Goal: Task Accomplishment & Management: Manage account settings

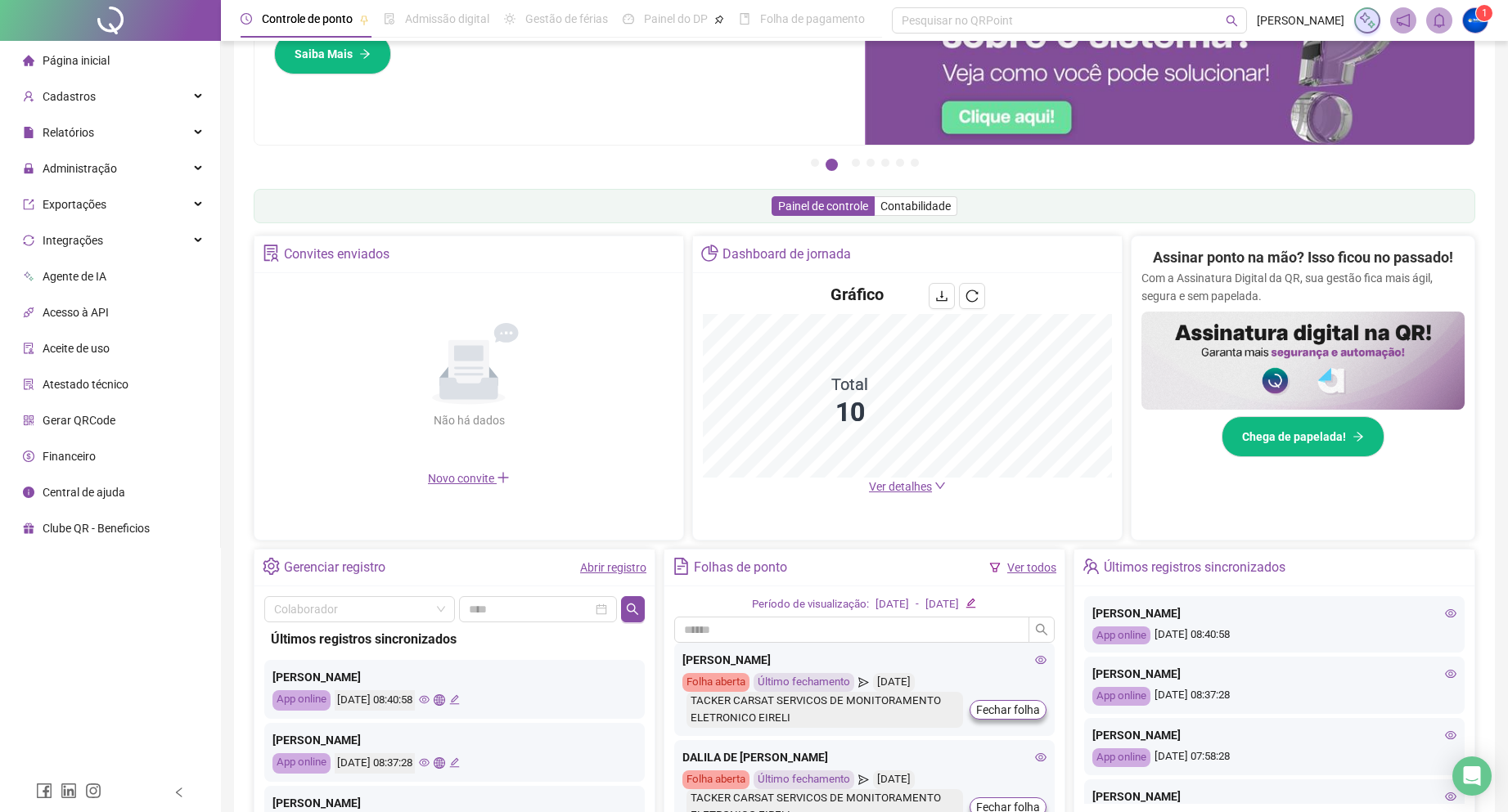
scroll to position [8, 0]
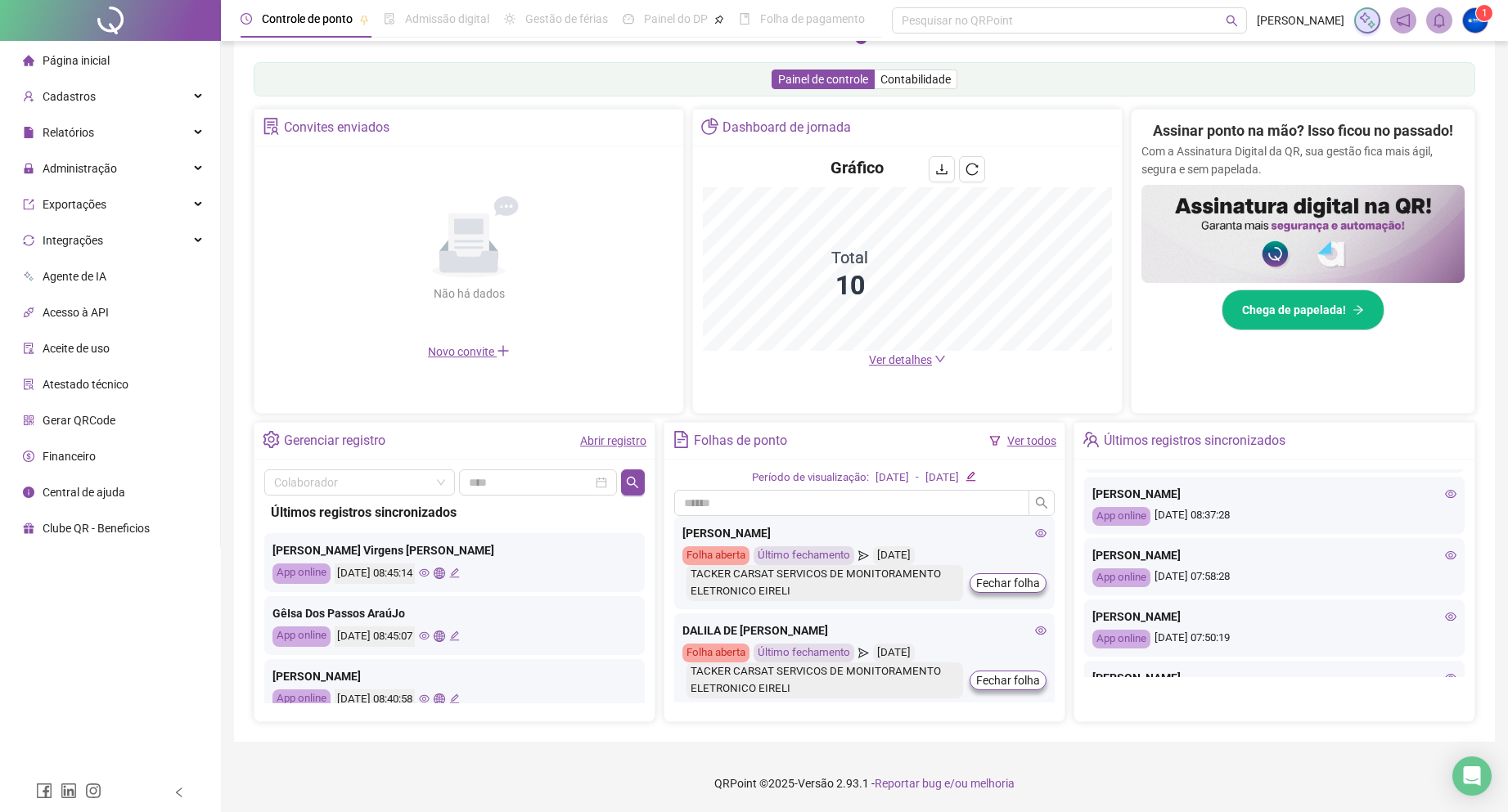
scroll to position [184, 0]
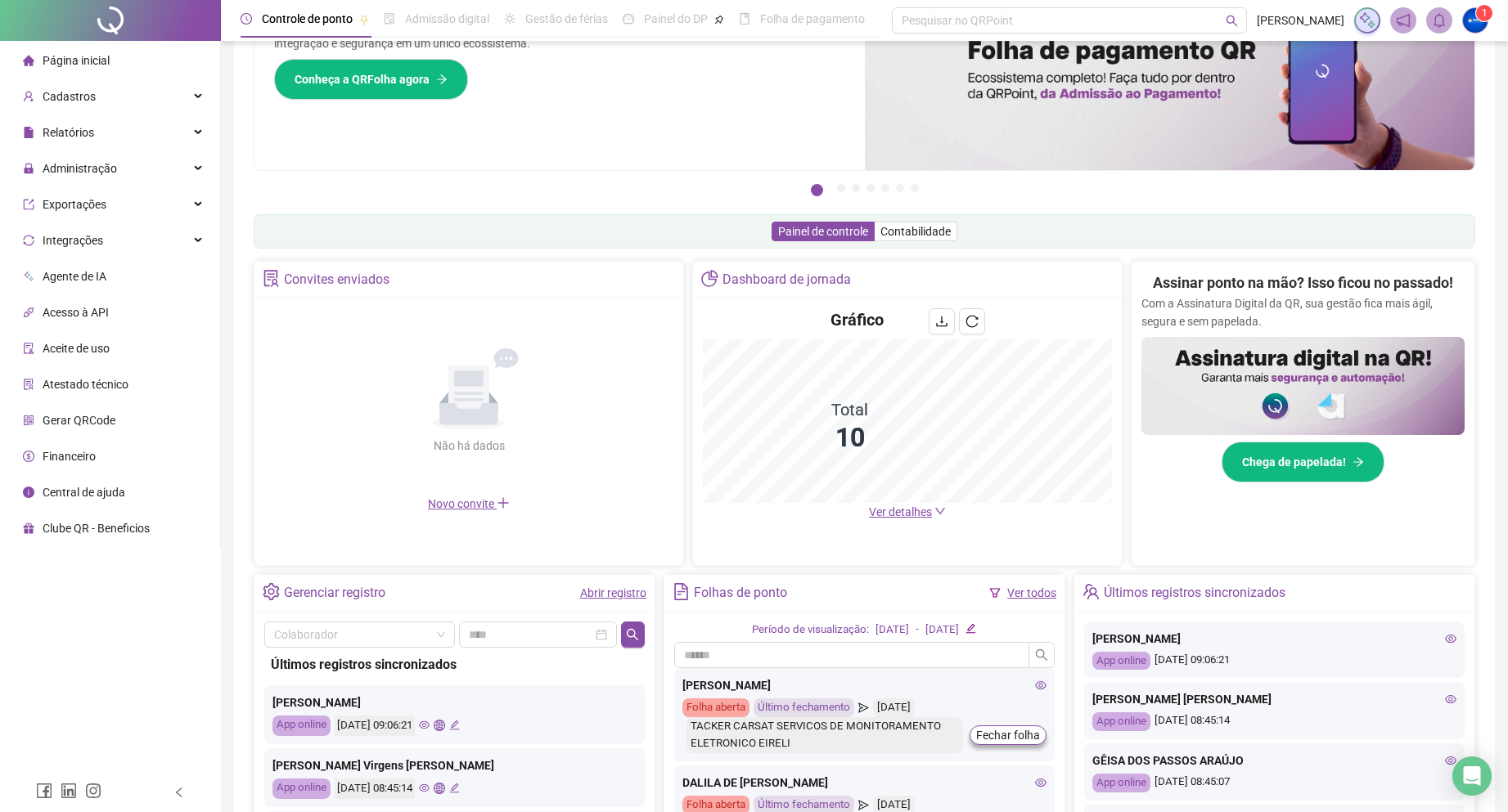
scroll to position [245, 0]
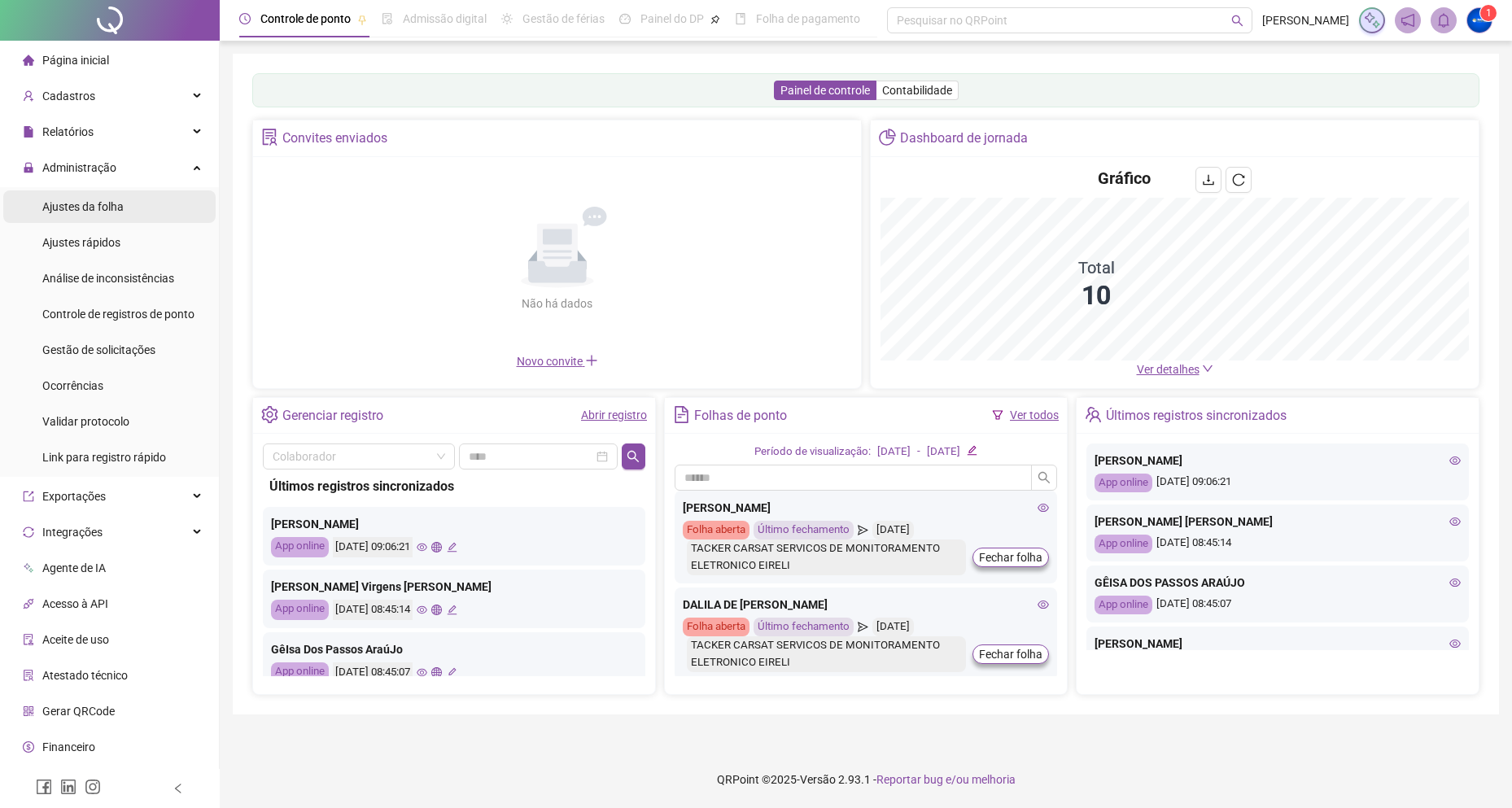
click at [105, 204] on span "Ajustes da folha" at bounding box center [83, 207] width 81 height 13
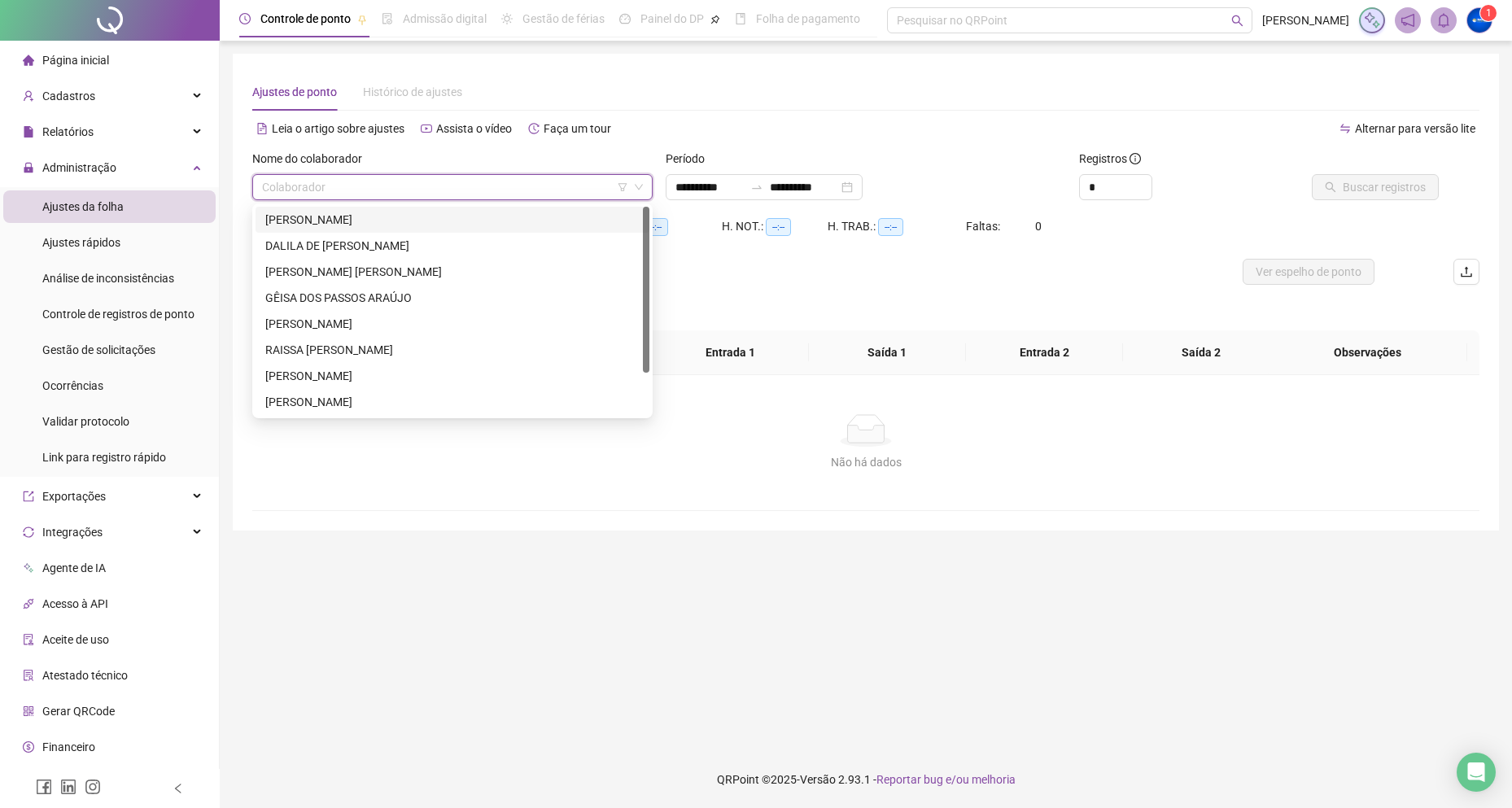
type input "**********"
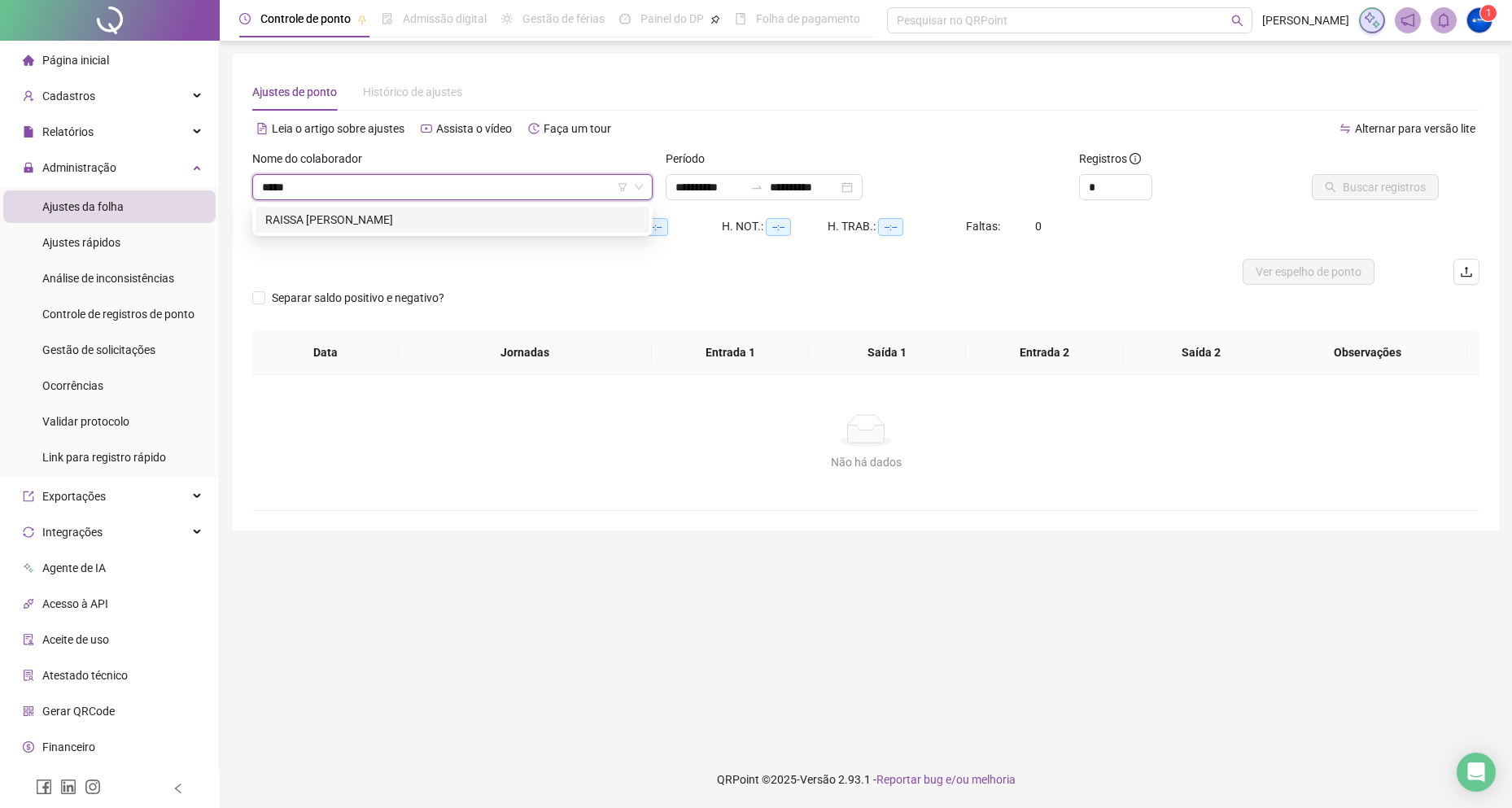
type input "******"
click at [334, 230] on div "RAISSA [PERSON_NAME]" at bounding box center [452, 220] width 394 height 26
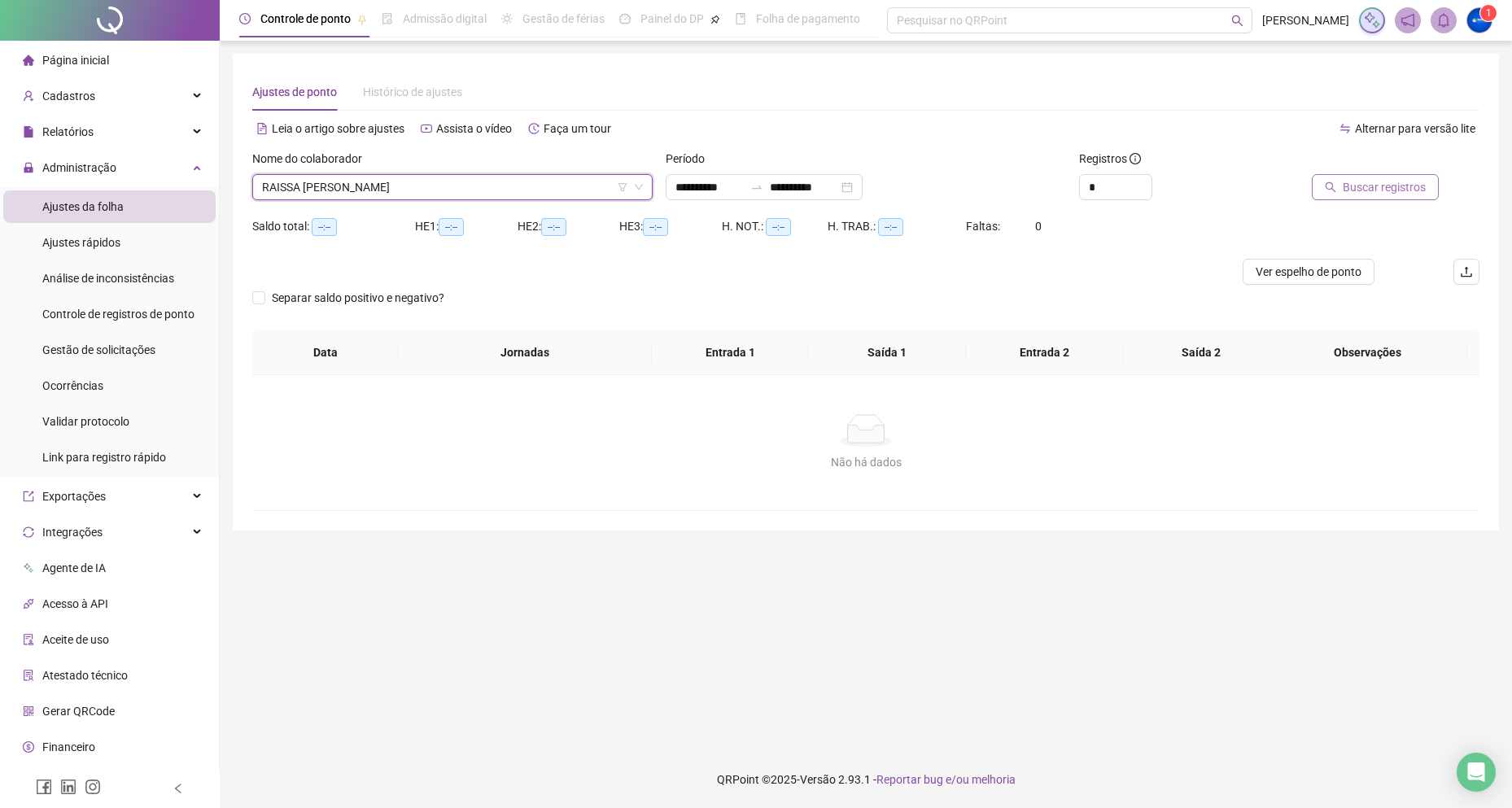
click at [1380, 190] on span "Buscar registros" at bounding box center [1384, 187] width 83 height 18
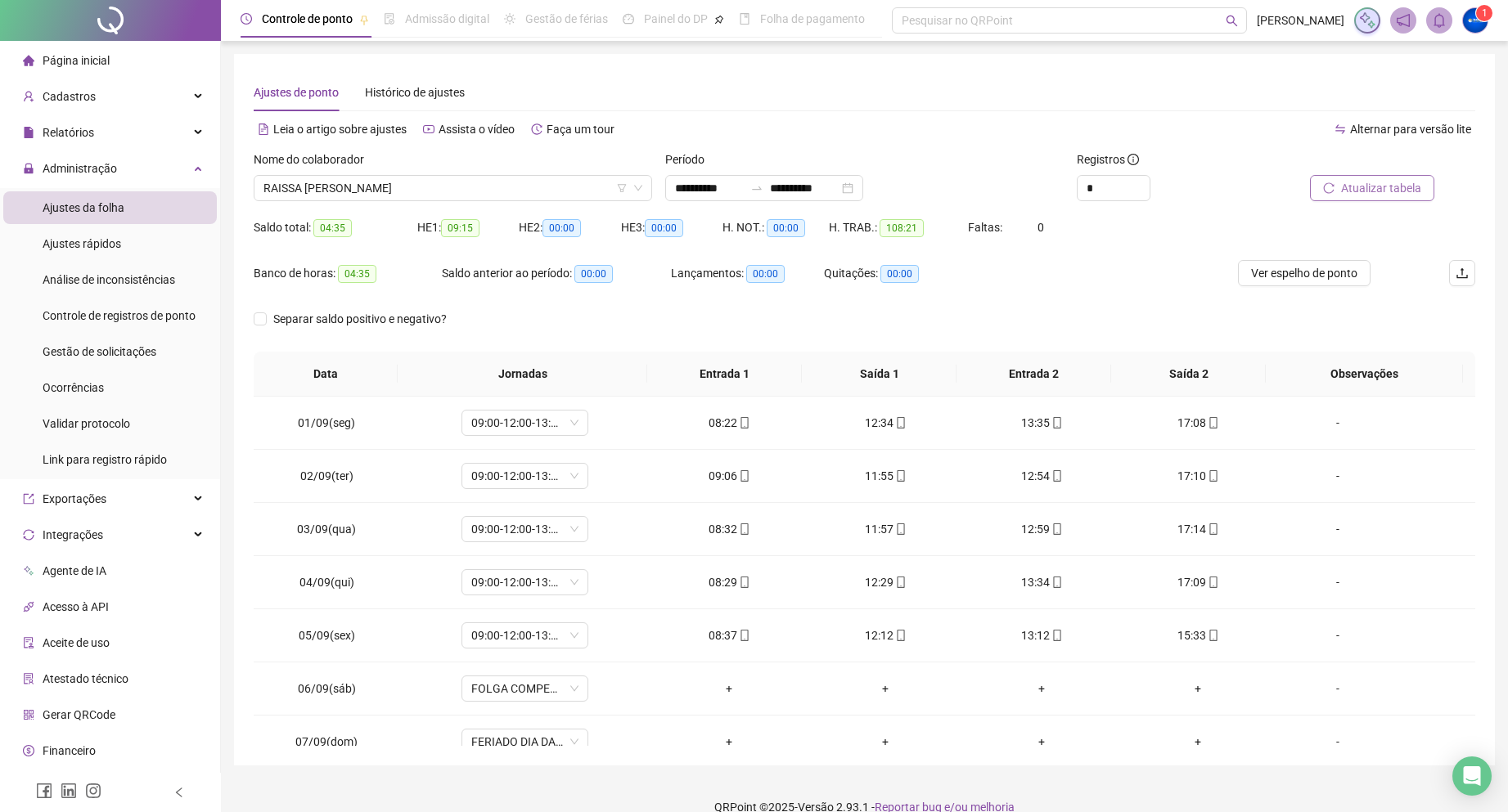
click at [1374, 192] on span "Atualizar tabela" at bounding box center [1381, 188] width 80 height 18
click at [1268, 280] on span "Ver espelho de ponto" at bounding box center [1304, 273] width 106 height 18
click at [83, 156] on span "Administração" at bounding box center [70, 168] width 94 height 33
click at [118, 164] on div "Administração" at bounding box center [110, 168] width 213 height 33
click at [136, 143] on div "Relatórios" at bounding box center [110, 132] width 213 height 33
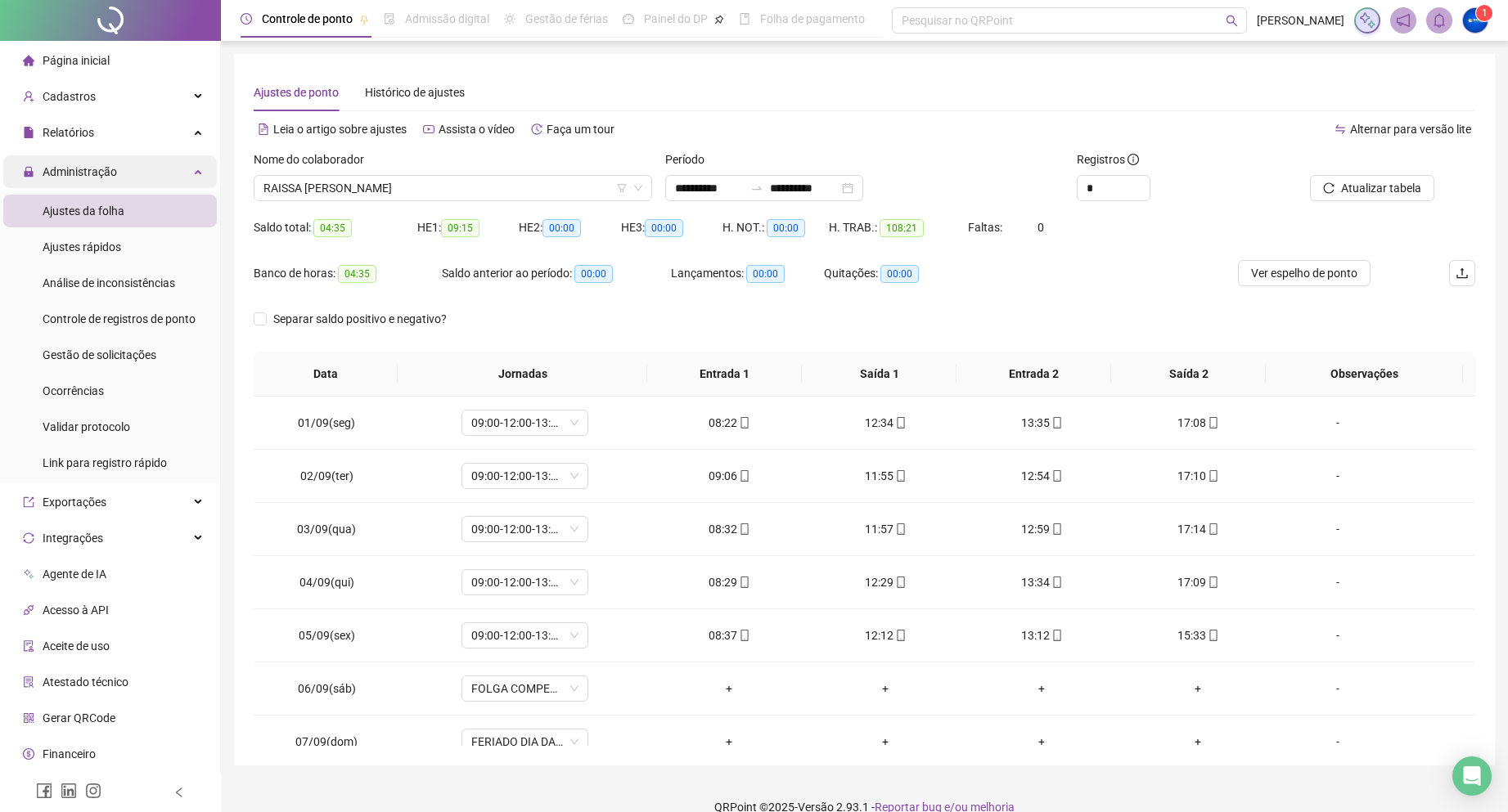
click at [125, 183] on div "Administração" at bounding box center [110, 172] width 213 height 33
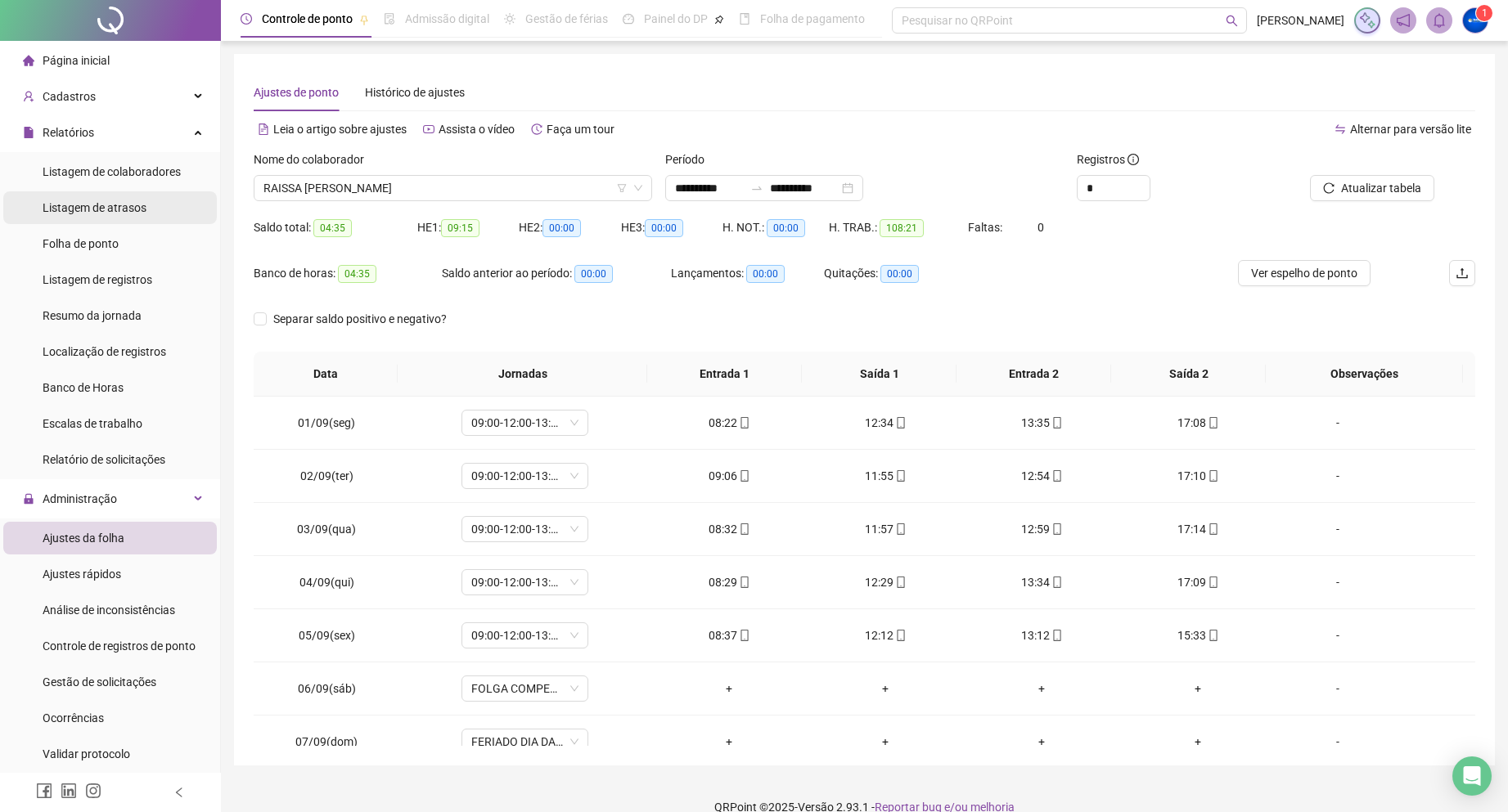
click at [176, 142] on div "Relatórios" at bounding box center [110, 132] width 213 height 33
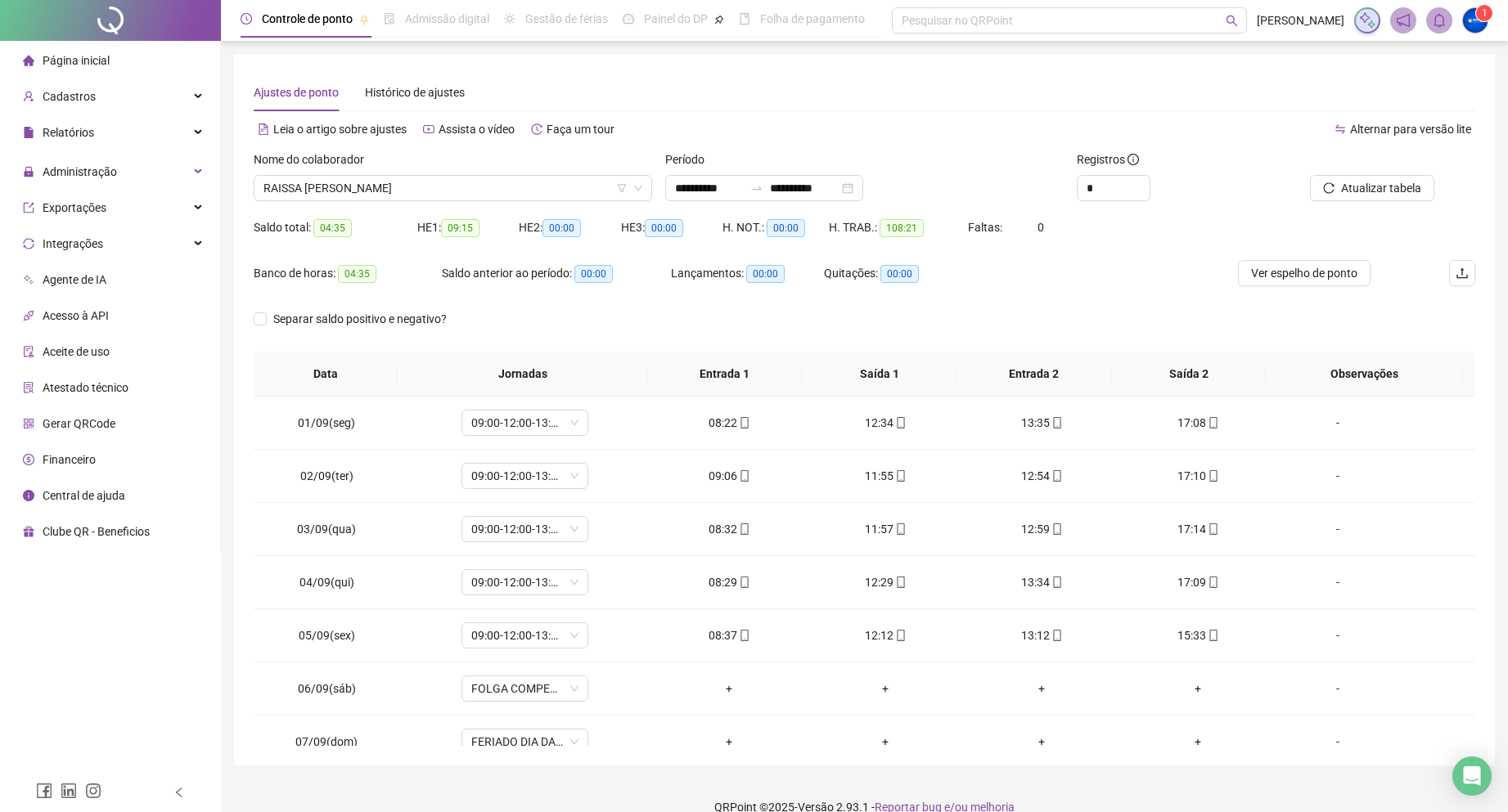
click at [85, 254] on ul "Página inicial Cadastros Relatórios Listagem de colaboradores Listagem de atras…" at bounding box center [110, 296] width 221 height 510
click at [115, 129] on div "Relatórios" at bounding box center [110, 132] width 213 height 33
click at [107, 247] on span "Folha de ponto" at bounding box center [81, 244] width 76 height 13
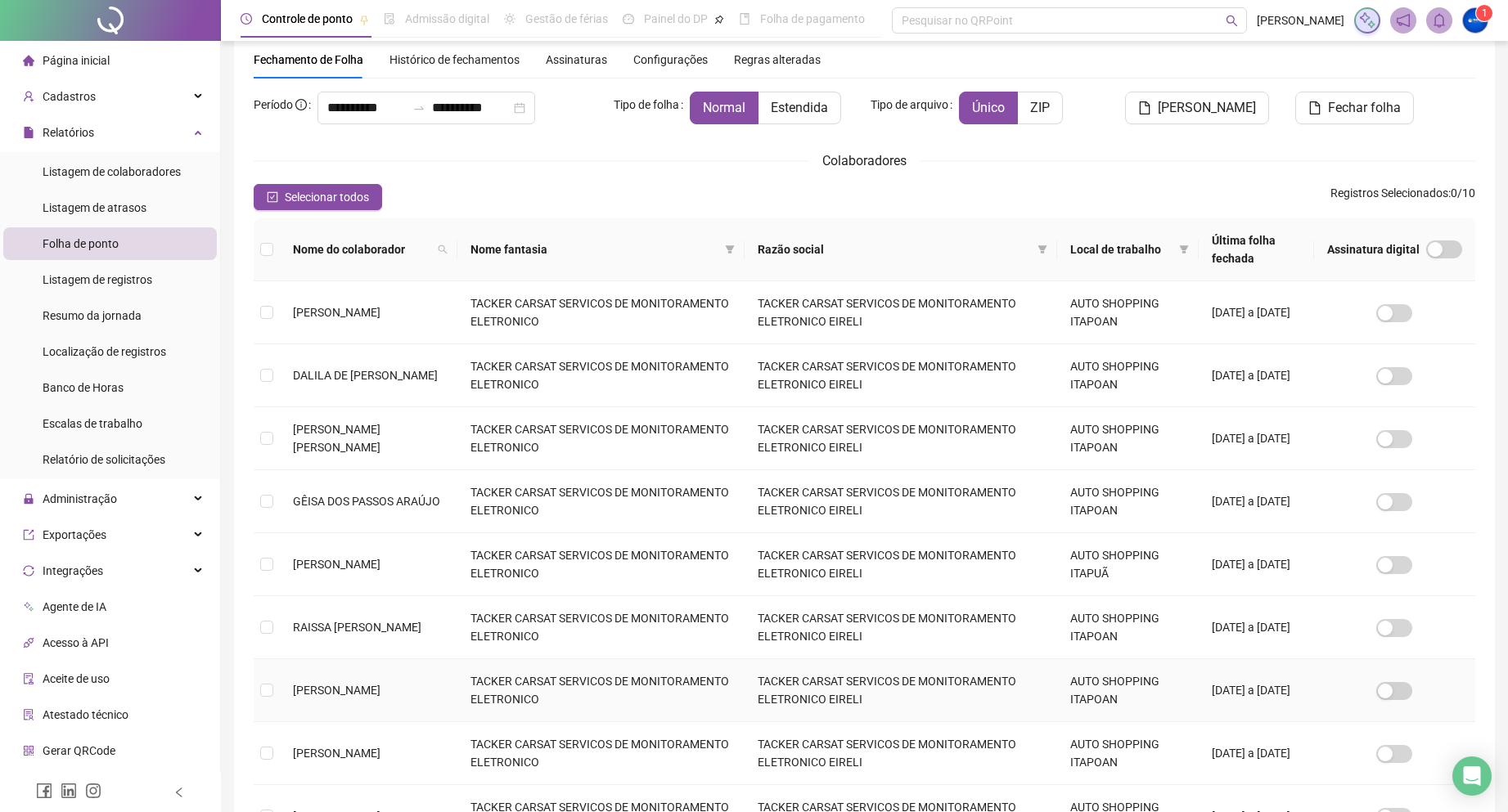
scroll to position [166, 0]
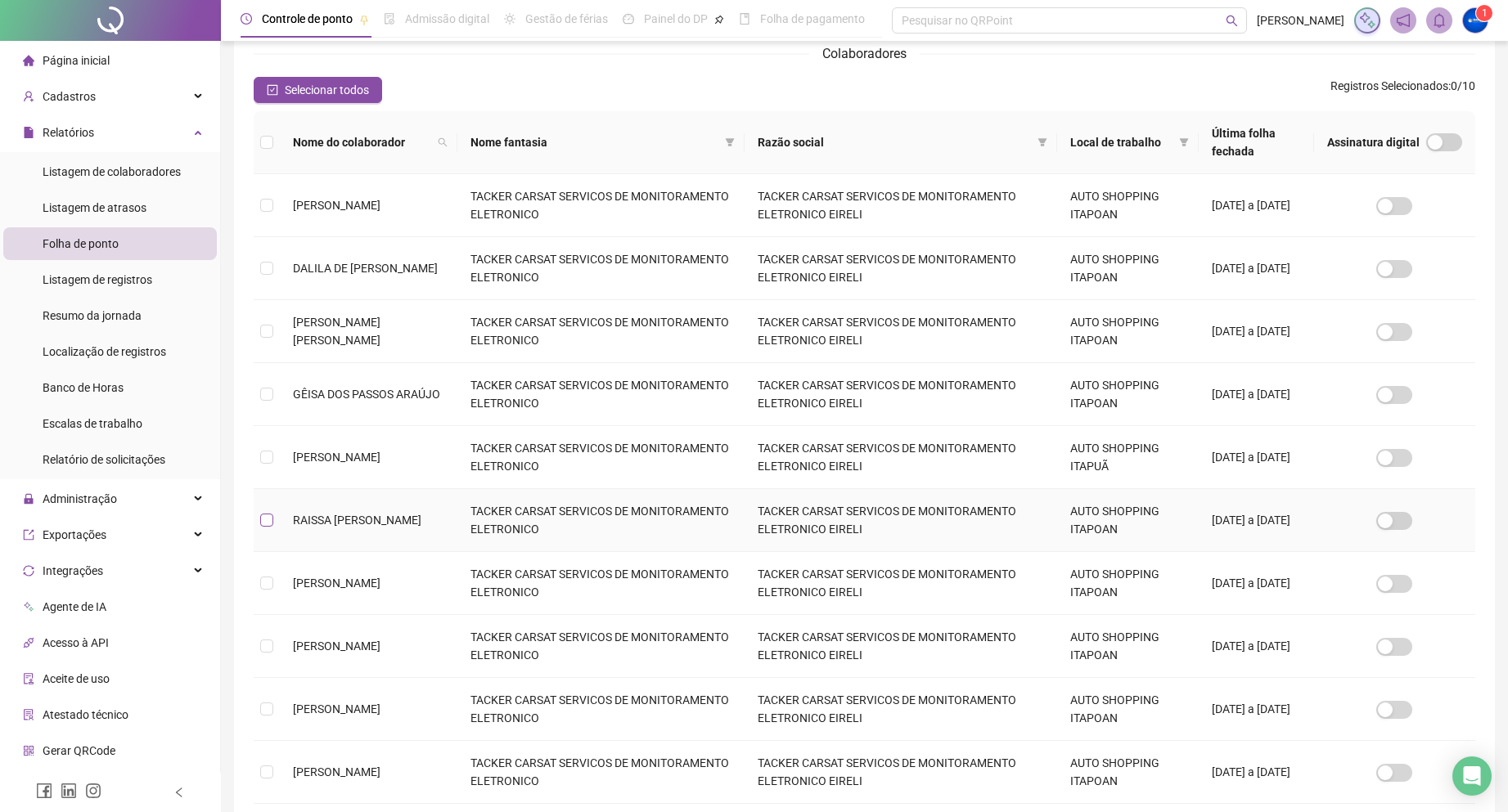
click at [263, 529] on label at bounding box center [267, 520] width 13 height 18
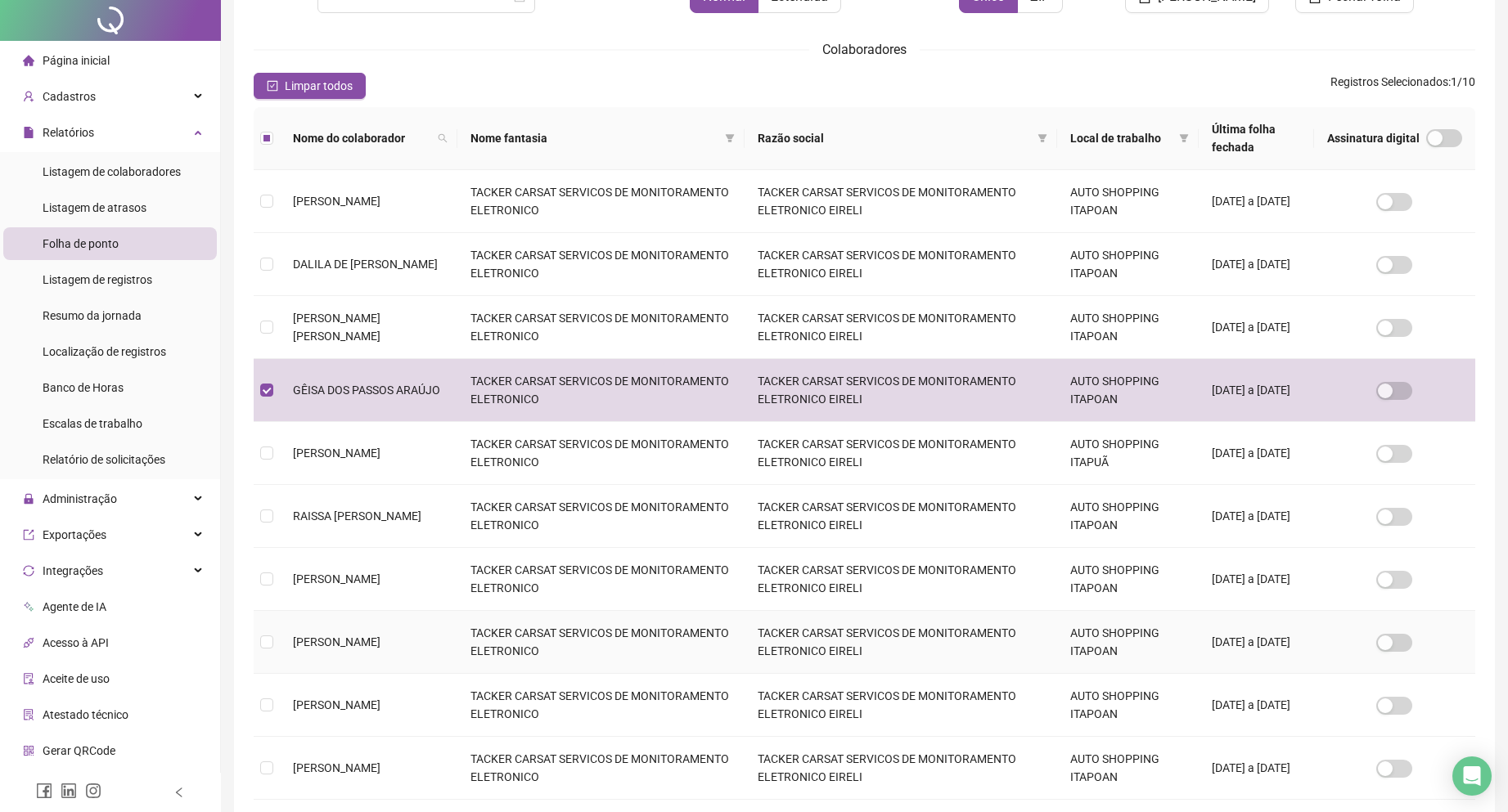
scroll to position [0, 0]
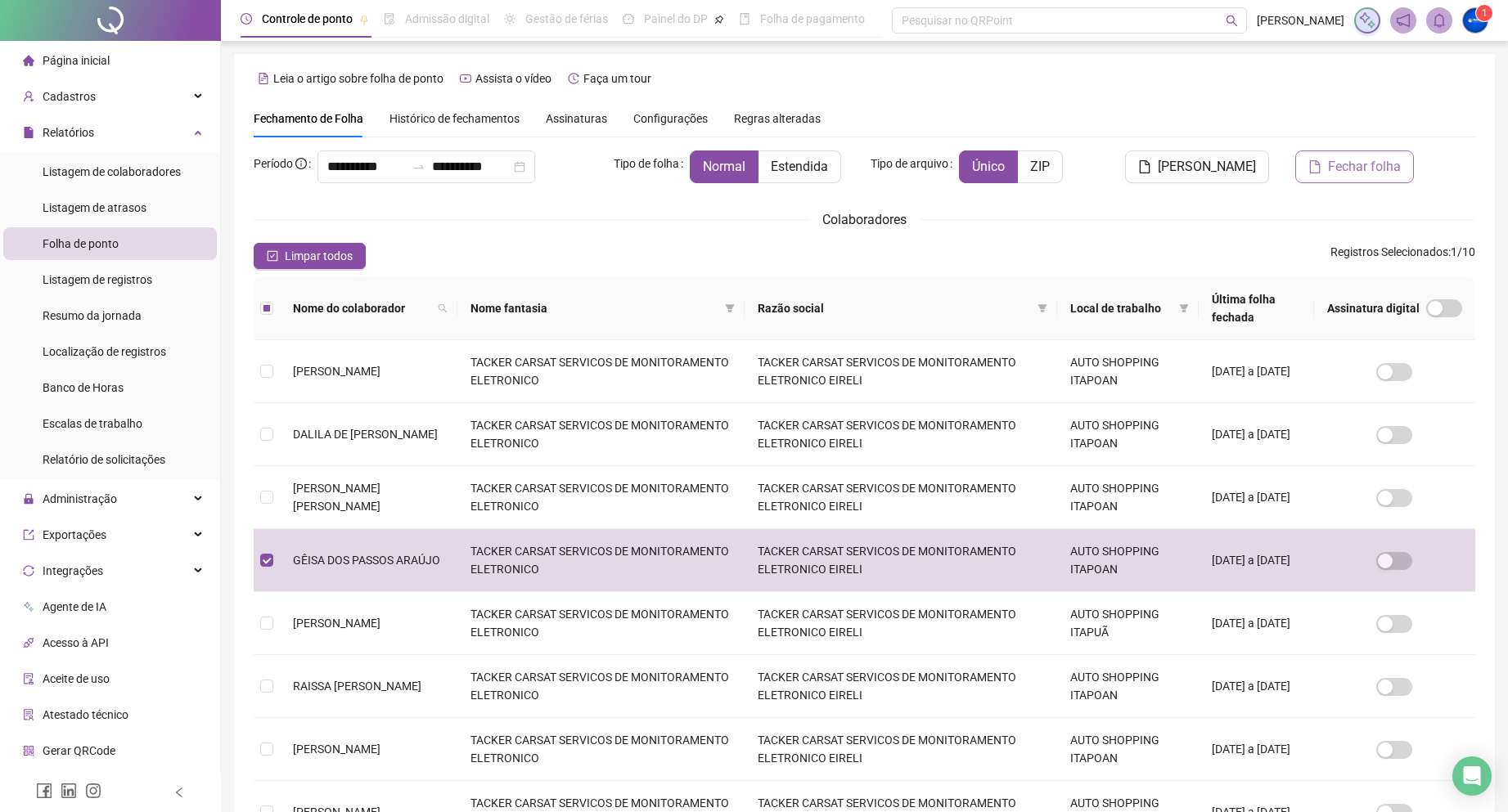
click at [1332, 164] on span "Fechar folha" at bounding box center [1364, 166] width 72 height 19
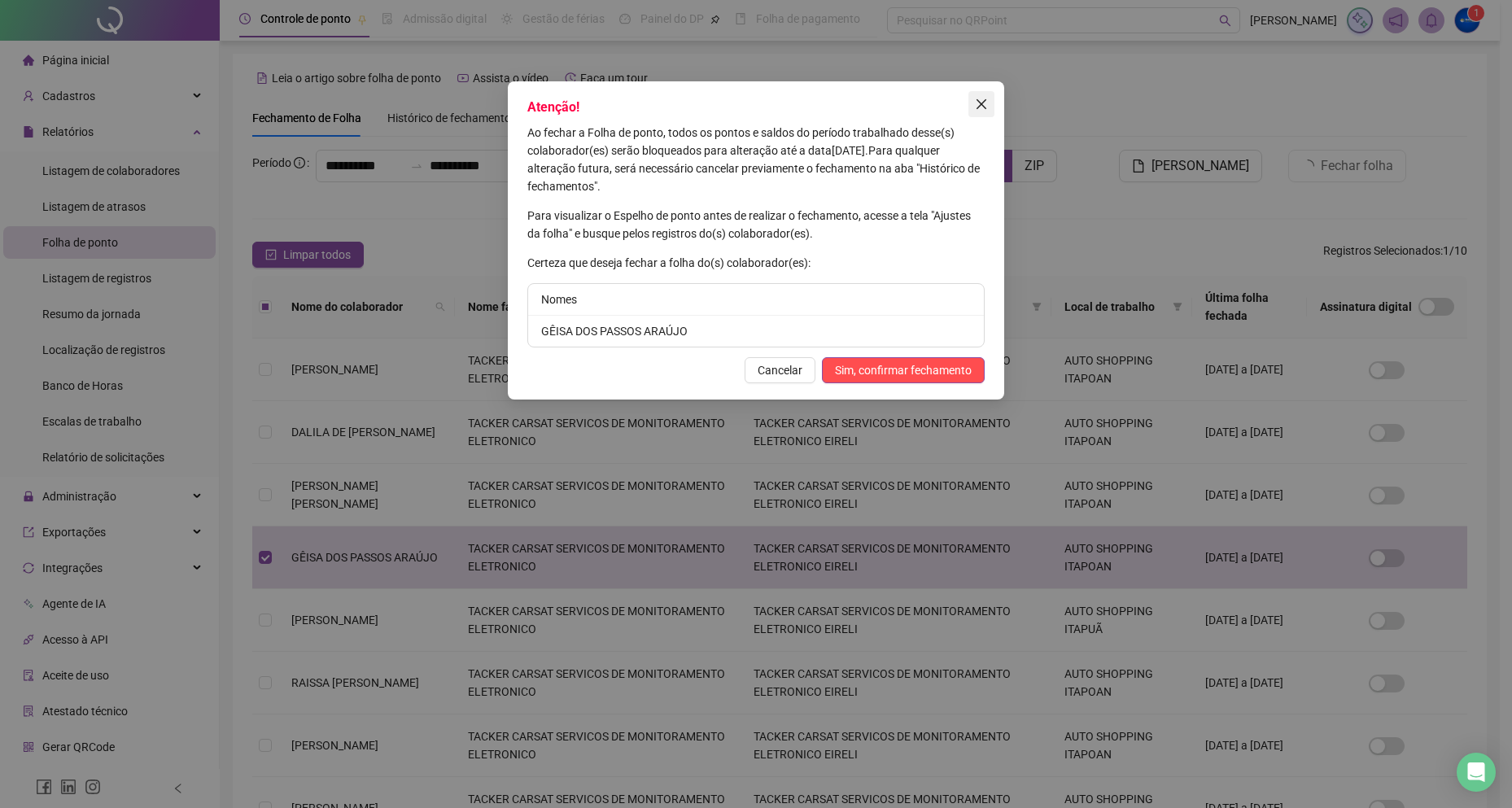
click at [983, 109] on icon "close" at bounding box center [982, 105] width 13 height 13
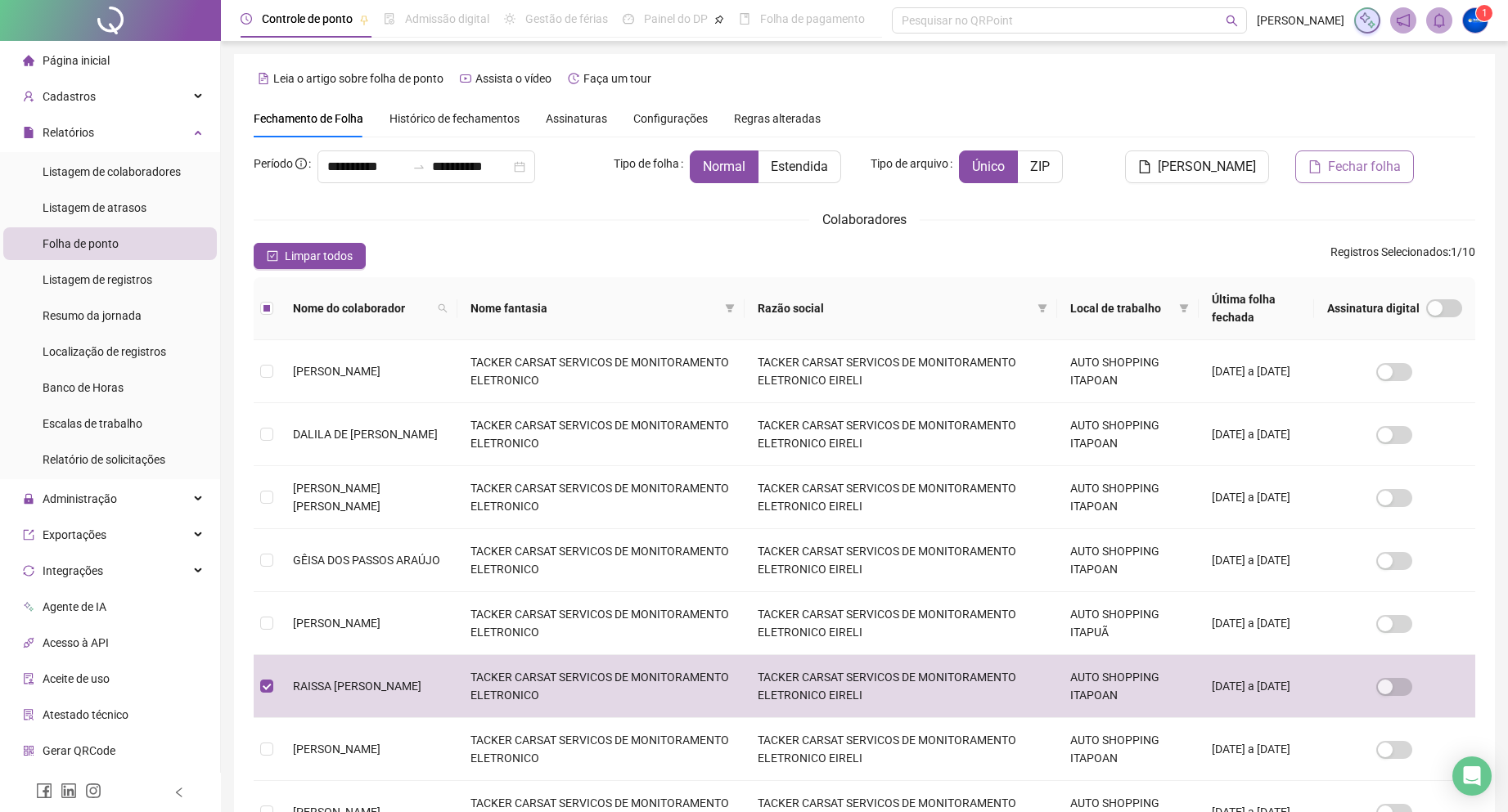
click at [1330, 174] on span "Fechar folha" at bounding box center [1364, 166] width 72 height 19
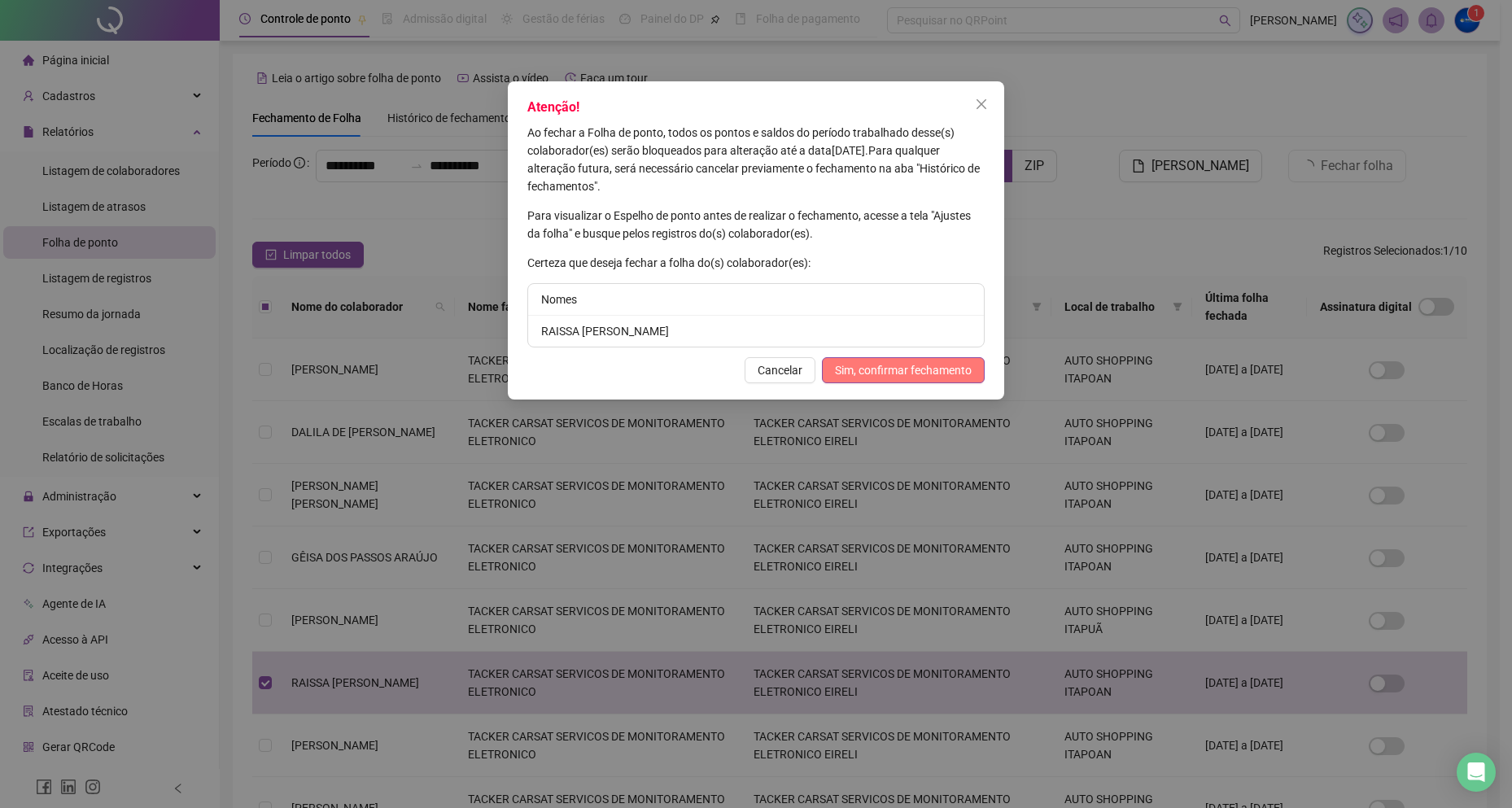
click at [891, 367] on span "Sim, confirmar fechamento" at bounding box center [902, 370] width 137 height 18
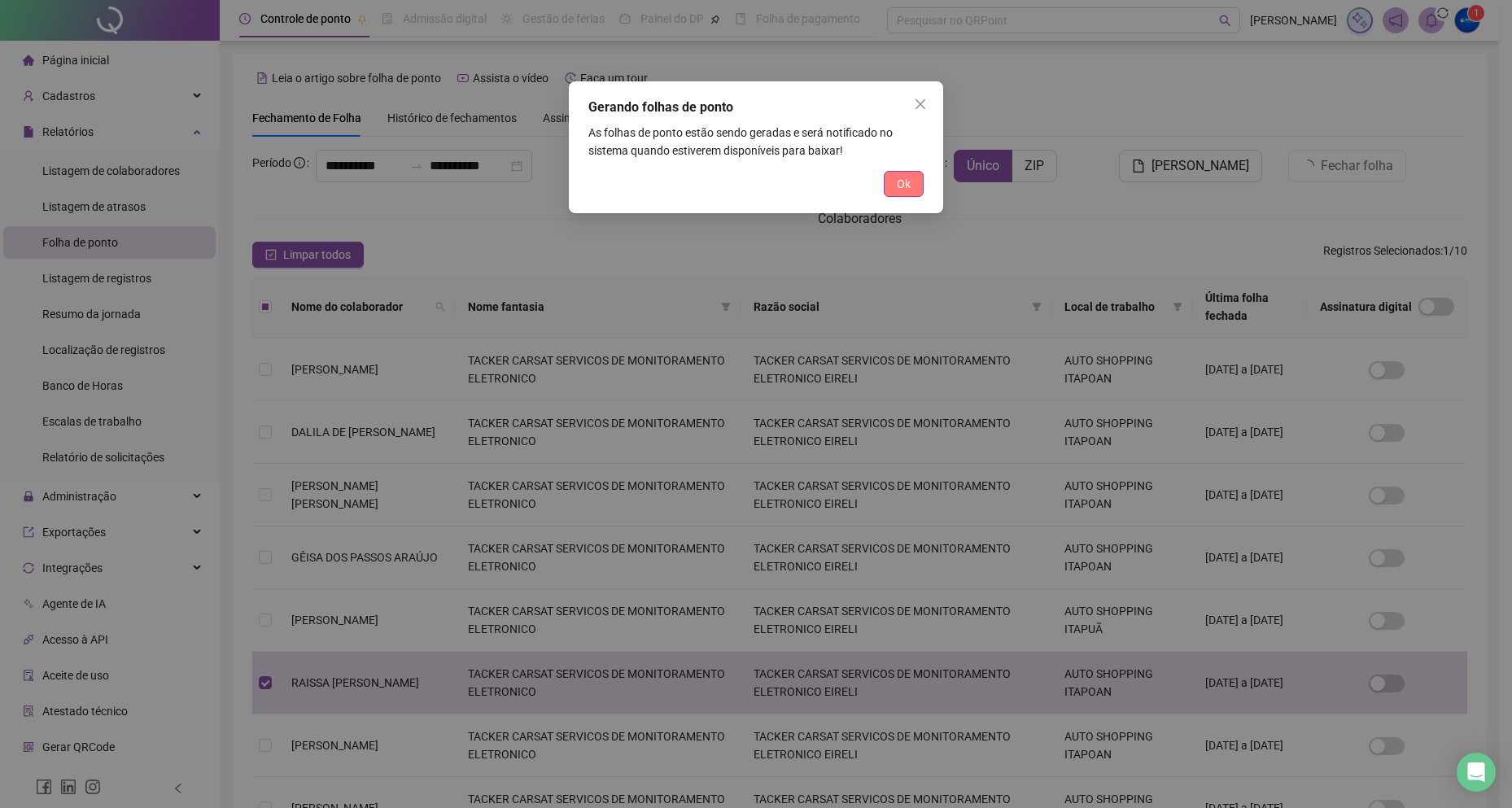
click at [910, 178] on span "Ok" at bounding box center [903, 184] width 14 height 18
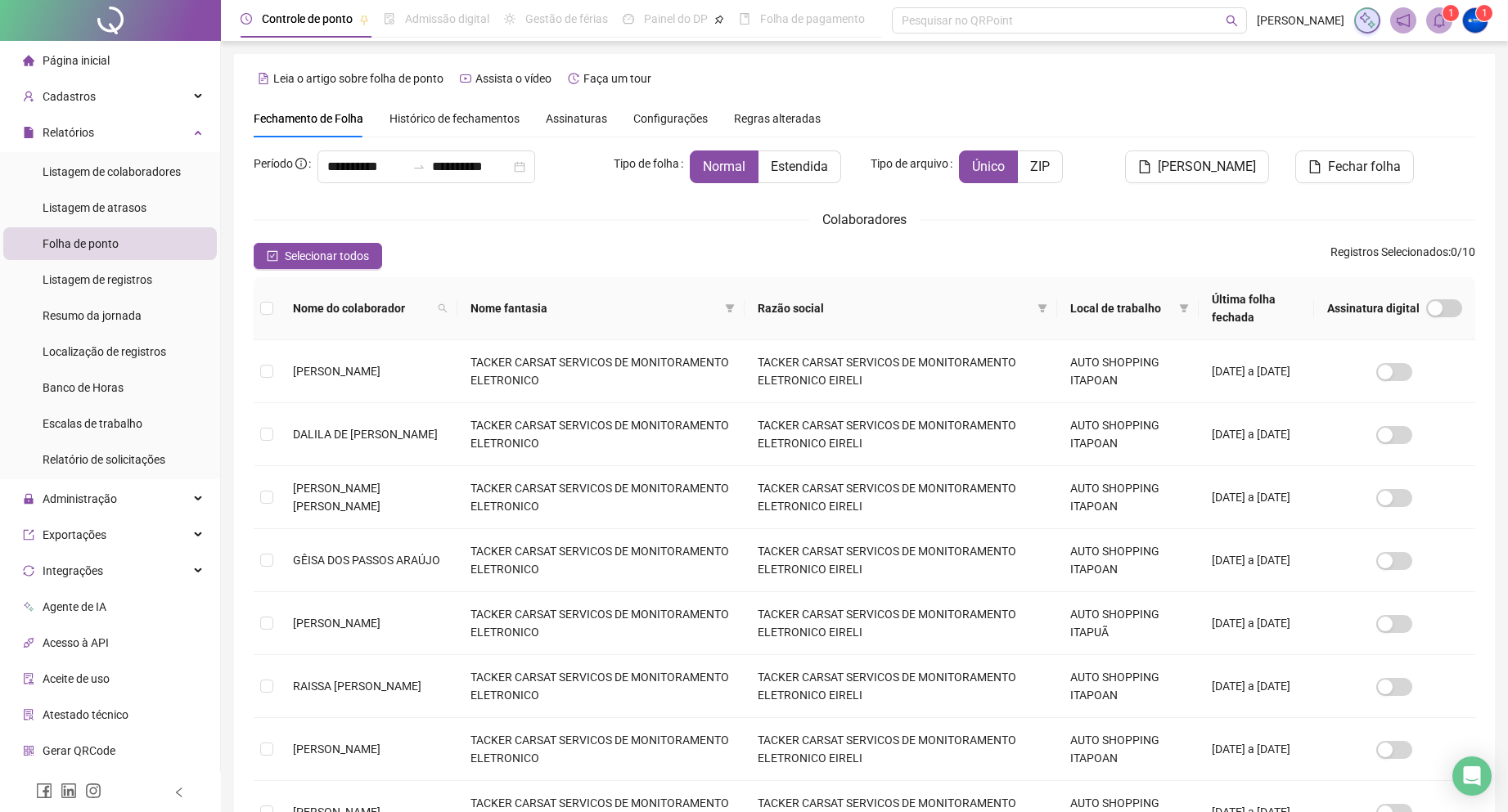
click at [1436, 24] on icon "bell" at bounding box center [1439, 20] width 14 height 14
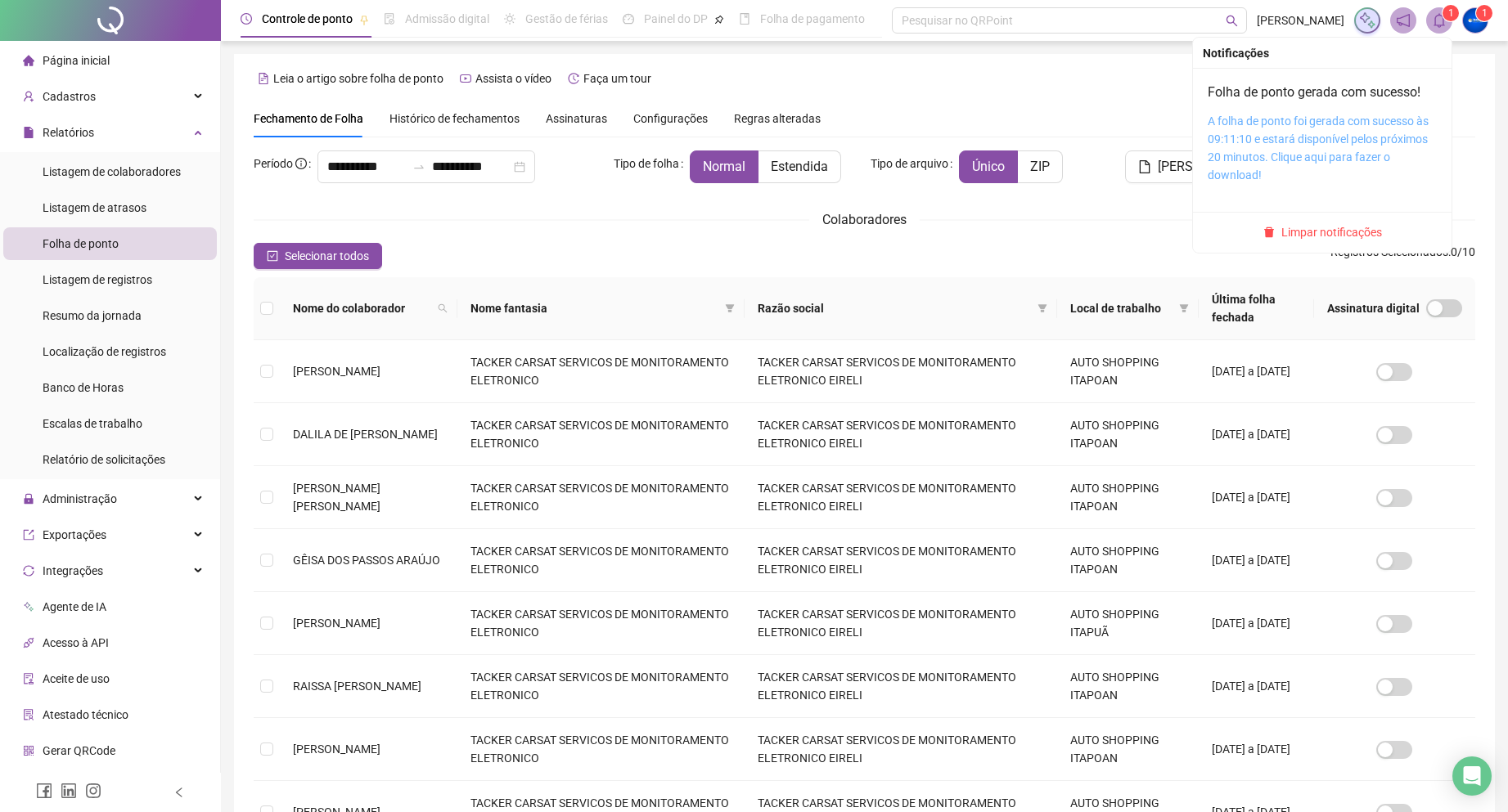
click at [1291, 162] on link "A folha de ponto foi gerada com sucesso às 09:11:10 e estará disponível pelos p…" at bounding box center [1318, 148] width 221 height 67
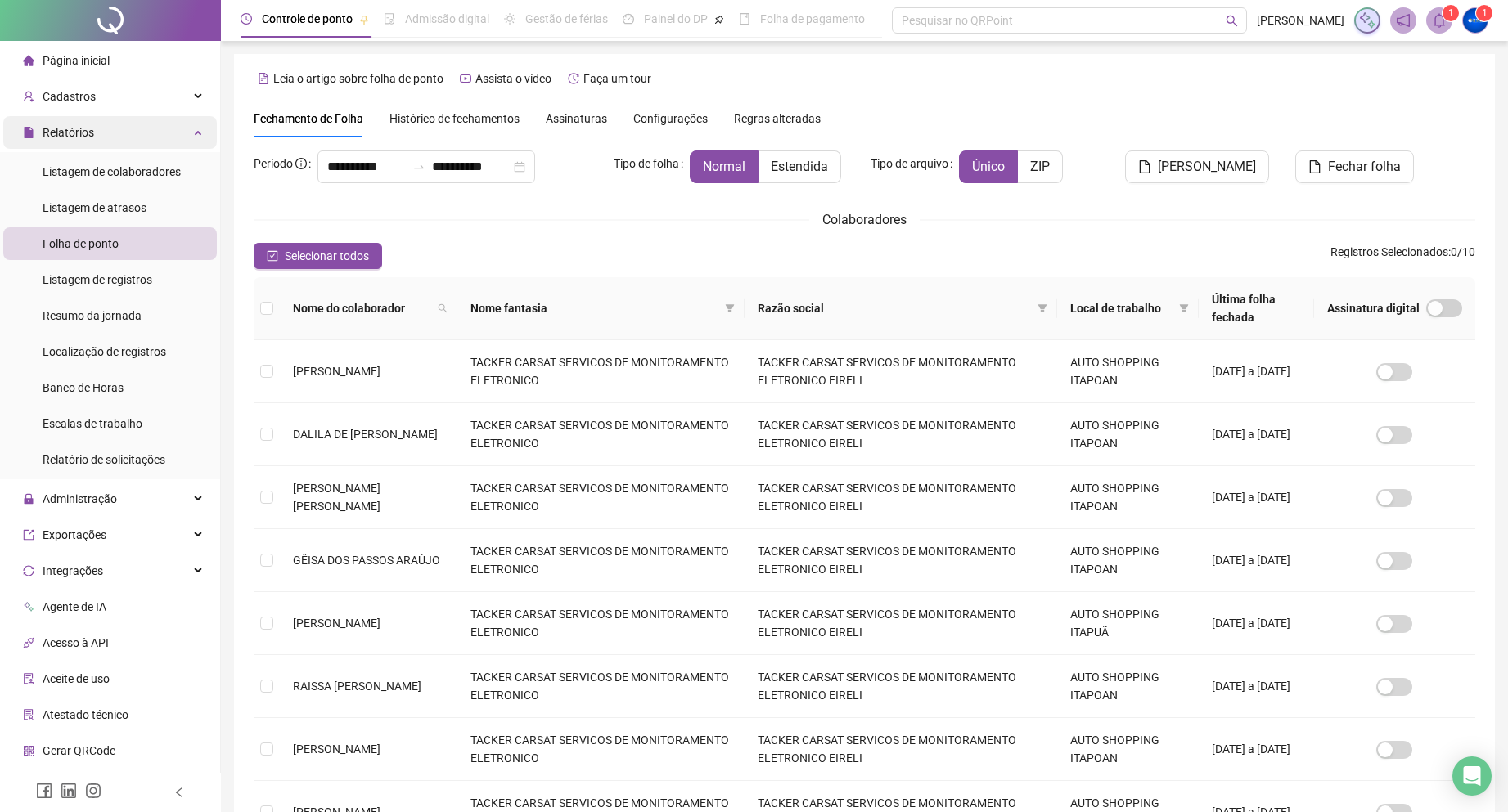
drag, startPoint x: 118, startPoint y: 165, endPoint x: 116, endPoint y: 140, distance: 25.1
click at [118, 165] on span "Listagem de colaboradores" at bounding box center [112, 172] width 138 height 13
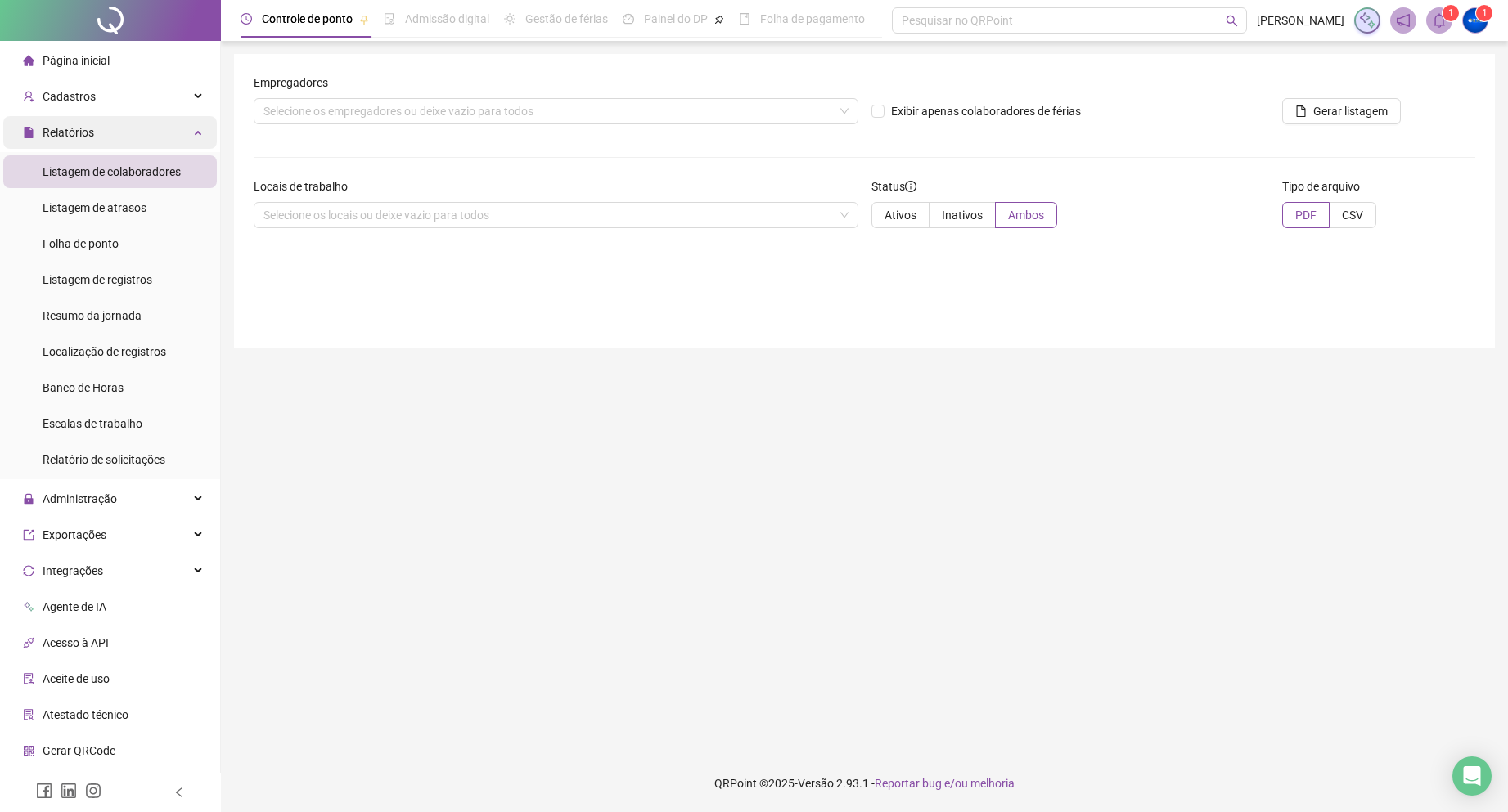
click at [116, 138] on div "Relatórios" at bounding box center [110, 132] width 213 height 33
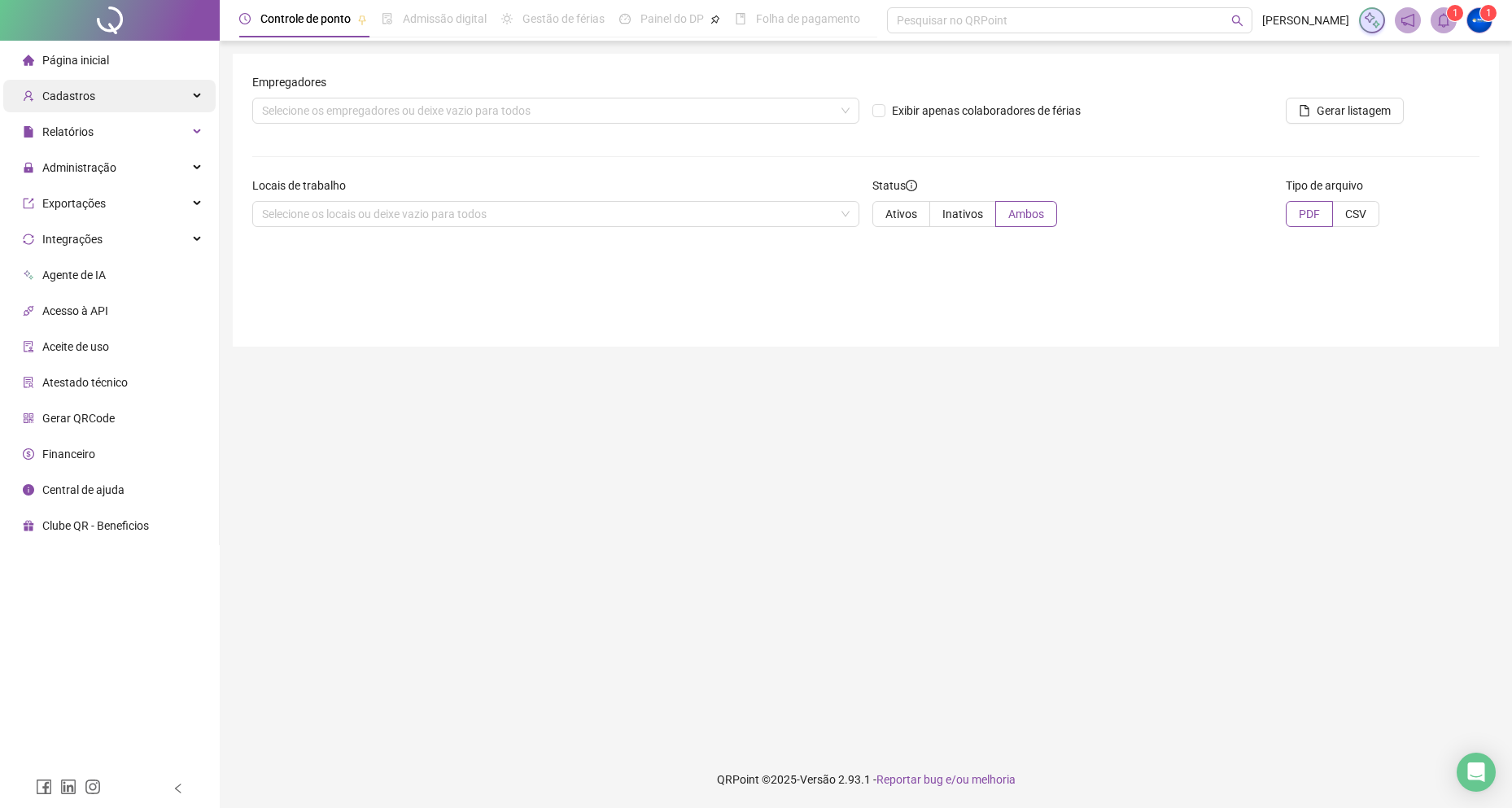
click at [118, 85] on div "Cadastros" at bounding box center [109, 96] width 212 height 33
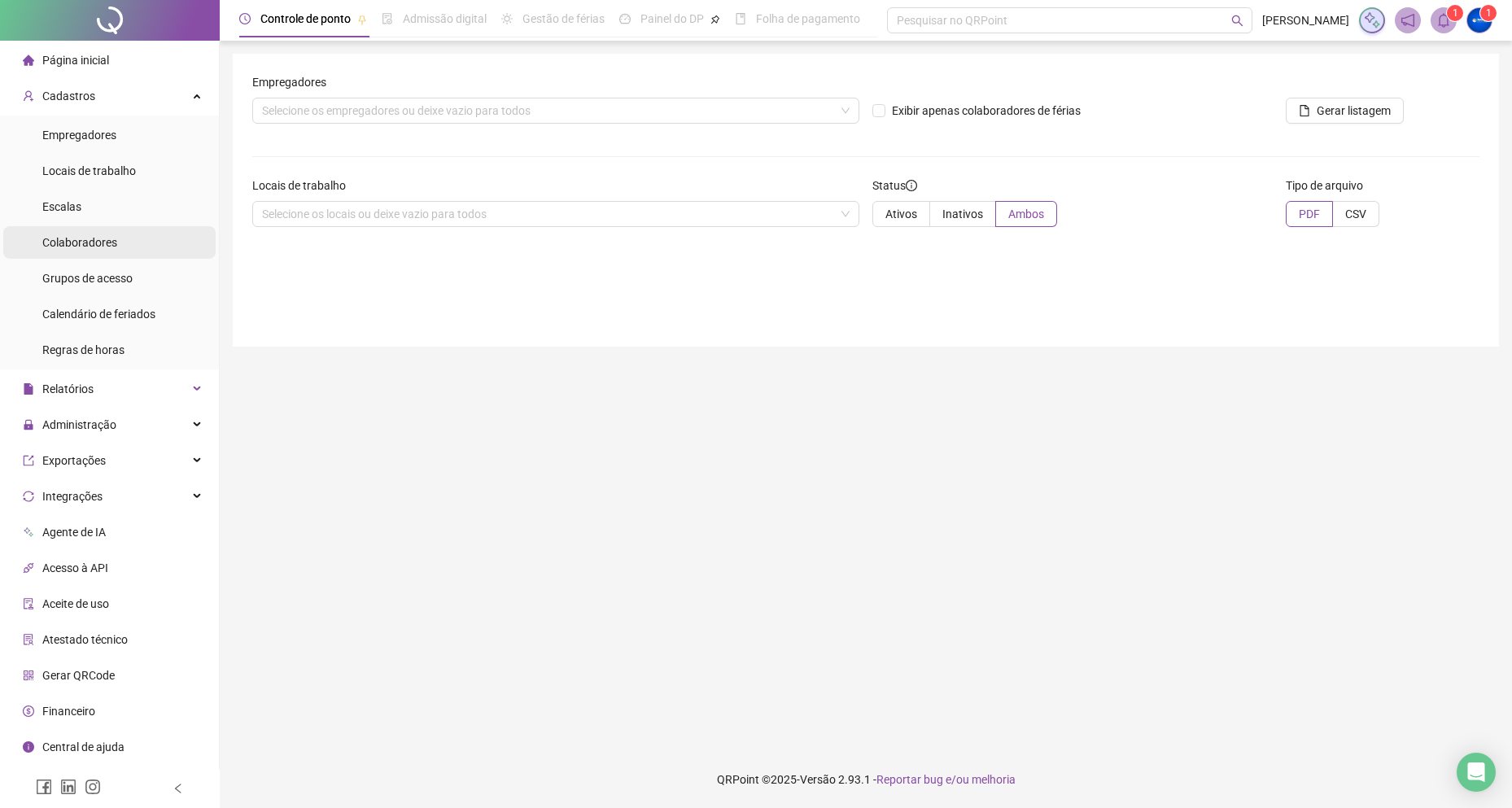
click at [101, 241] on span "Colaboradores" at bounding box center [80, 243] width 75 height 13
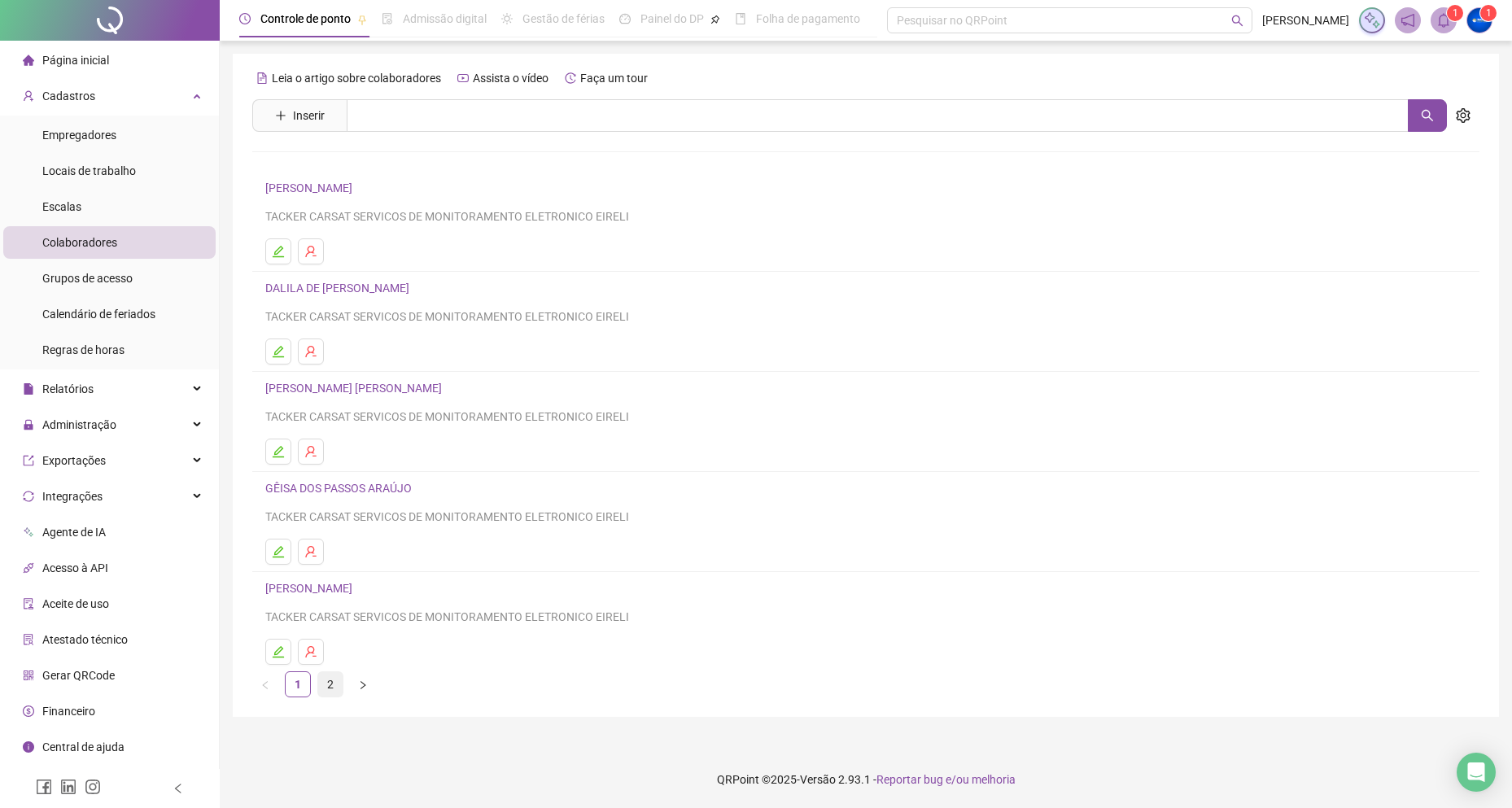
click at [329, 680] on link "2" at bounding box center [330, 684] width 24 height 24
click at [340, 196] on h4 "RAISSA SALES DE CARVALHO" at bounding box center [866, 188] width 1201 height 19
click at [345, 192] on link "RAISSA SALES DE CARVALHO" at bounding box center [332, 189] width 132 height 13
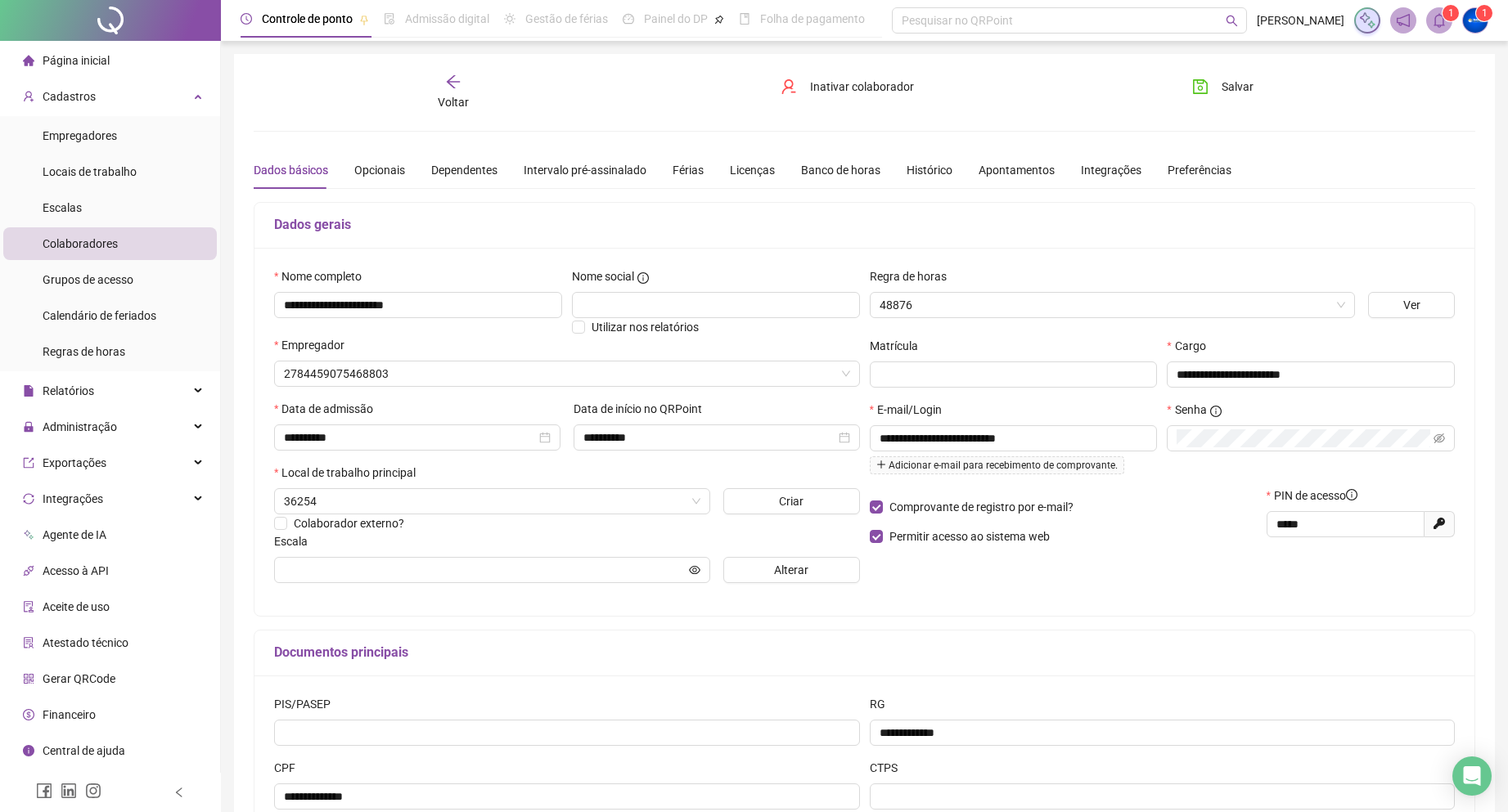
type input "**********"
click at [835, 86] on span "Inativar colaborador" at bounding box center [862, 86] width 104 height 18
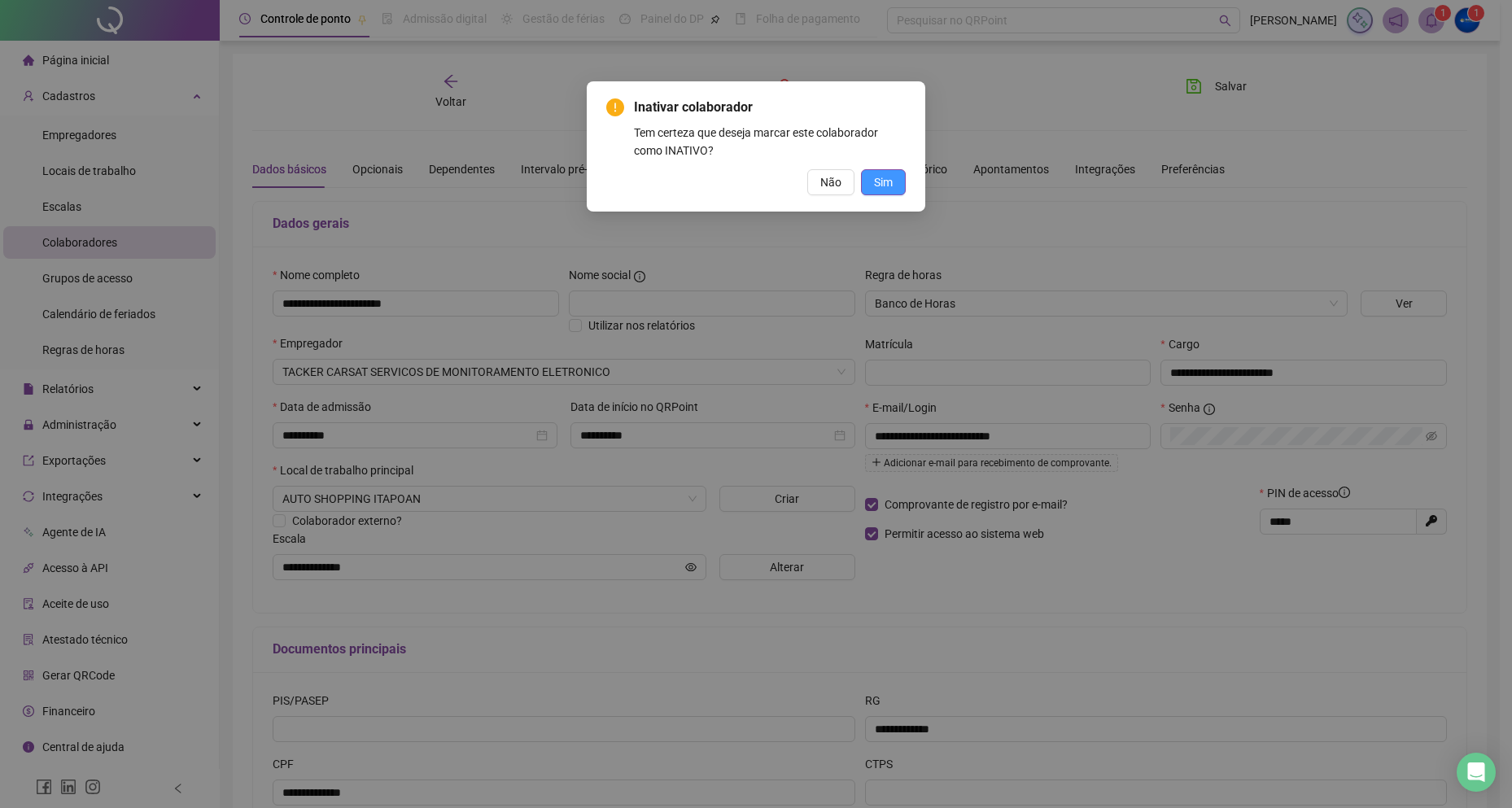
click at [885, 179] on span "Sim" at bounding box center [883, 182] width 18 height 18
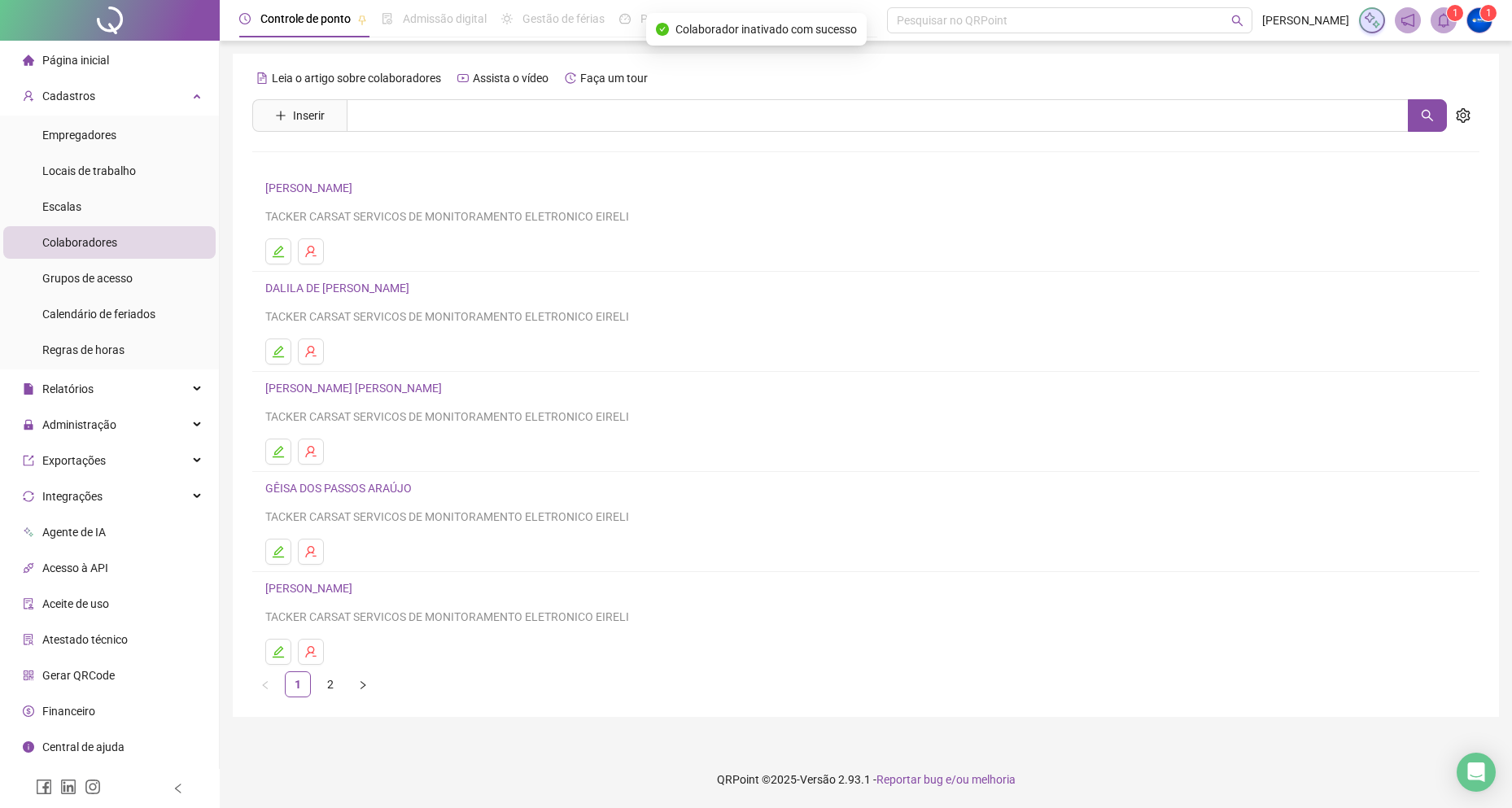
click at [116, 63] on li "Página inicial" at bounding box center [109, 60] width 212 height 33
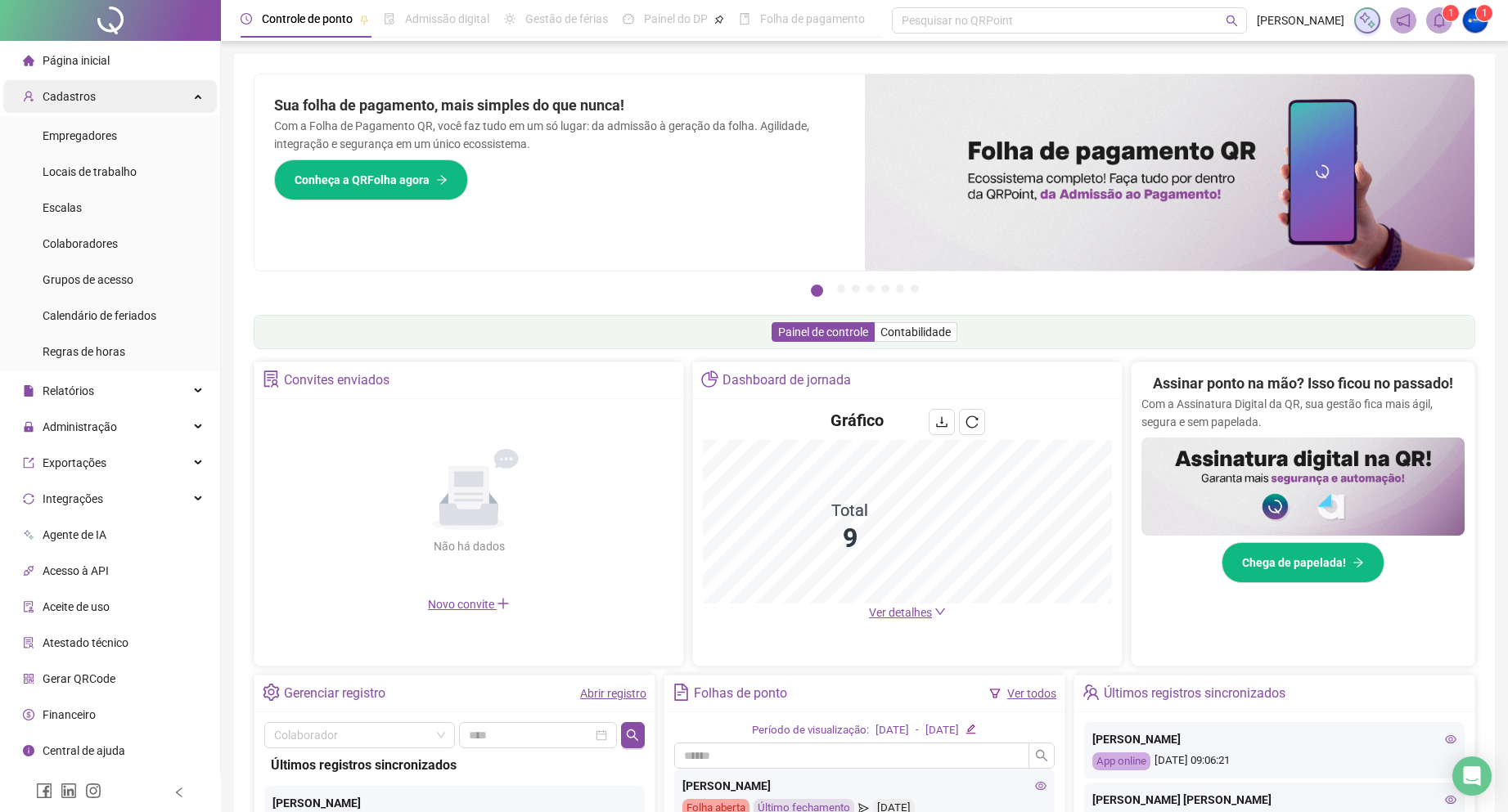
click at [94, 100] on div "Cadastros" at bounding box center [110, 96] width 213 height 33
click at [202, 98] on div "Cadastros" at bounding box center [110, 96] width 213 height 33
click at [113, 105] on div "Cadastros" at bounding box center [110, 96] width 213 height 33
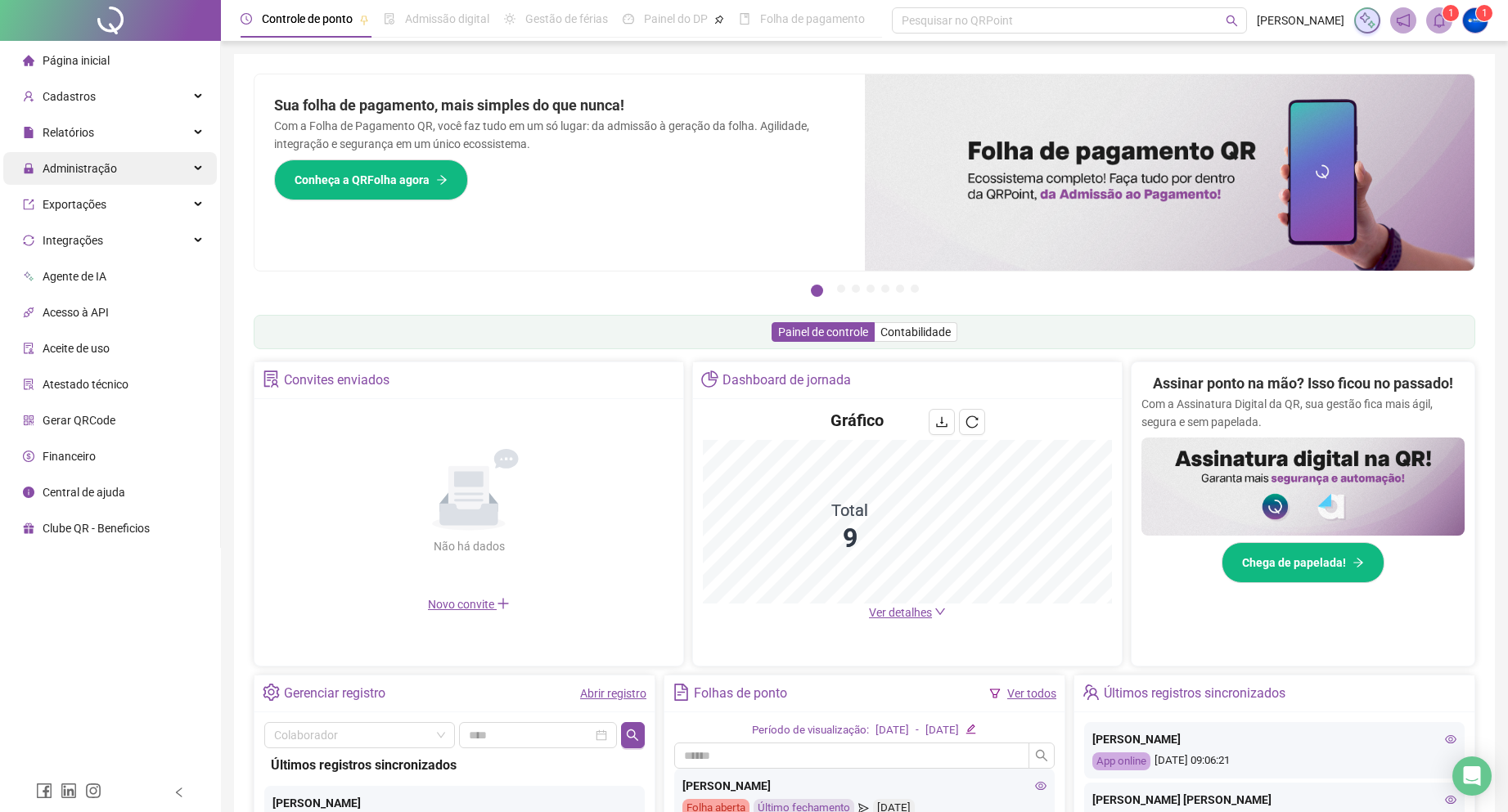
click at [91, 159] on span "Administração" at bounding box center [70, 168] width 94 height 33
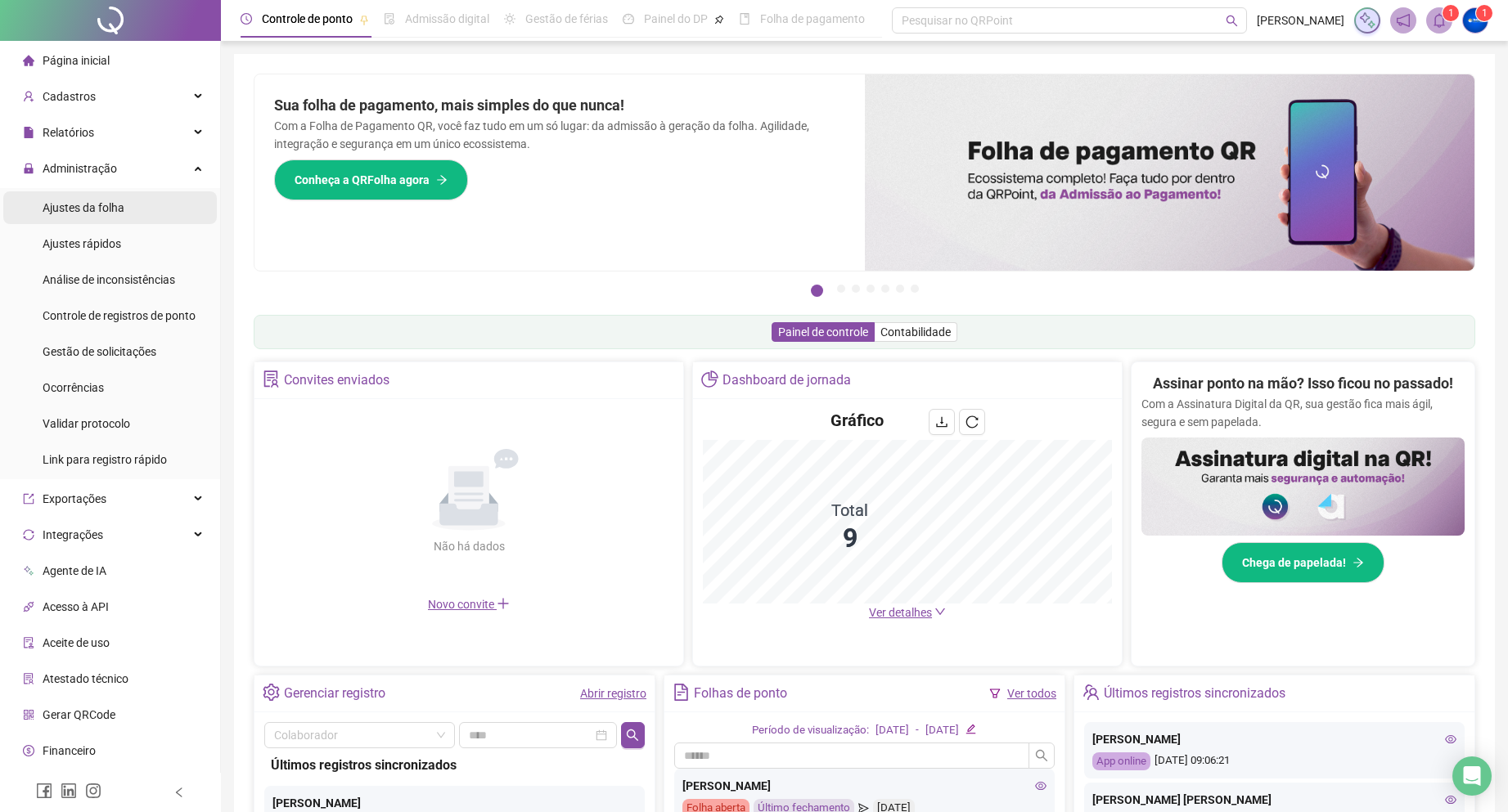
click at [101, 206] on span "Ajustes da folha" at bounding box center [83, 208] width 82 height 13
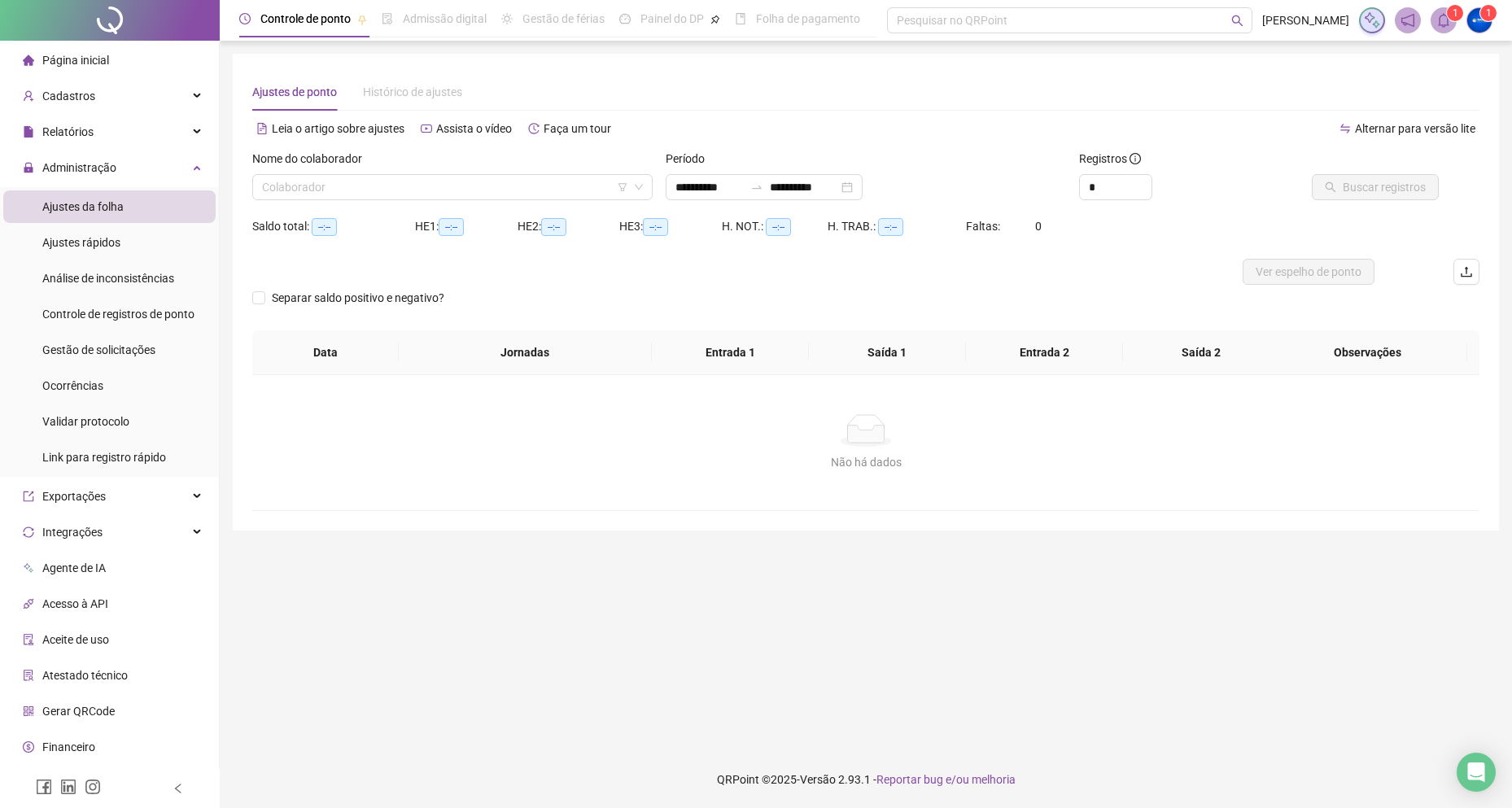
type input "**********"
click at [1456, 22] on span at bounding box center [1442, 20] width 26 height 26
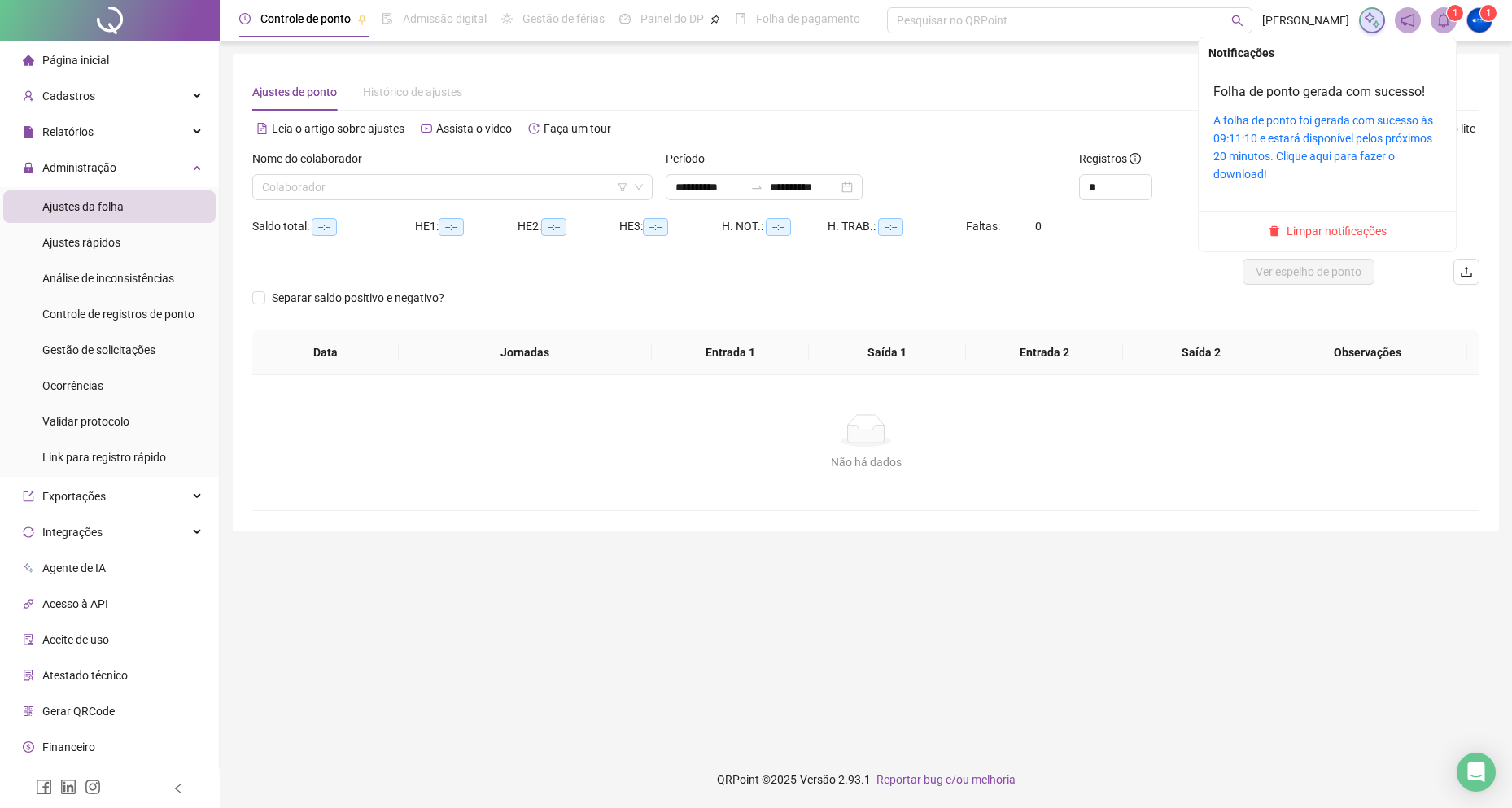
click at [1325, 220] on ul "Limpar notificações" at bounding box center [1327, 231] width 257 height 41
click at [1320, 224] on span "Limpar notificações" at bounding box center [1336, 230] width 100 height 18
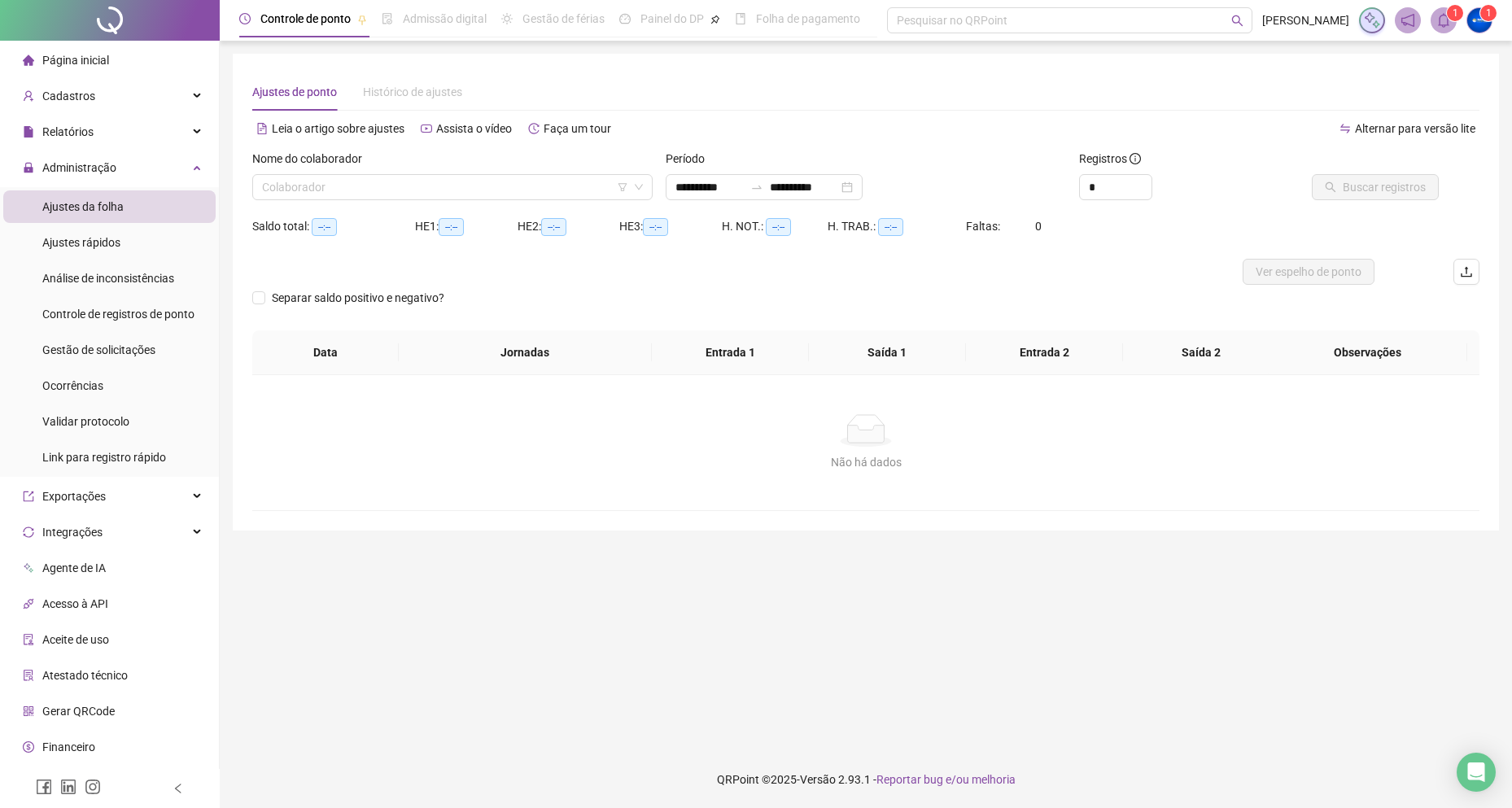
click at [401, 202] on div "Nome do colaborador Colaborador" at bounding box center [452, 182] width 413 height 64
click at [400, 196] on input "search" at bounding box center [445, 187] width 366 height 24
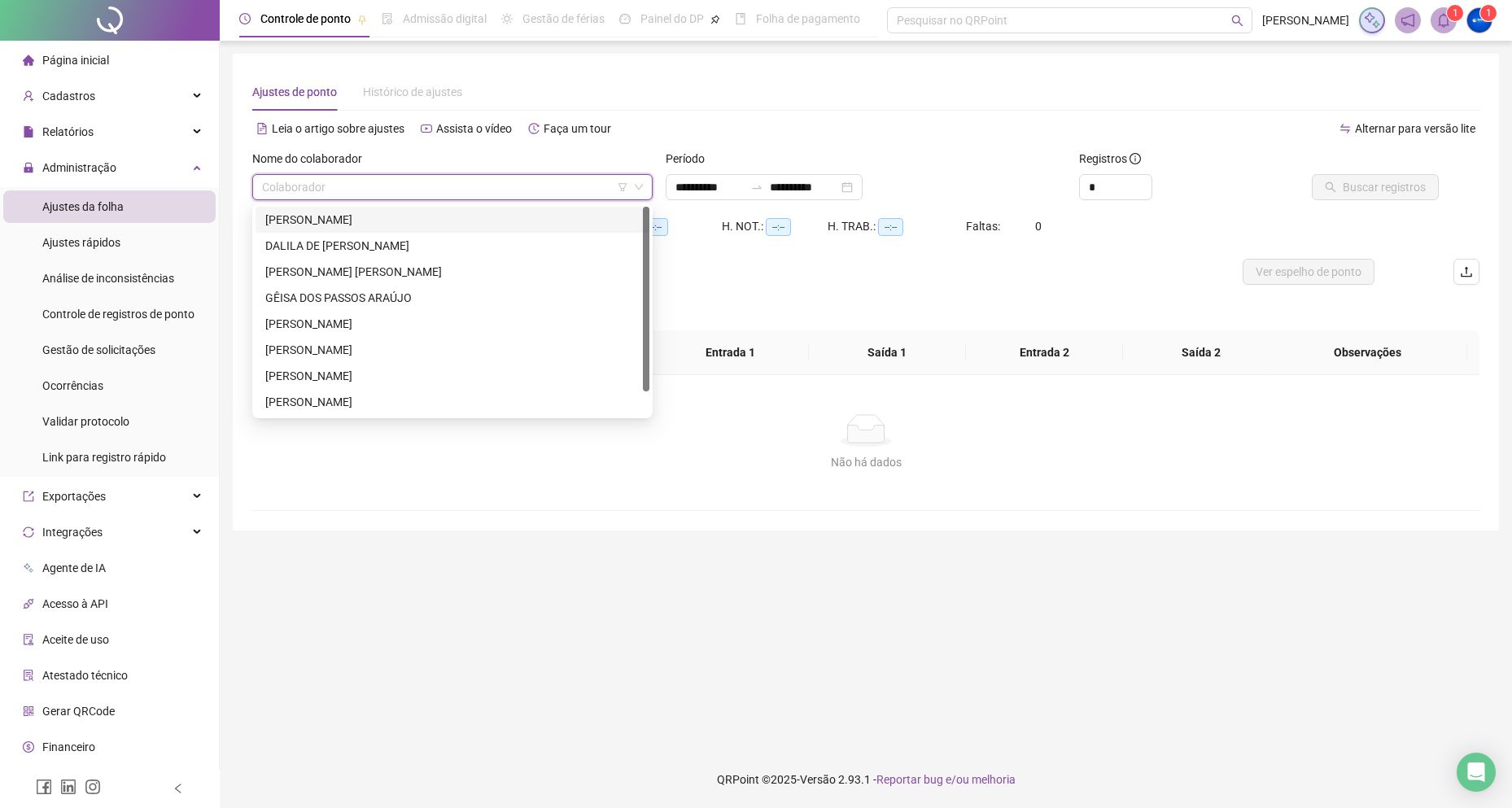
click at [371, 226] on div "[PERSON_NAME] [PERSON_NAME] [PERSON_NAME] SACRAMENTO [PERSON_NAME]" at bounding box center [452, 220] width 374 height 18
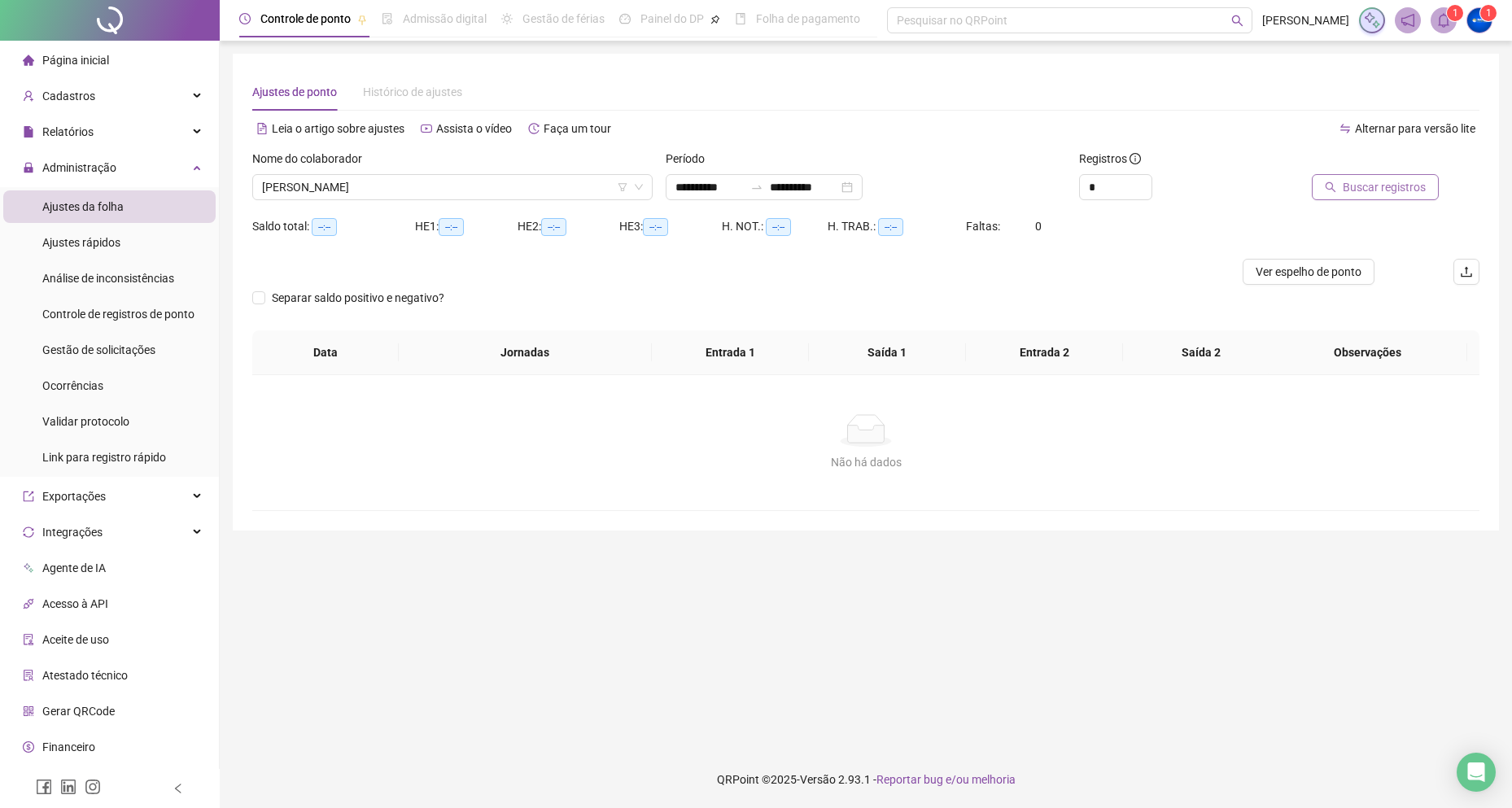
click at [1409, 191] on span "Buscar registros" at bounding box center [1384, 187] width 83 height 18
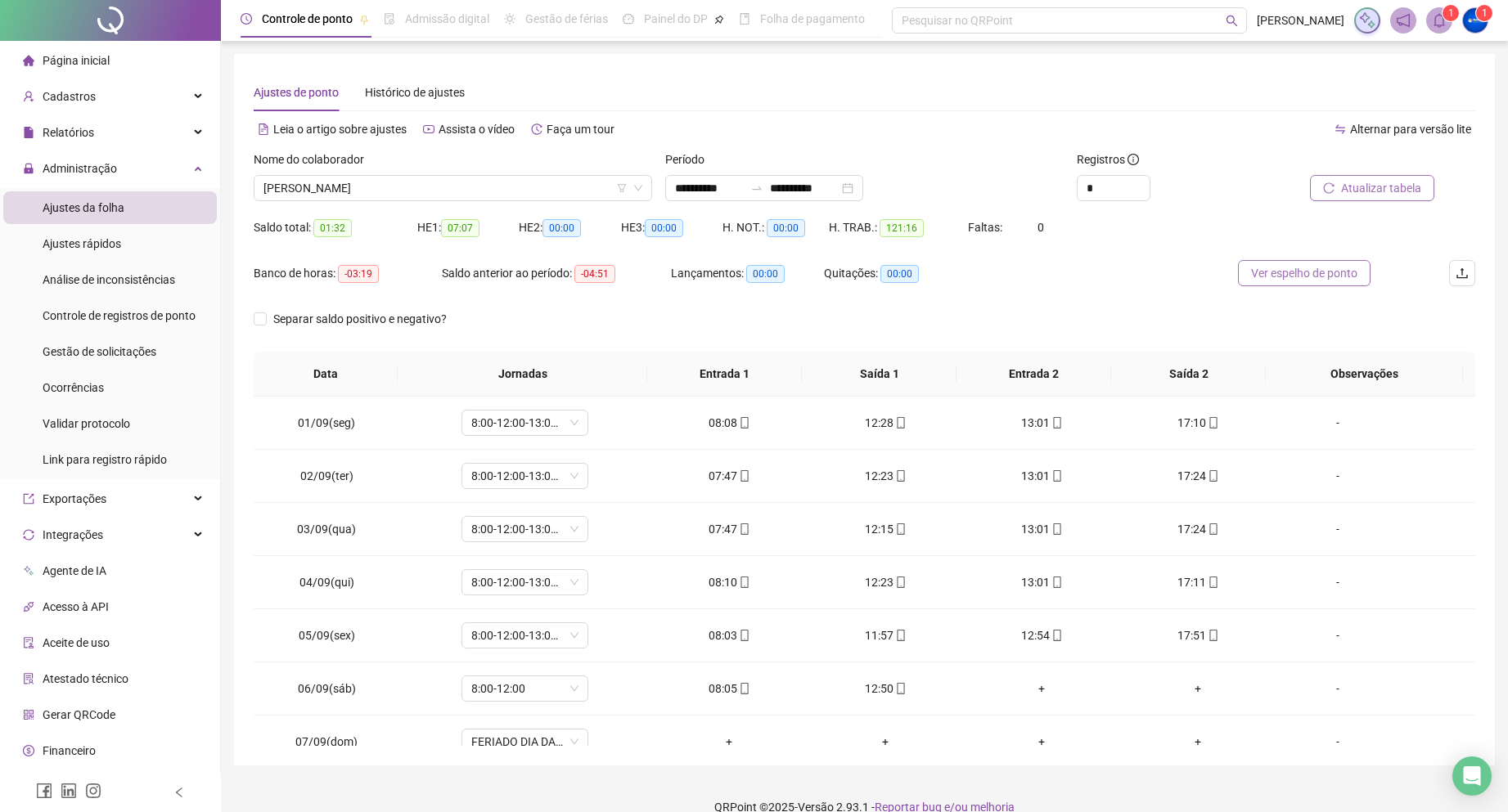
click at [1276, 281] on span "Ver espelho de ponto" at bounding box center [1304, 273] width 106 height 18
click at [438, 184] on span "[PERSON_NAME] [PERSON_NAME] [PERSON_NAME] SACRAMENTO [PERSON_NAME]" at bounding box center [453, 188] width 379 height 24
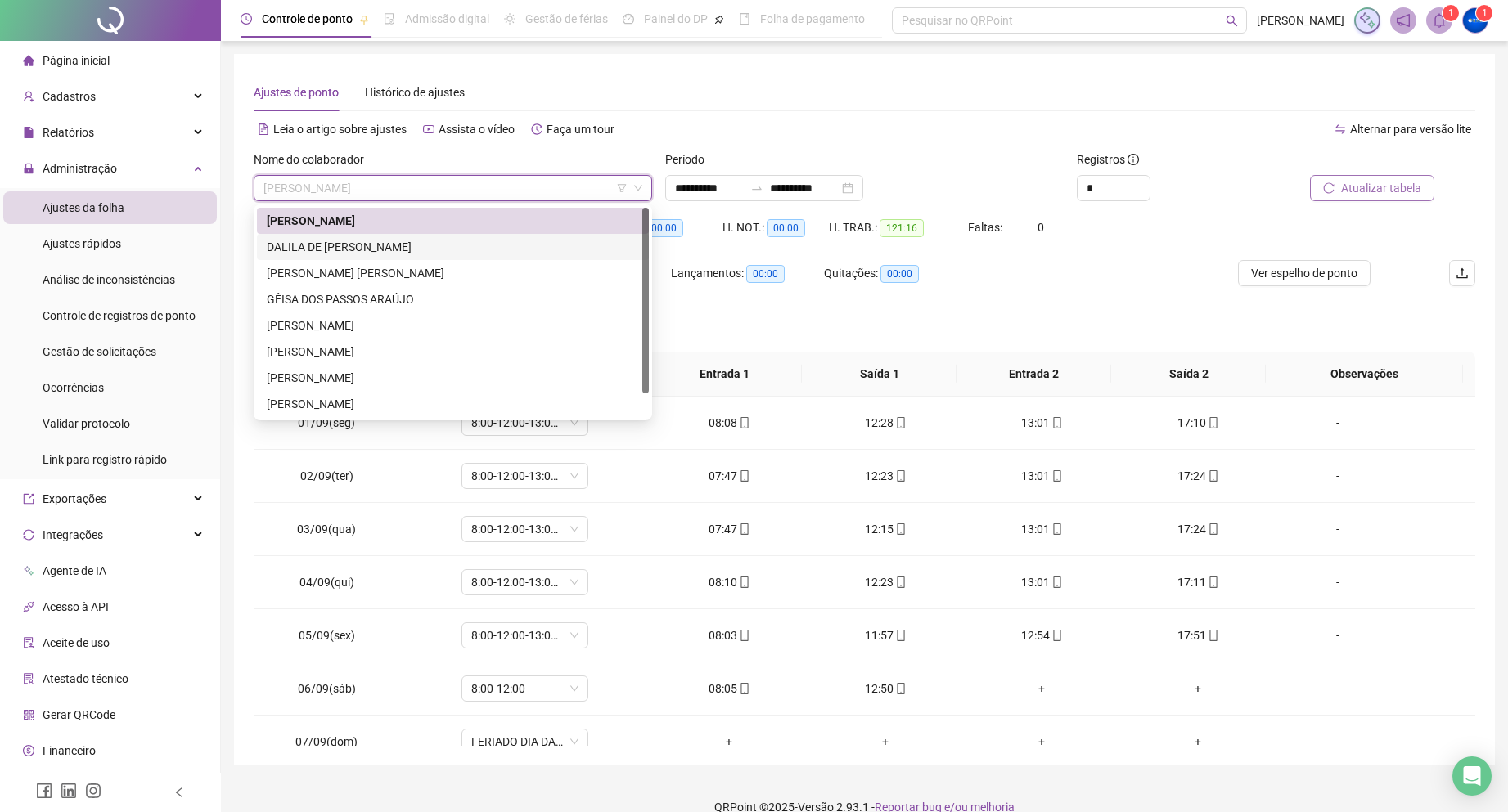
click at [377, 243] on div "[PERSON_NAME] DE [PERSON_NAME]" at bounding box center [453, 247] width 372 height 18
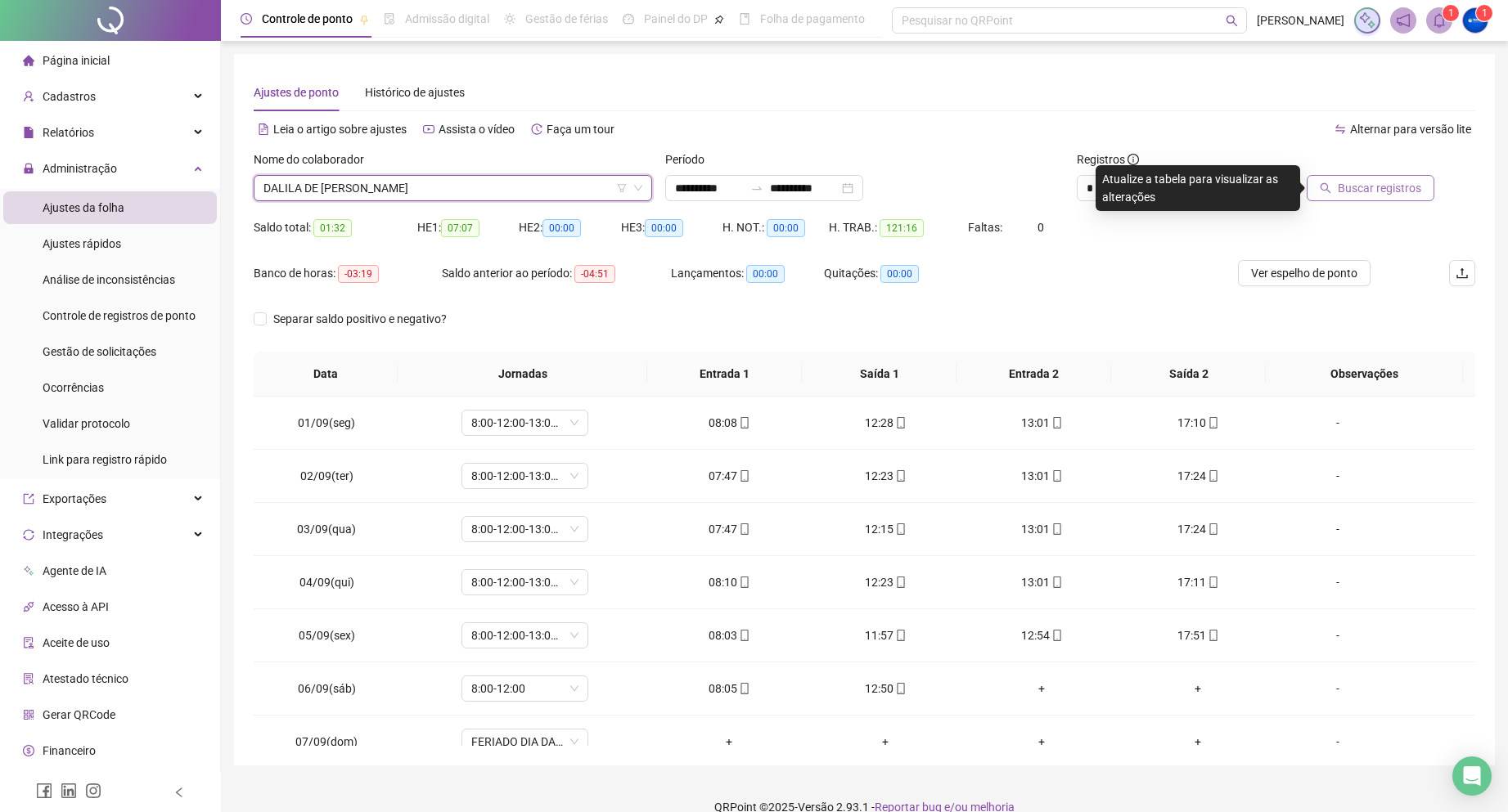
click at [1356, 183] on span "Buscar registros" at bounding box center [1379, 188] width 83 height 18
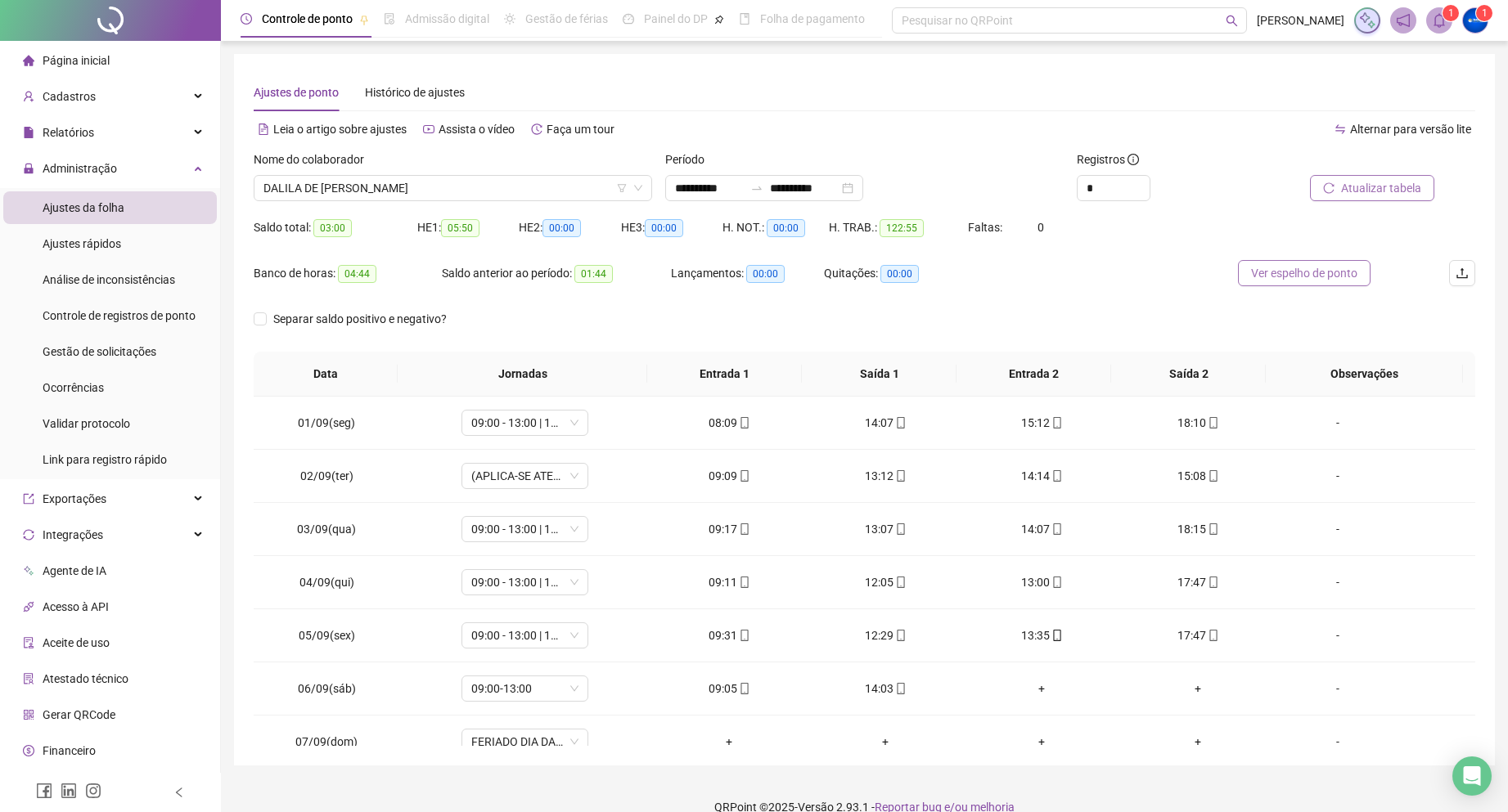
click at [1348, 275] on span "Ver espelho de ponto" at bounding box center [1304, 273] width 106 height 18
click at [397, 191] on span "[PERSON_NAME] DE [PERSON_NAME]" at bounding box center [453, 188] width 379 height 24
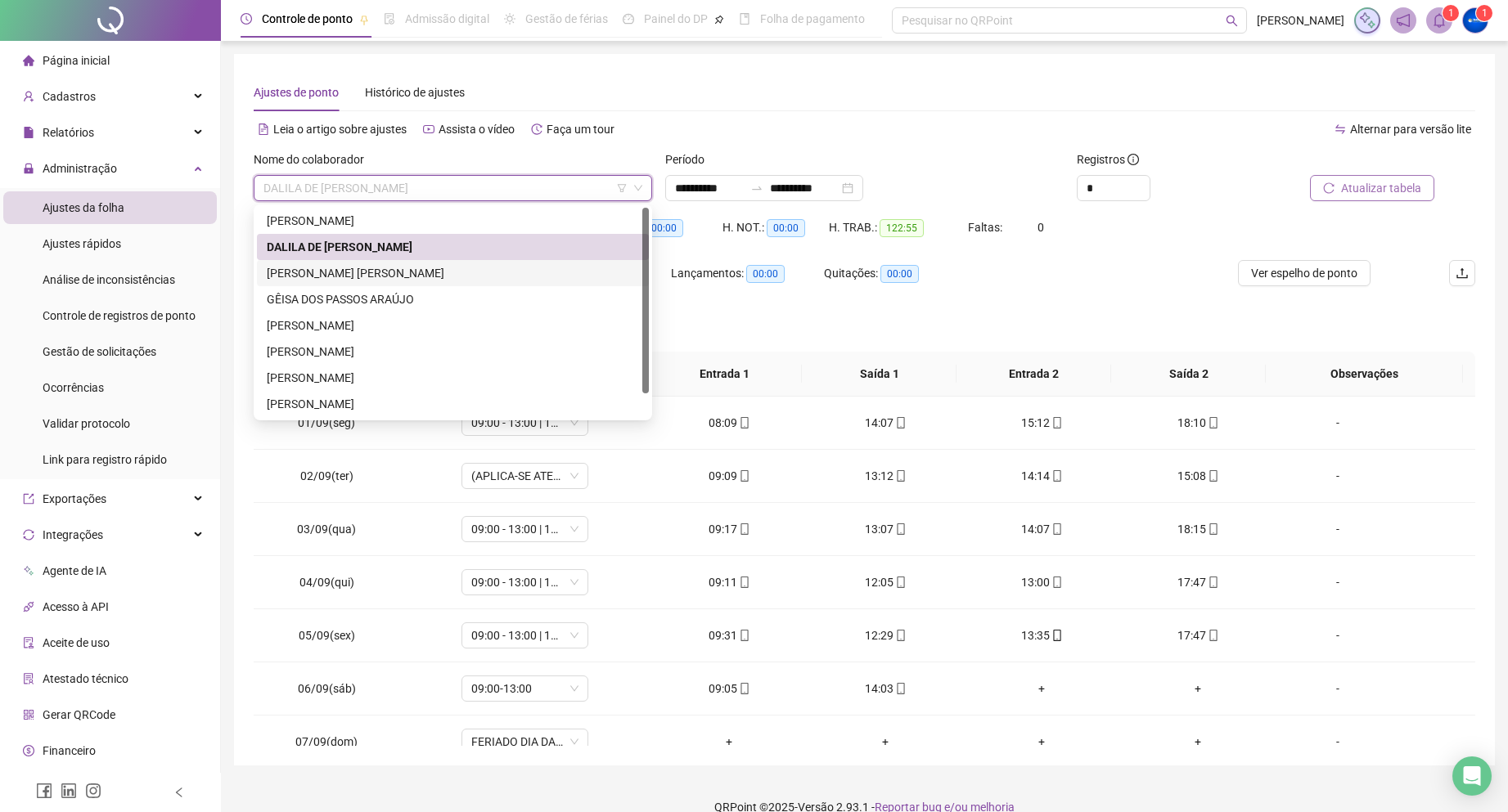
click at [370, 278] on div "[PERSON_NAME] [PERSON_NAME]" at bounding box center [453, 273] width 372 height 18
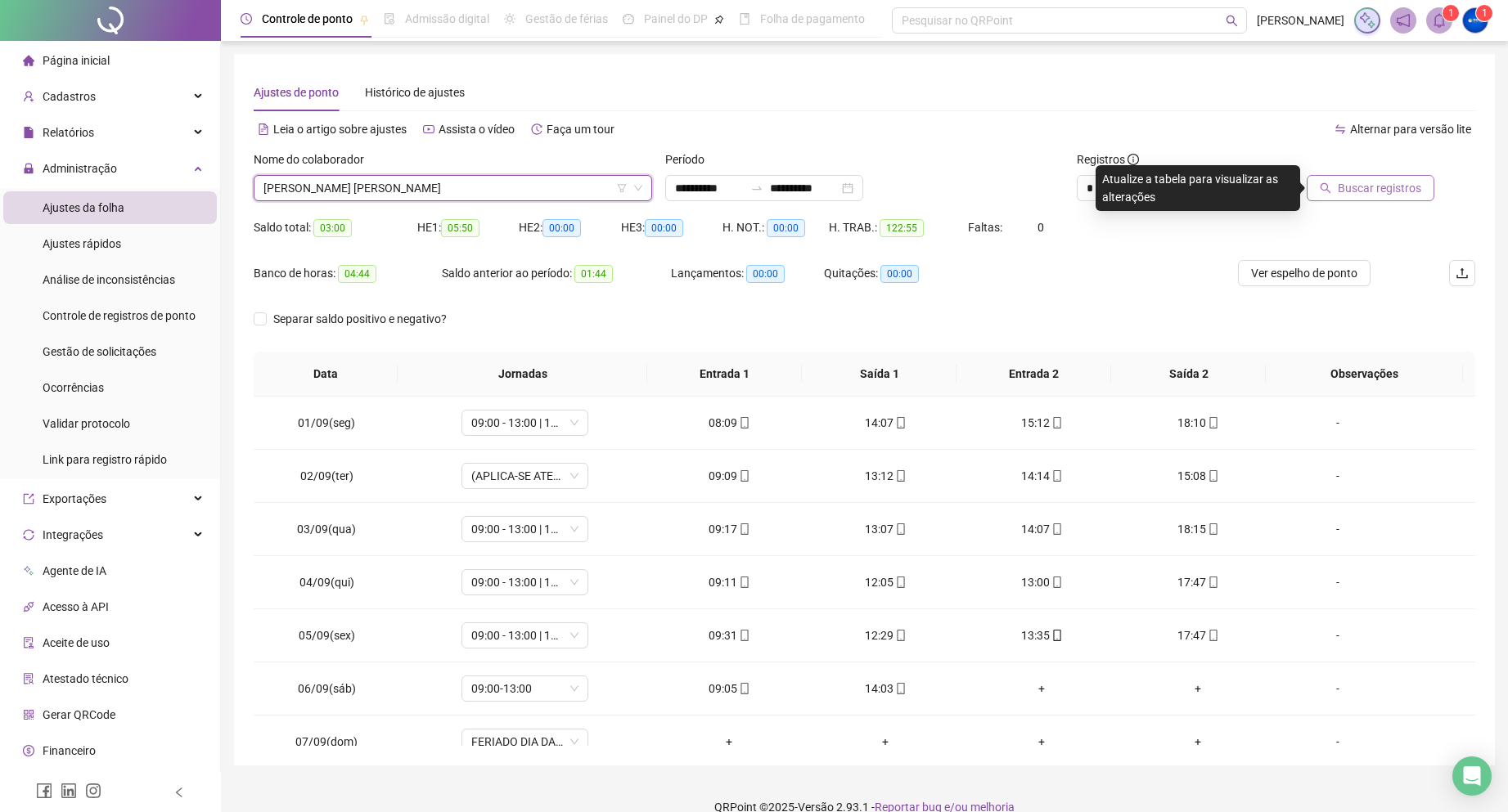
click at [1323, 195] on button "Buscar registros" at bounding box center [1371, 188] width 128 height 26
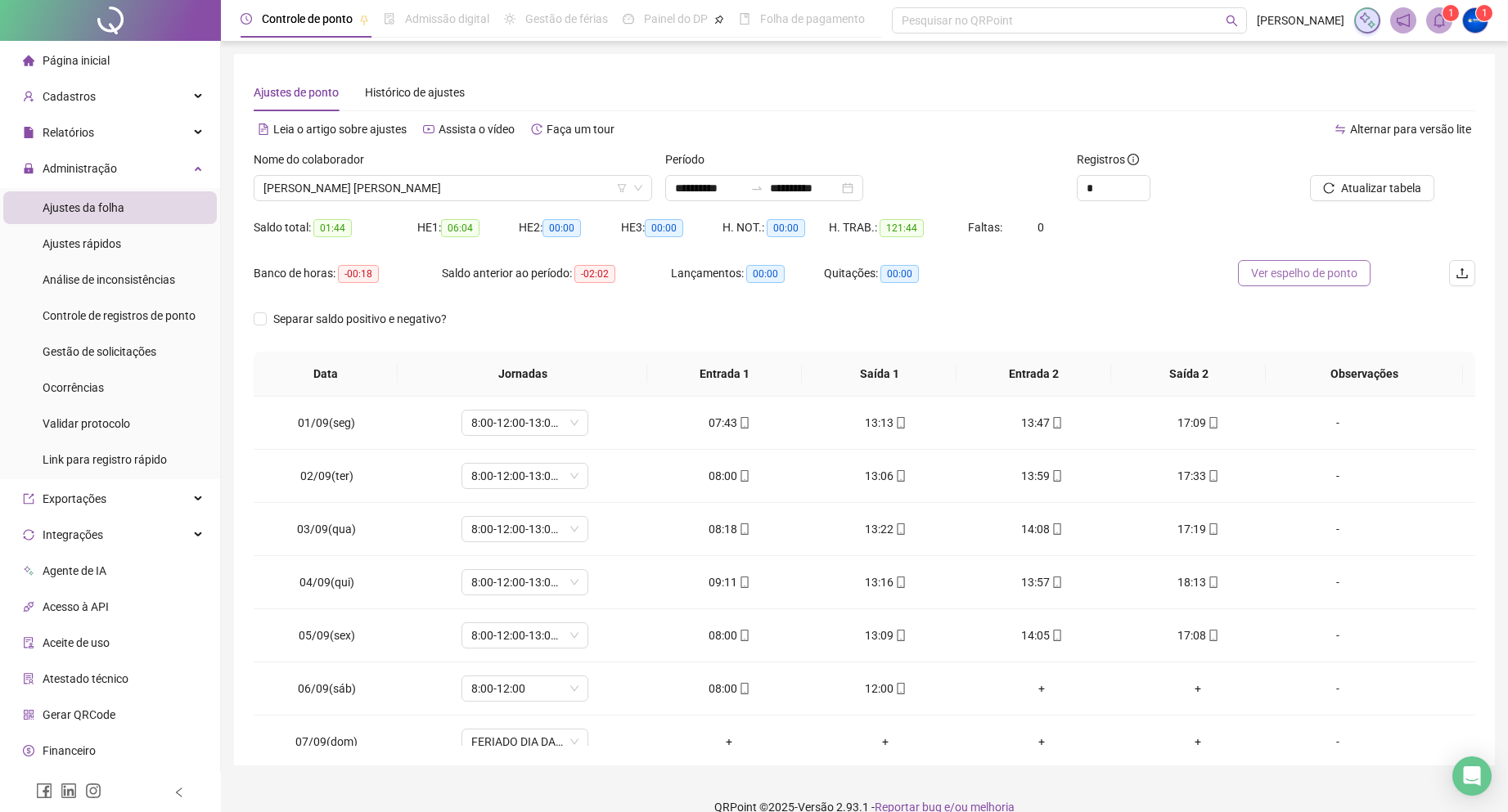
click at [1297, 273] on span "Ver espelho de ponto" at bounding box center [1304, 273] width 106 height 18
click at [362, 190] on span "[PERSON_NAME] [PERSON_NAME]" at bounding box center [453, 188] width 379 height 24
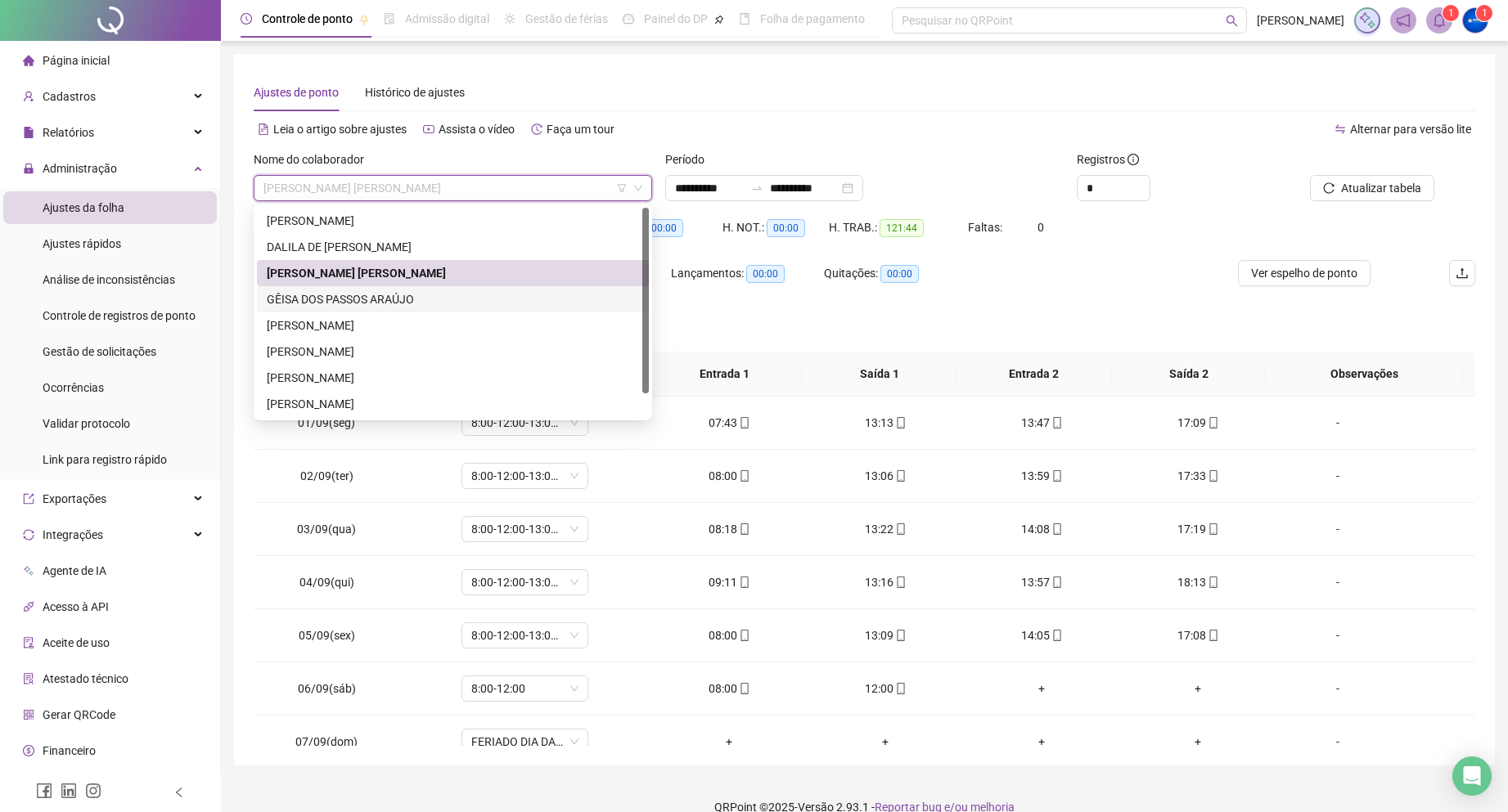
click at [361, 297] on div "GÊISA DOS PASSOS ARAÚJO" at bounding box center [453, 299] width 372 height 18
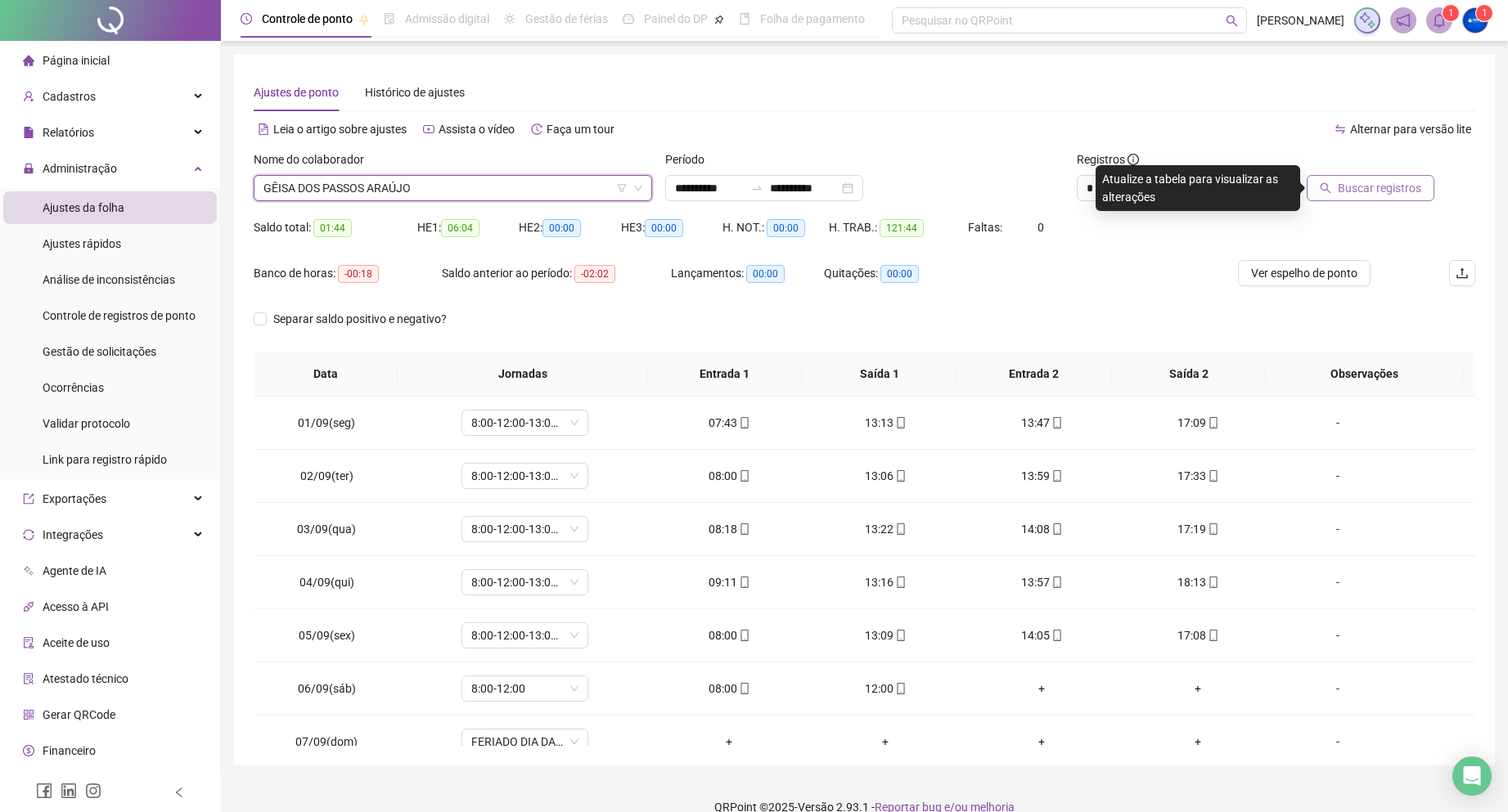
click at [1344, 189] on span "Buscar registros" at bounding box center [1379, 188] width 83 height 18
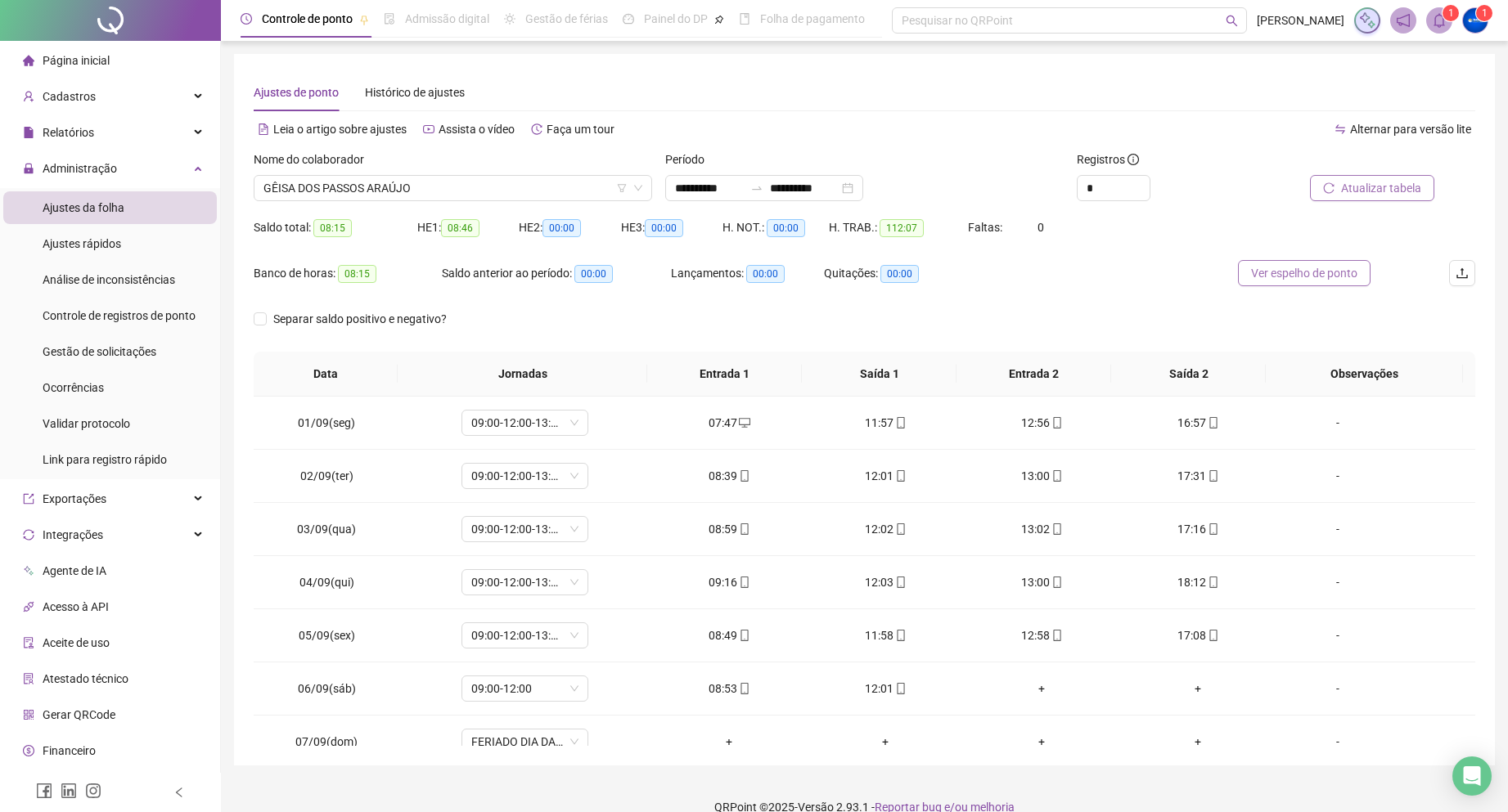
click at [1291, 269] on span "Ver espelho de ponto" at bounding box center [1304, 273] width 106 height 18
click at [382, 180] on span "GÊISA DOS PASSOS ARAÚJO" at bounding box center [453, 188] width 379 height 24
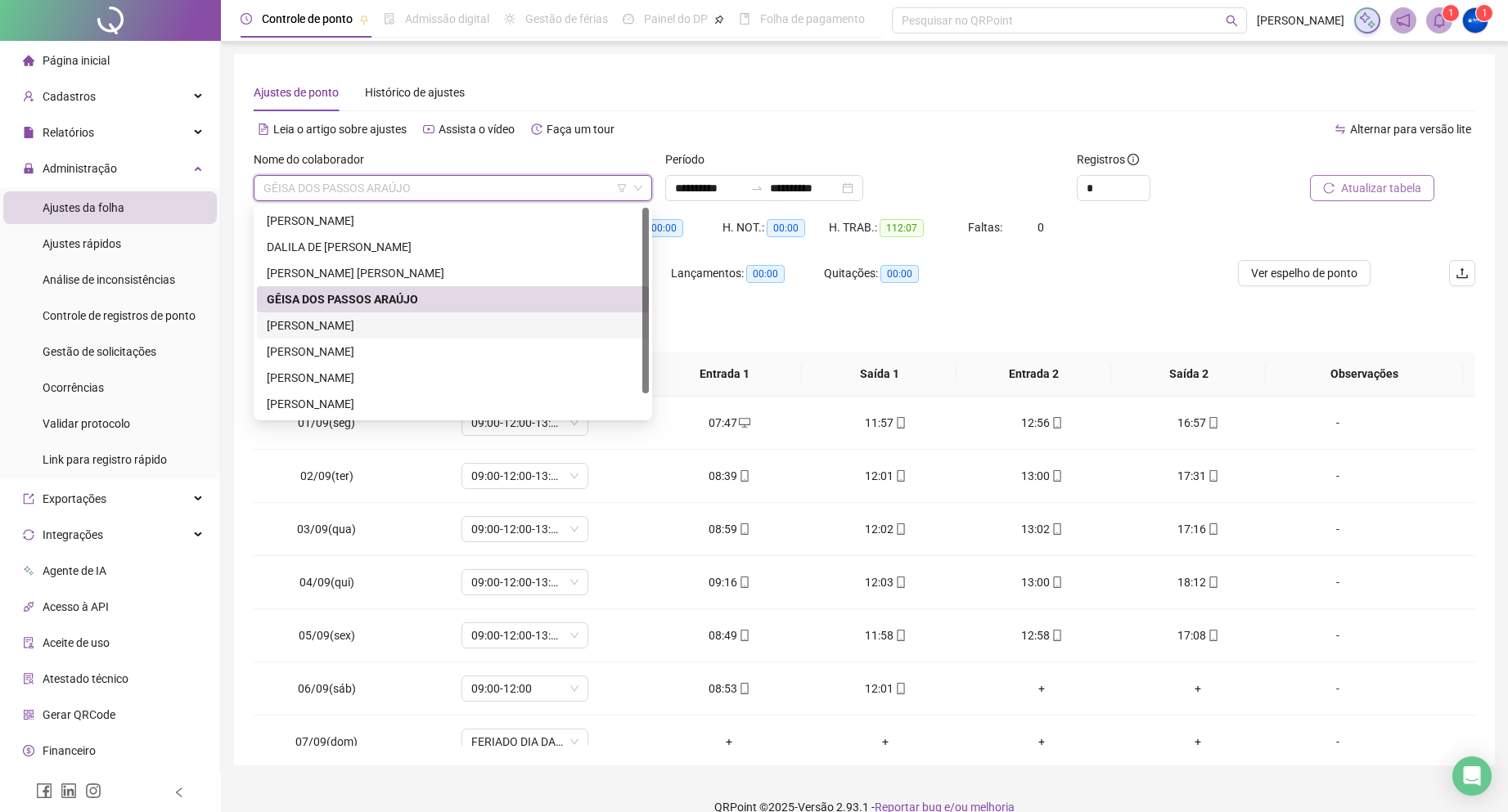
click at [352, 322] on div "[PERSON_NAME] [PERSON_NAME] LIMA" at bounding box center [453, 325] width 372 height 18
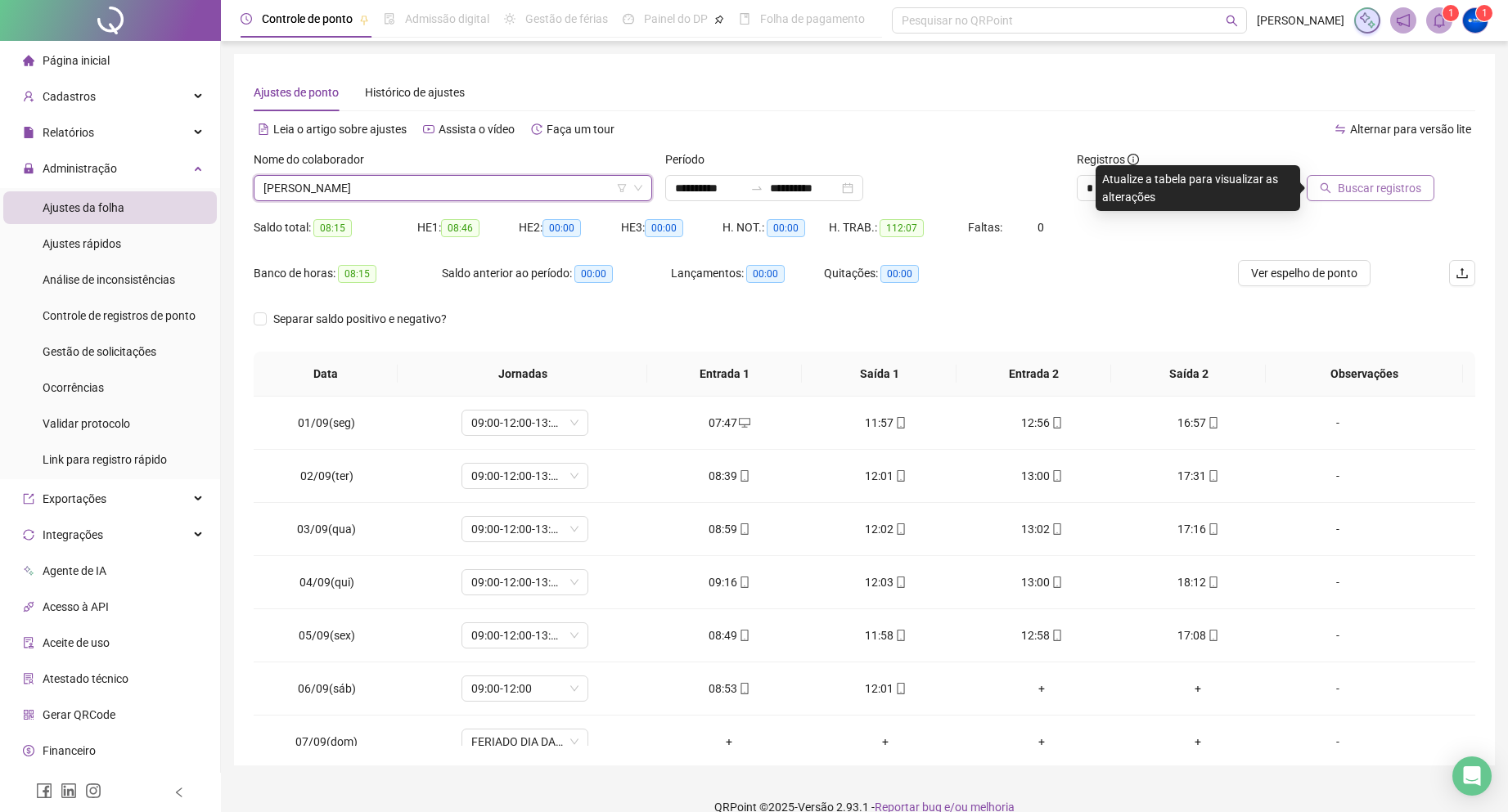
click at [1342, 180] on span "Buscar registros" at bounding box center [1379, 188] width 83 height 18
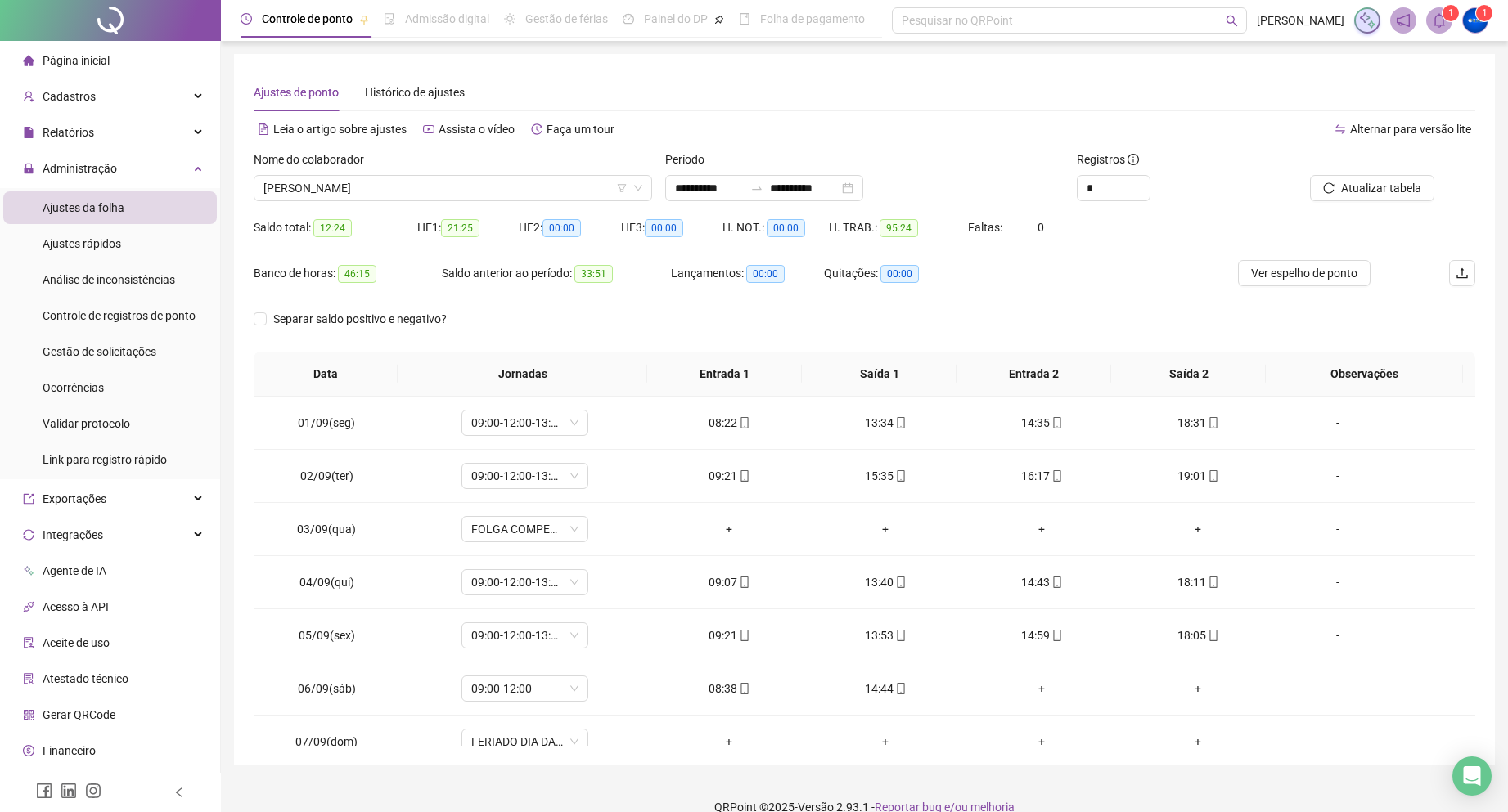
click at [1334, 290] on div "Ver espelho de ponto" at bounding box center [1310, 283] width 204 height 45
click at [1335, 275] on span "Ver espelho de ponto" at bounding box center [1304, 273] width 106 height 18
click at [404, 180] on span "[PERSON_NAME] [PERSON_NAME] LIMA" at bounding box center [453, 188] width 379 height 24
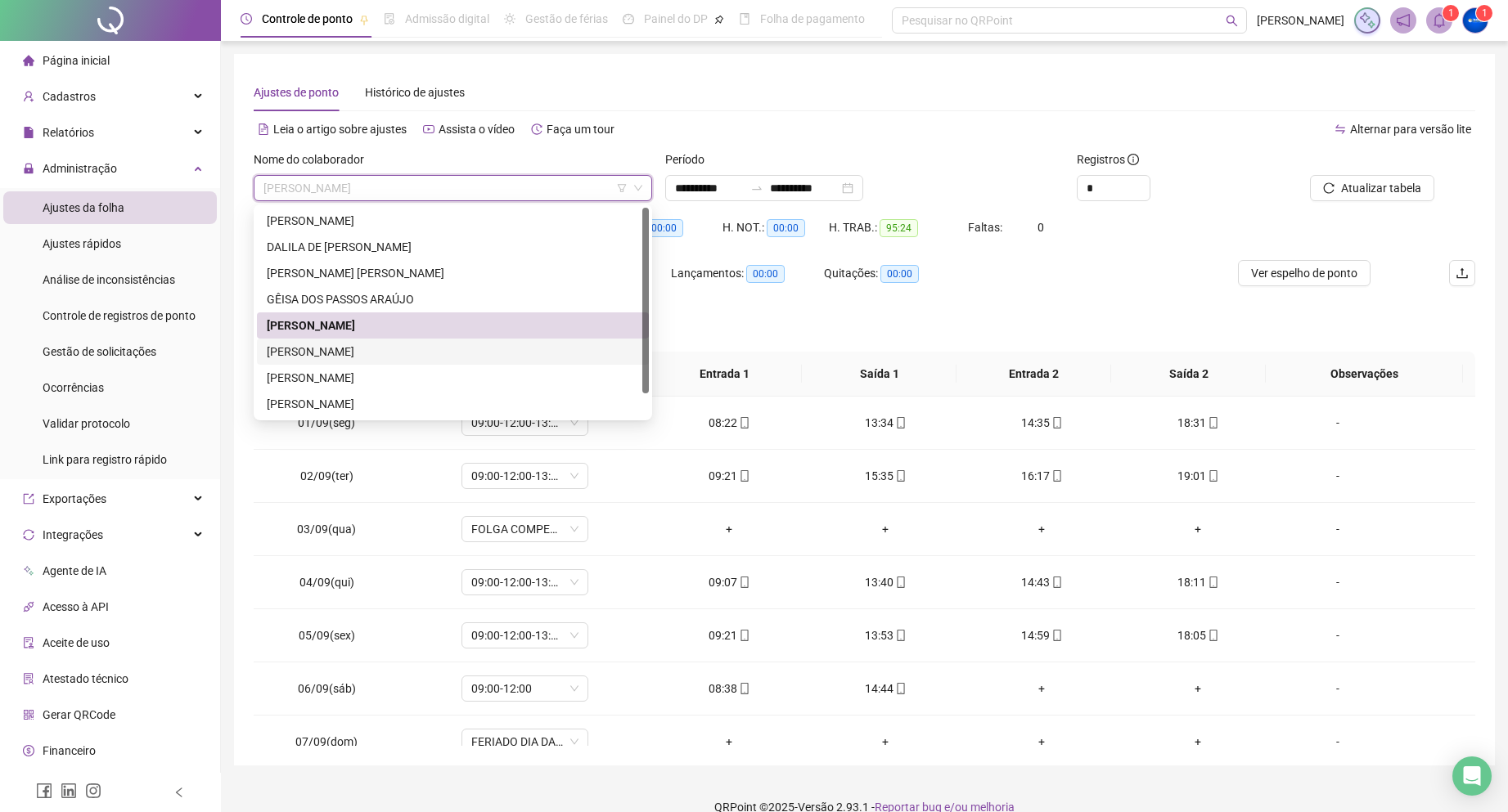
click at [359, 358] on div "[PERSON_NAME]" at bounding box center [453, 351] width 372 height 18
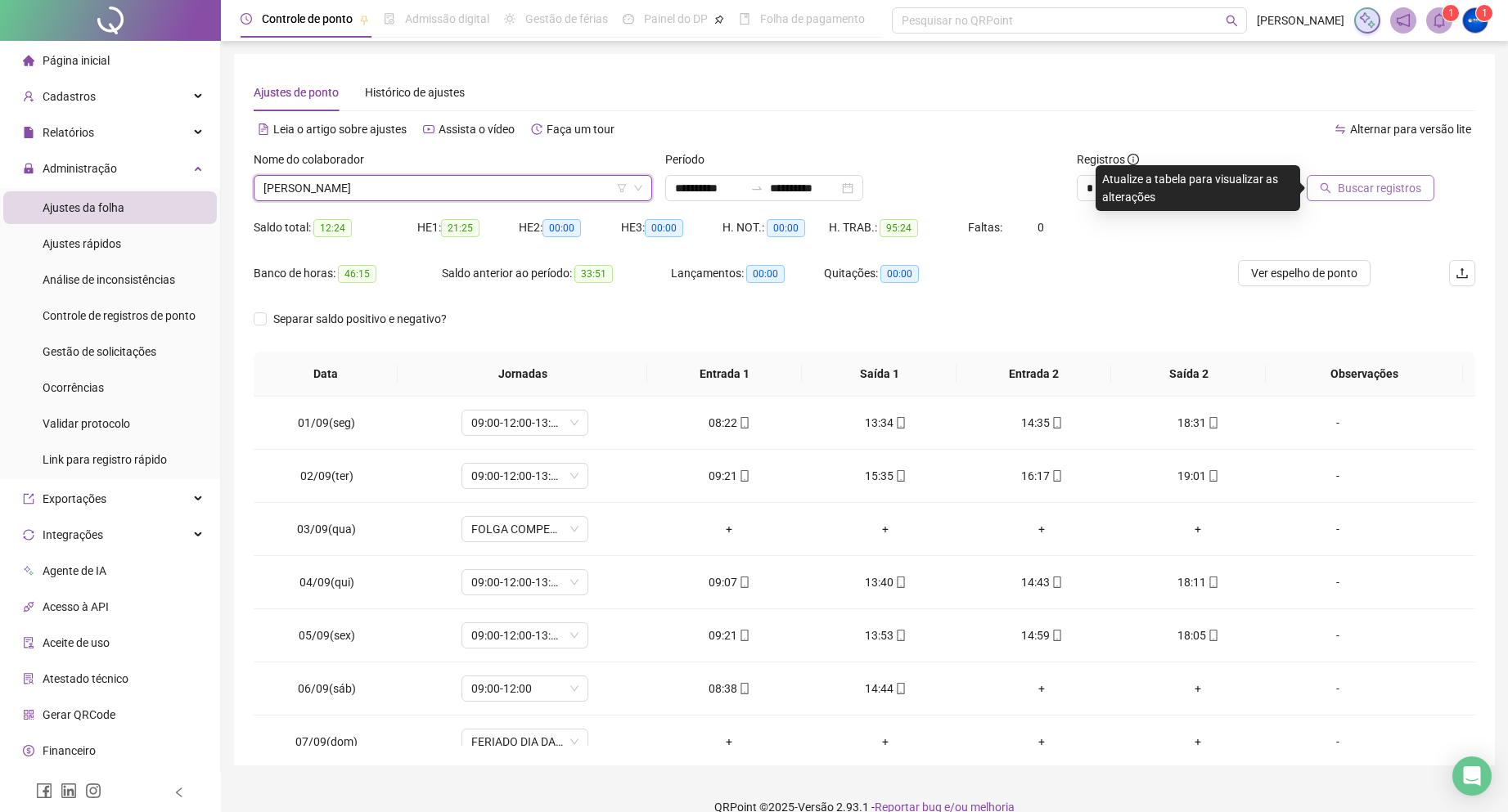
click at [1345, 184] on span "Buscar registros" at bounding box center [1379, 188] width 83 height 18
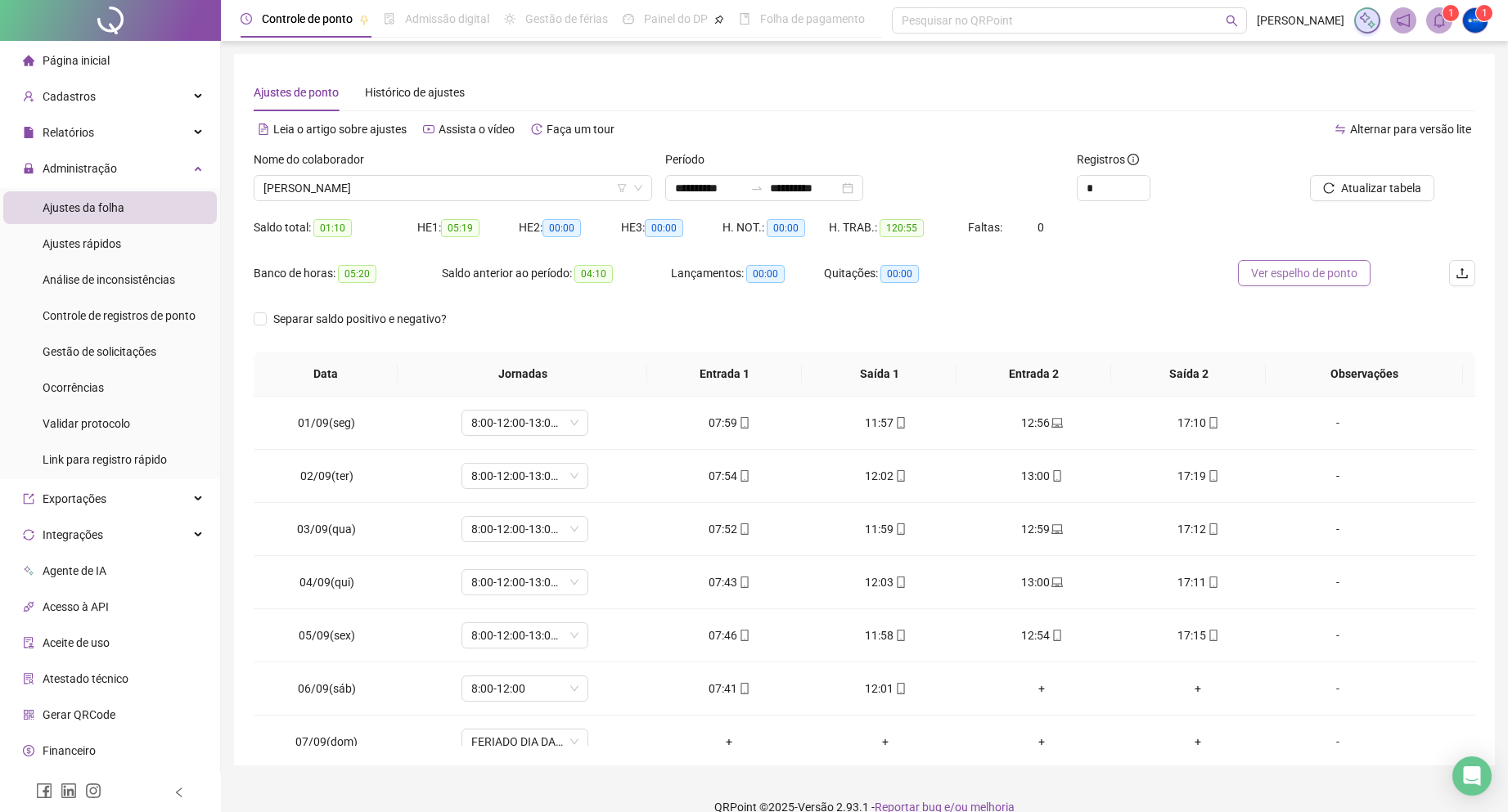
click at [1291, 283] on button "Ver espelho de ponto" at bounding box center [1303, 273] width 132 height 26
click at [324, 186] on span "[PERSON_NAME]" at bounding box center [453, 188] width 379 height 24
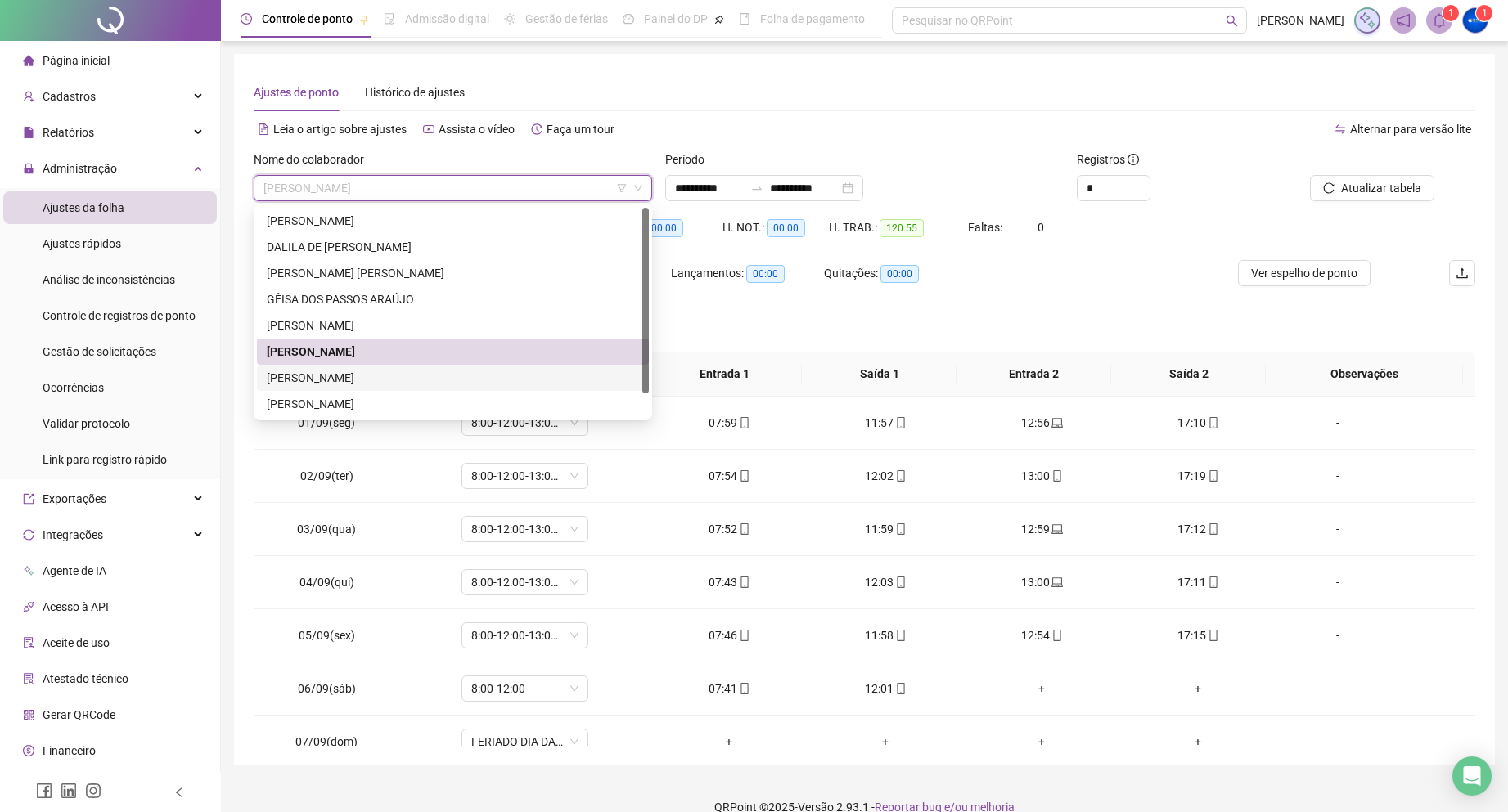
click at [360, 371] on div "[PERSON_NAME] [PERSON_NAME]" at bounding box center [453, 377] width 372 height 18
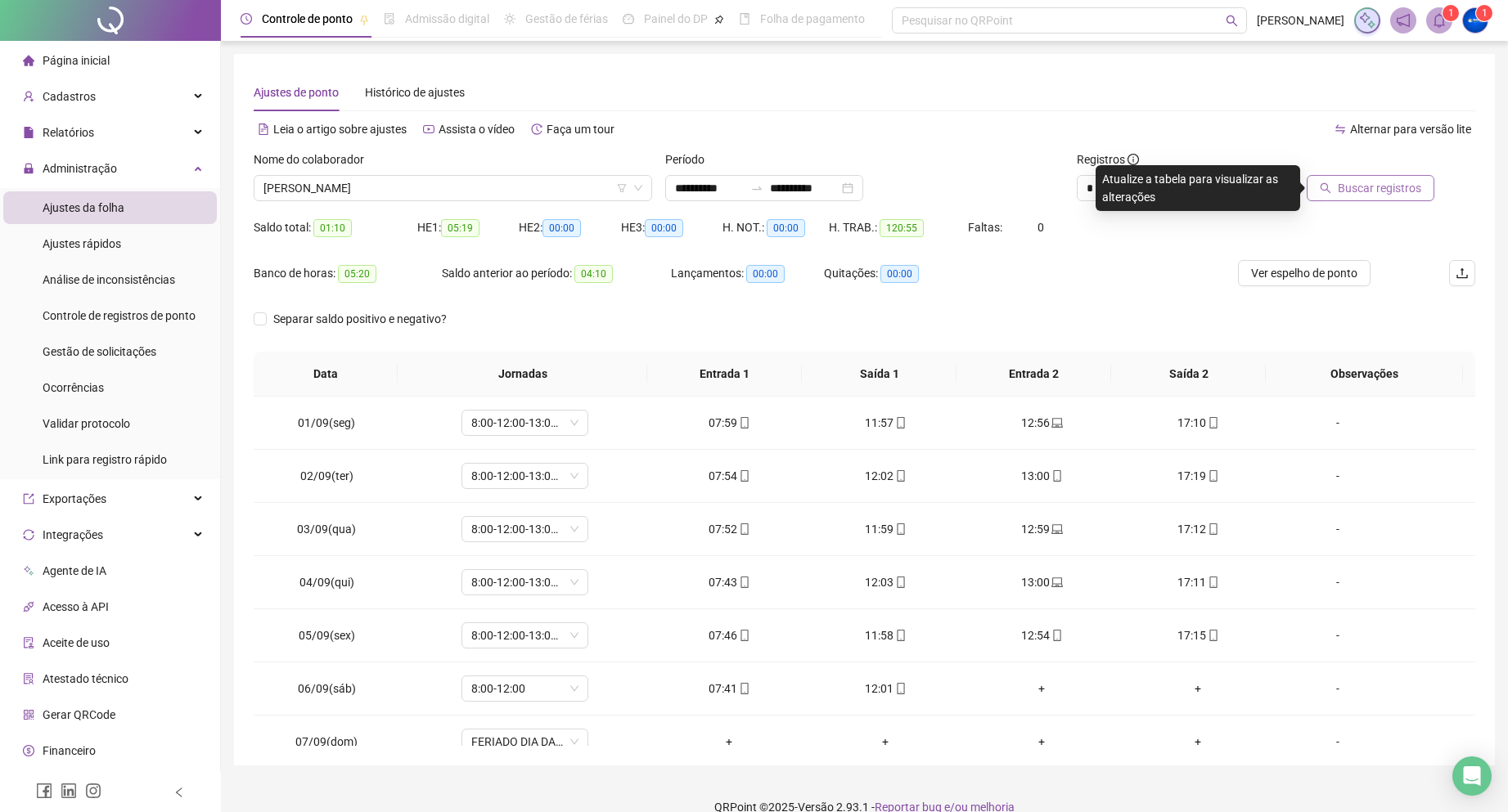
click at [1351, 183] on span "Buscar registros" at bounding box center [1379, 188] width 83 height 18
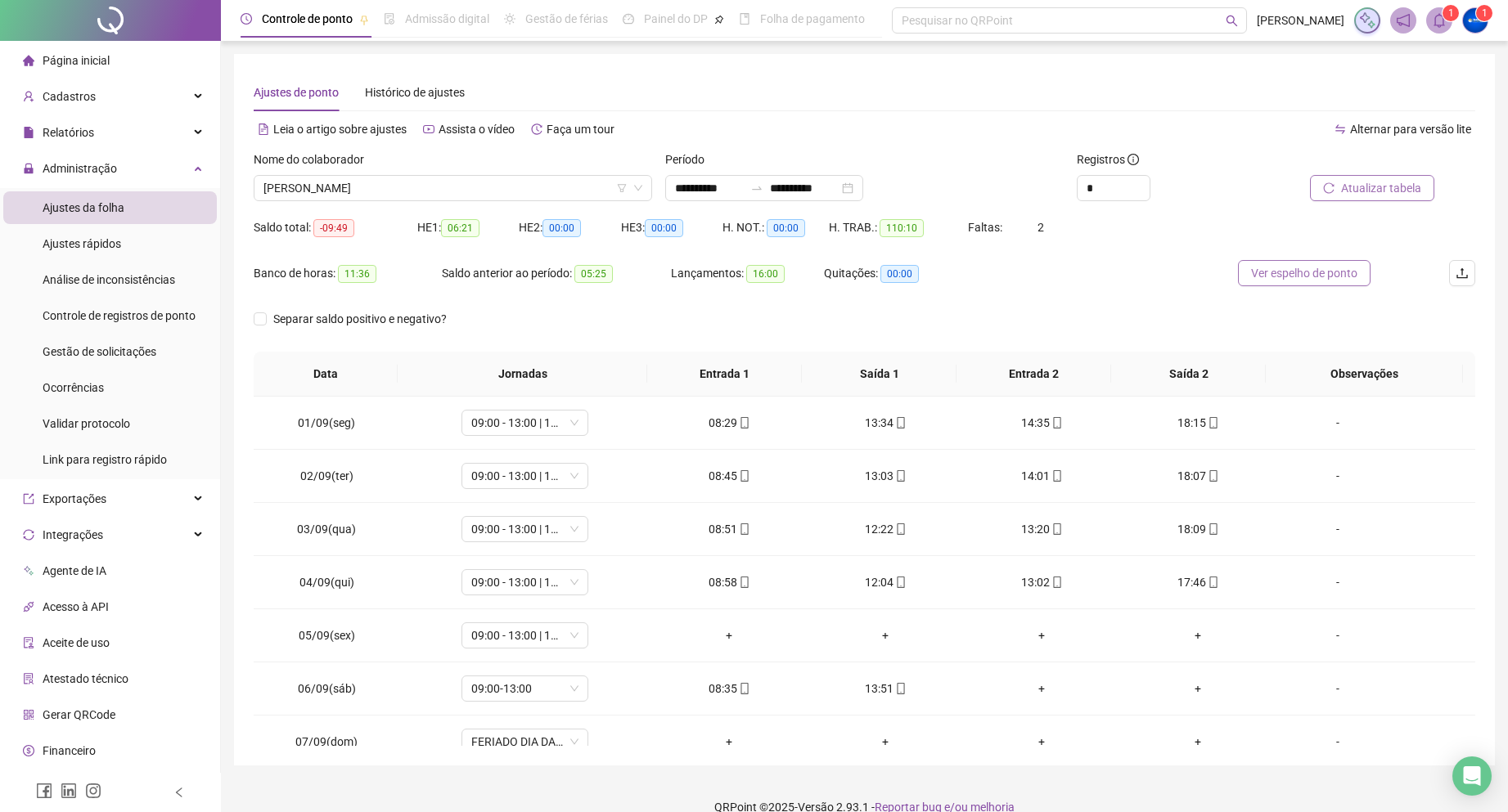
click at [1254, 270] on span "Ver espelho de ponto" at bounding box center [1304, 273] width 106 height 18
click at [409, 190] on span "[PERSON_NAME] [PERSON_NAME]" at bounding box center [453, 188] width 379 height 24
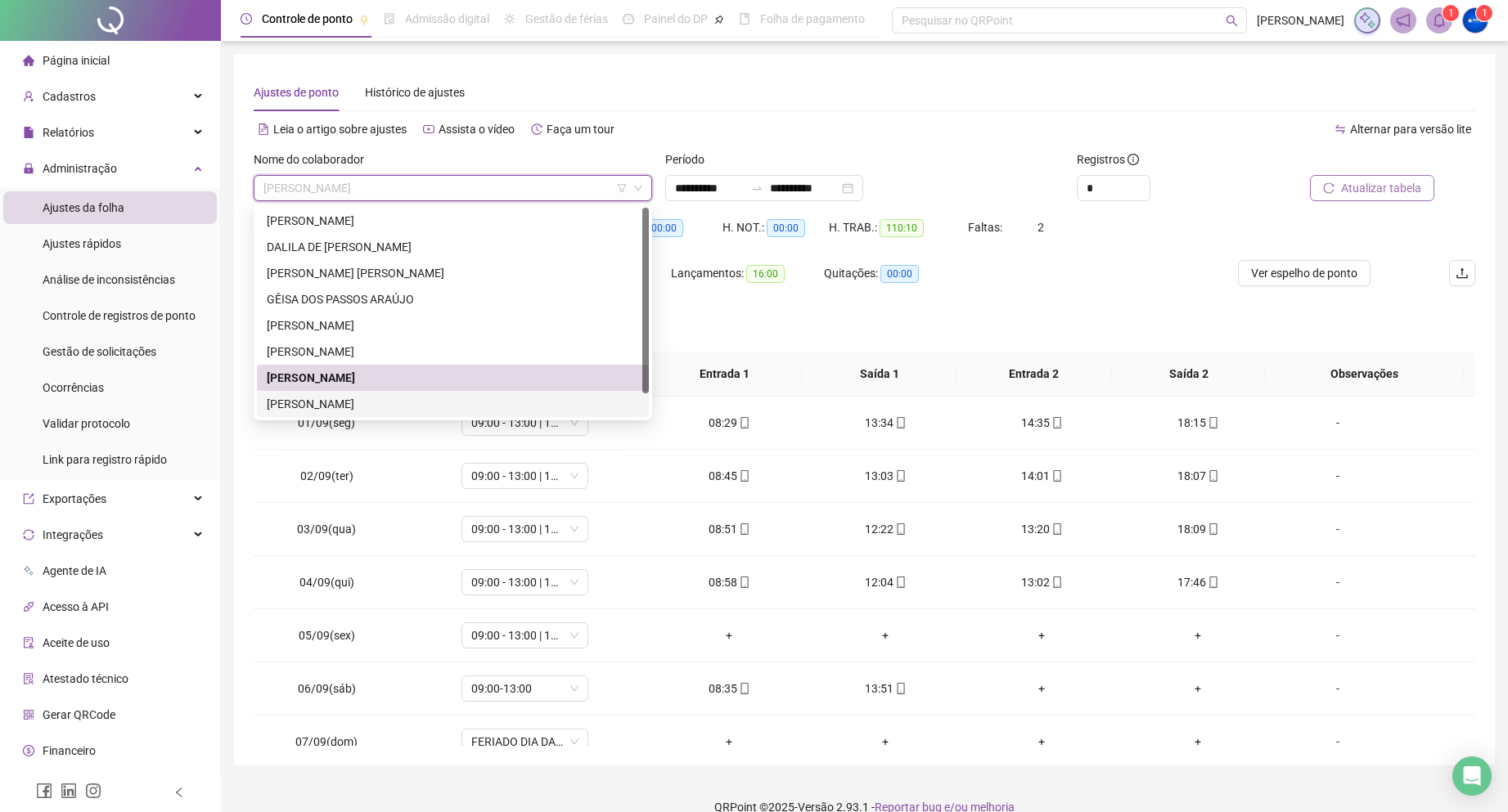
scroll to position [26, 0]
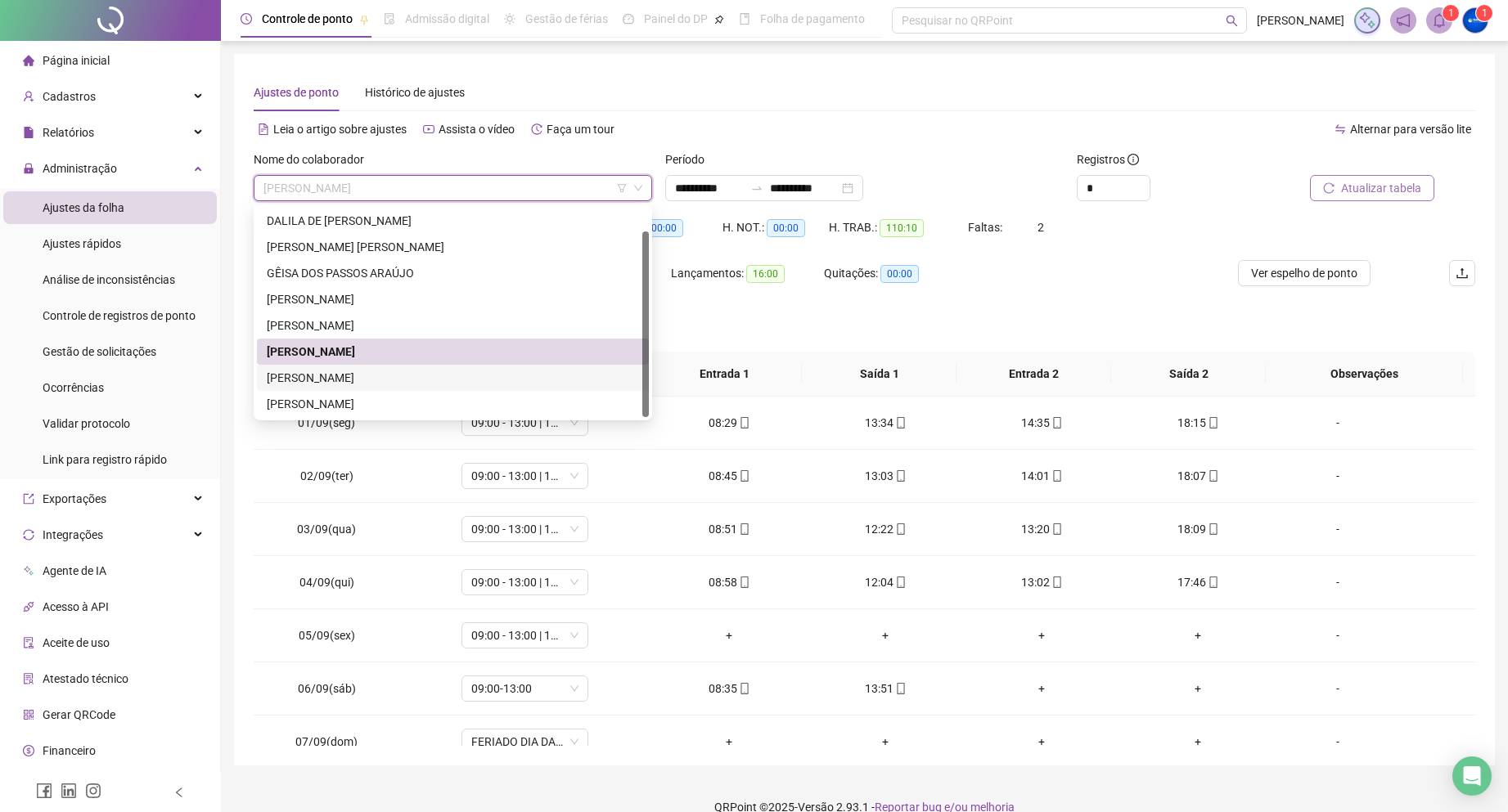
click at [356, 365] on div "[PERSON_NAME]" at bounding box center [452, 377] width 392 height 26
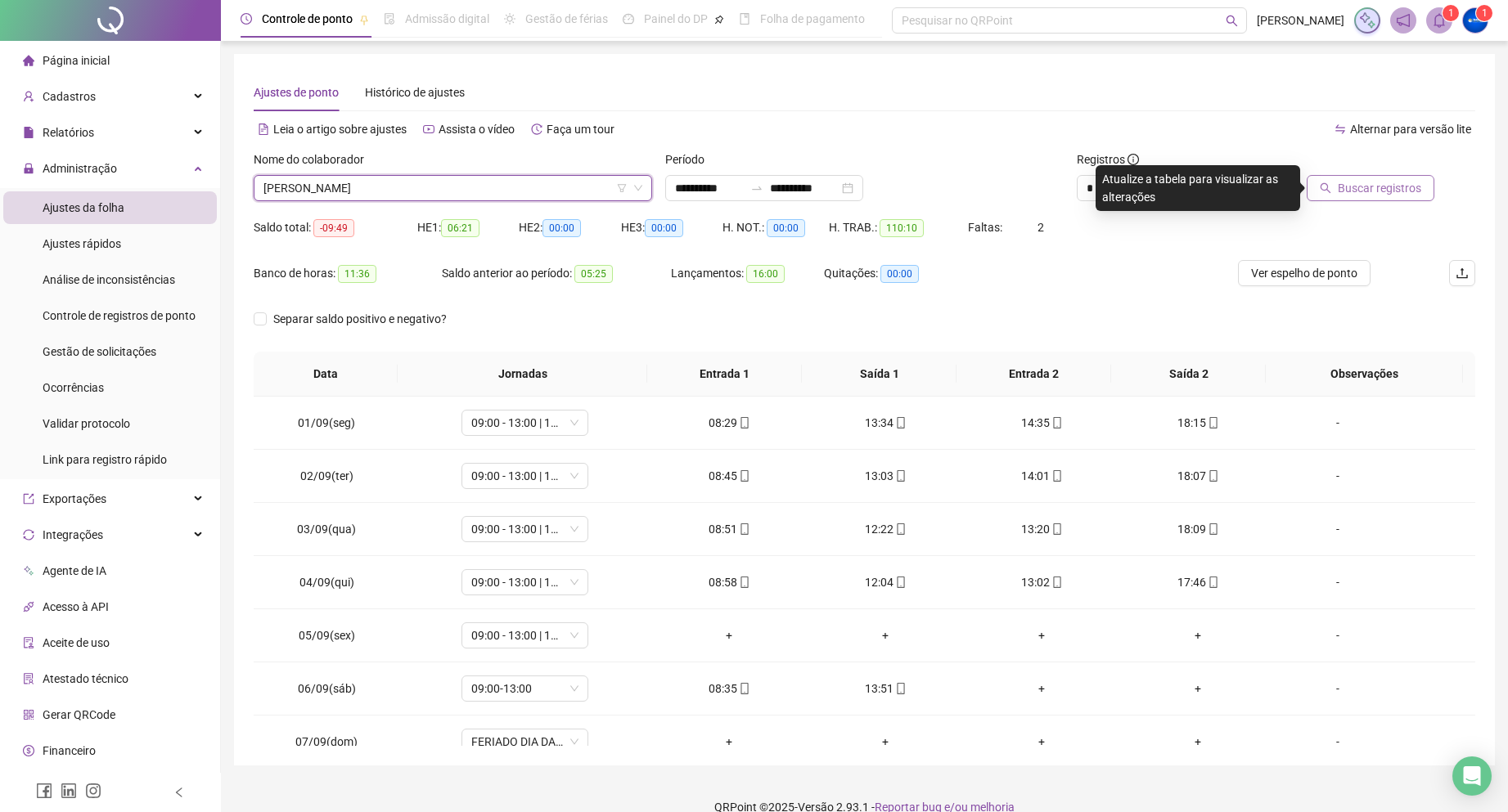
click at [1368, 195] on span "Buscar registros" at bounding box center [1379, 188] width 83 height 18
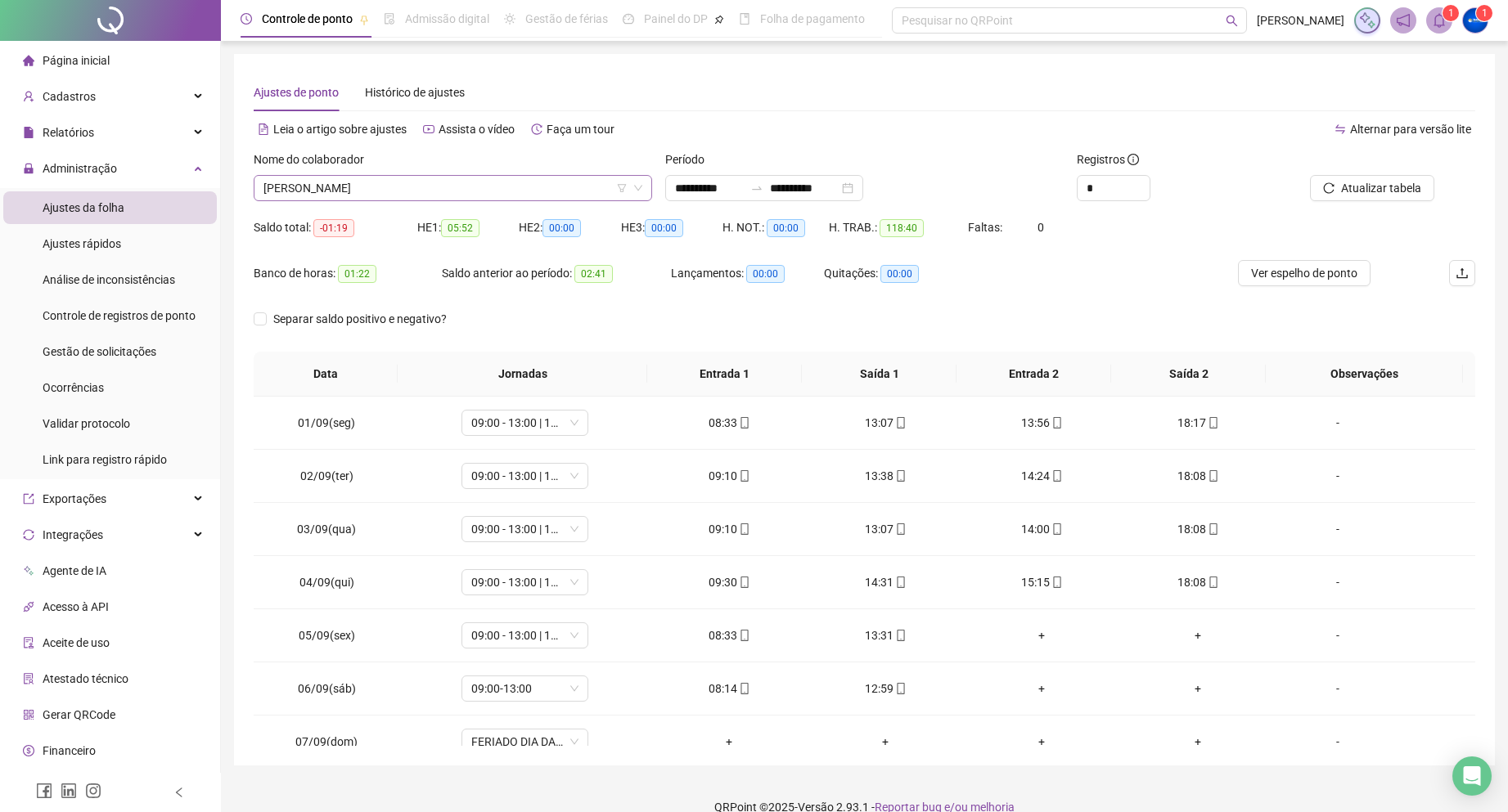
click at [361, 185] on span "[PERSON_NAME]" at bounding box center [453, 188] width 379 height 24
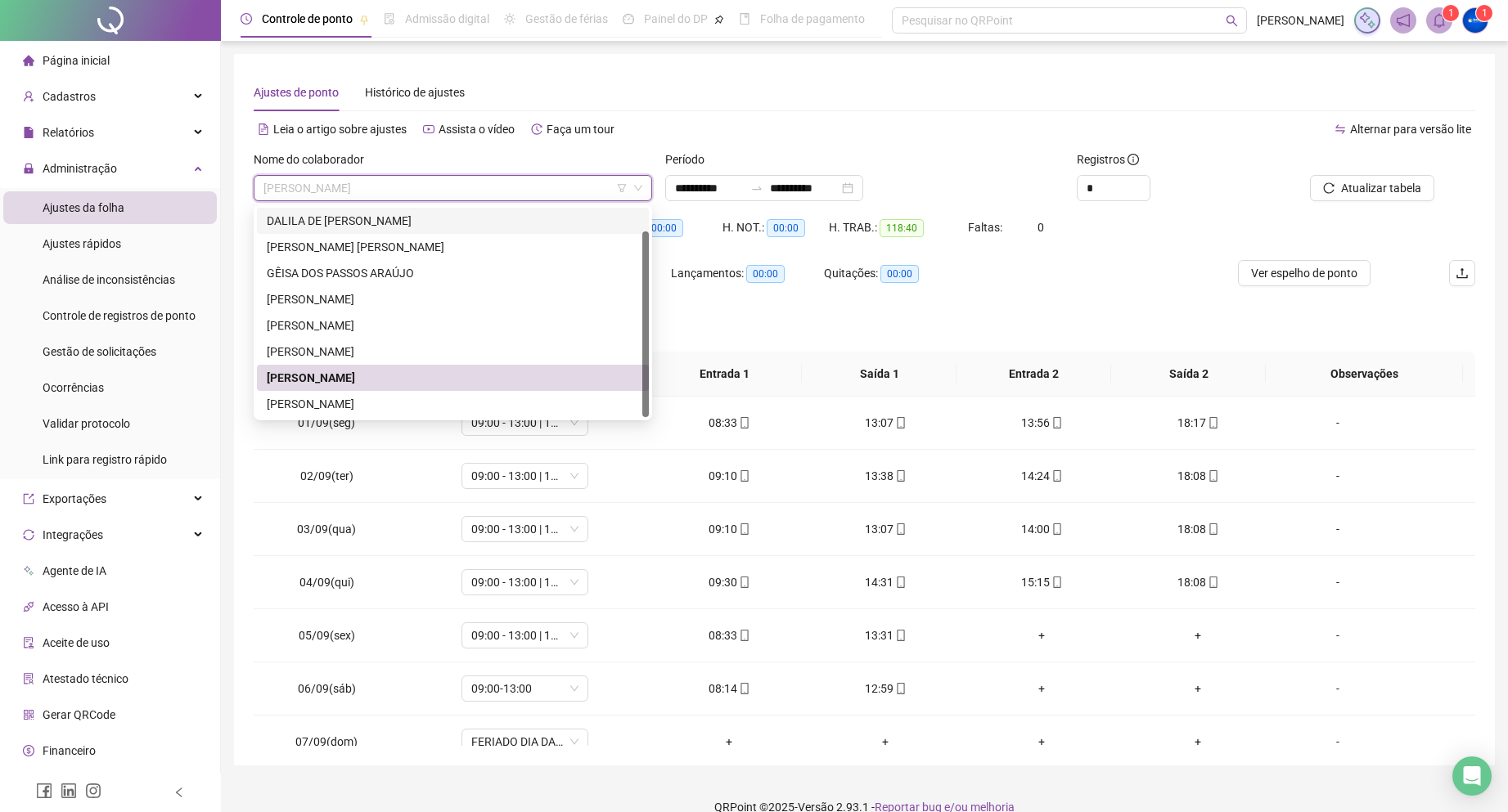
click at [624, 83] on div "Ajustes de ponto Histórico de ajustes" at bounding box center [864, 92] width 1222 height 38
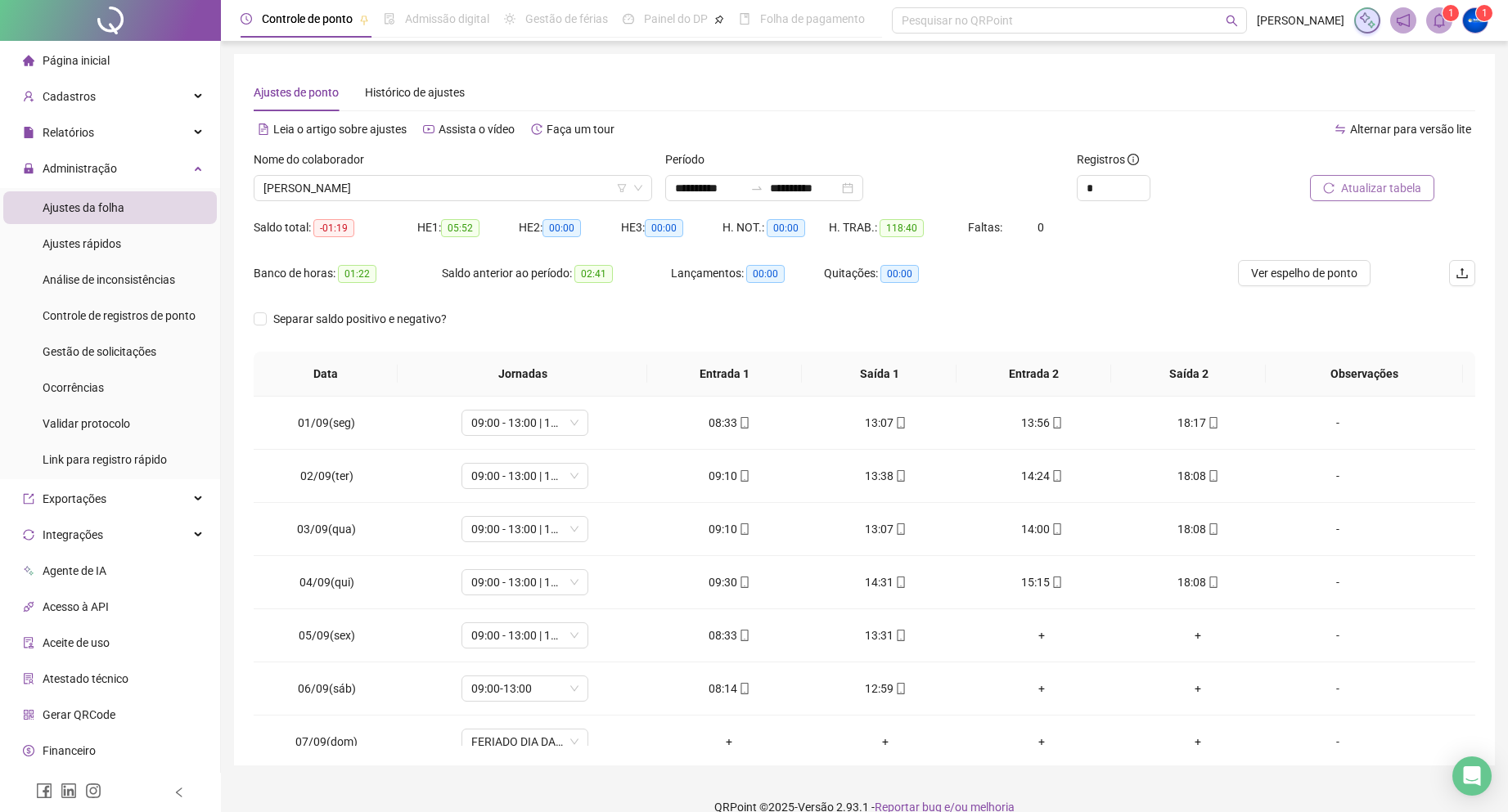
click at [1390, 184] on span "Atualizar tabela" at bounding box center [1381, 188] width 80 height 18
click at [1286, 282] on button "Ver espelho de ponto" at bounding box center [1303, 273] width 132 height 26
click at [340, 188] on span "[PERSON_NAME]" at bounding box center [453, 188] width 379 height 24
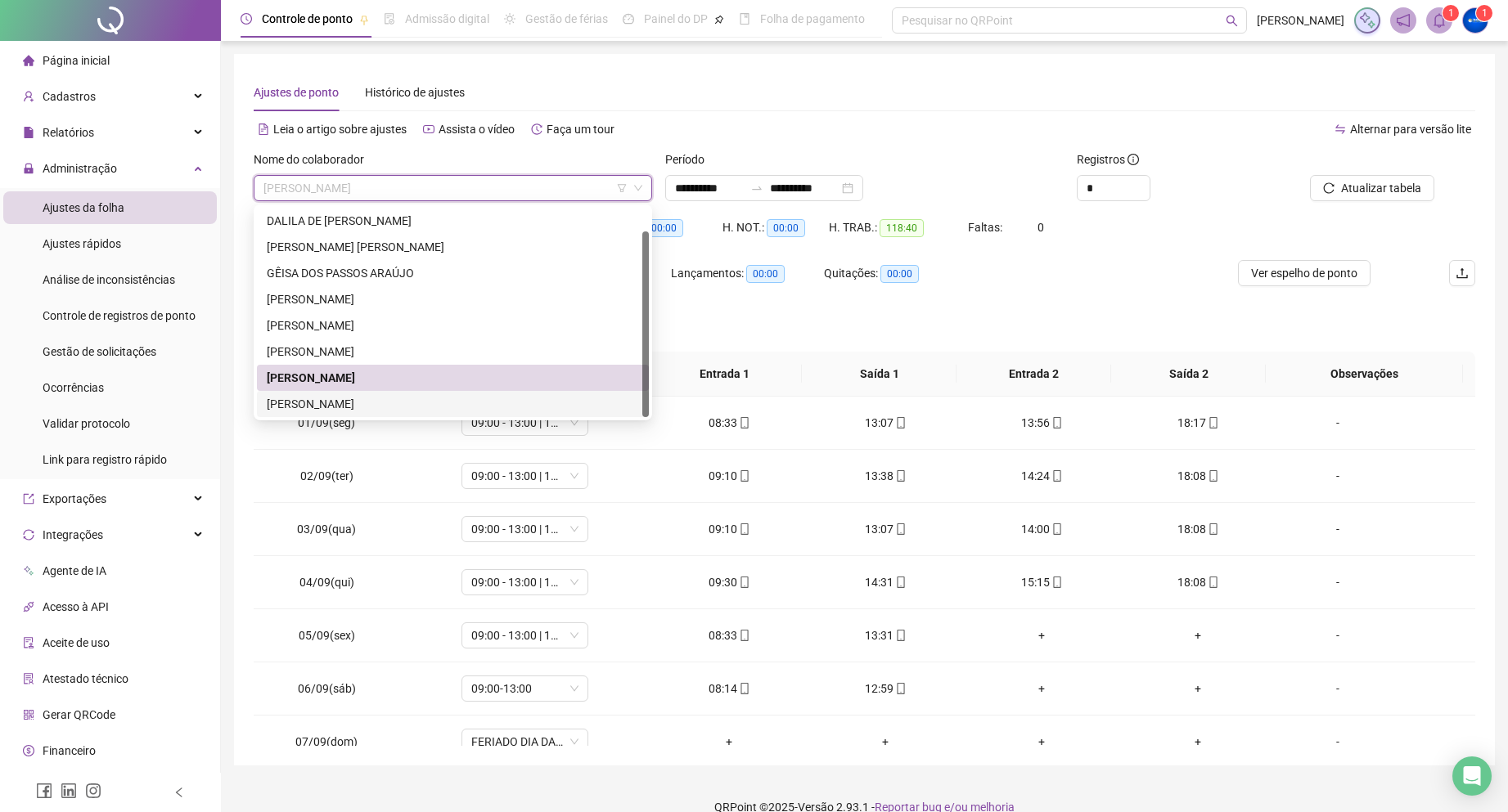
click at [364, 403] on div "[PERSON_NAME] DOS [PERSON_NAME]" at bounding box center [453, 403] width 372 height 18
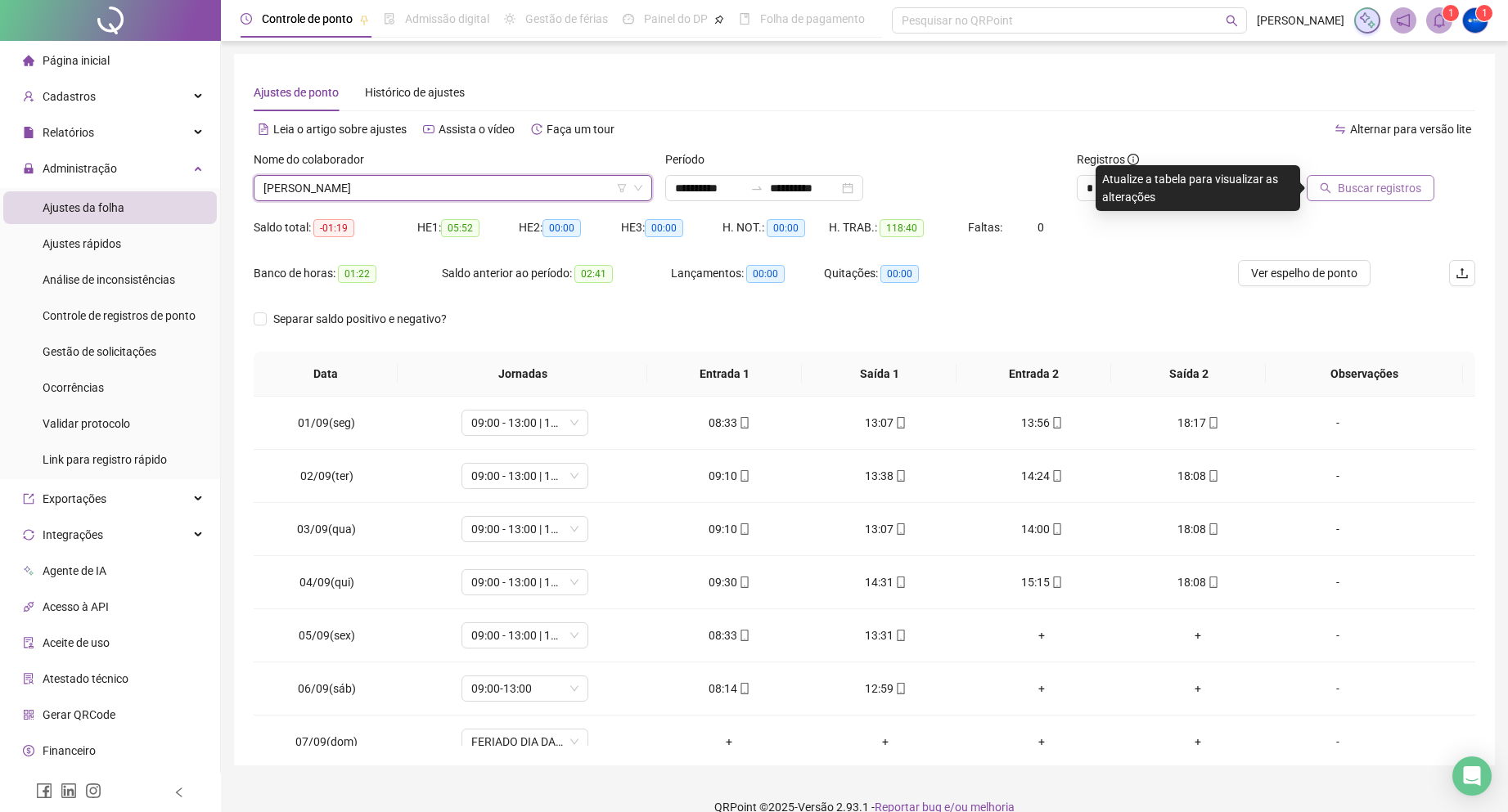
click at [1364, 186] on span "Buscar registros" at bounding box center [1379, 188] width 83 height 18
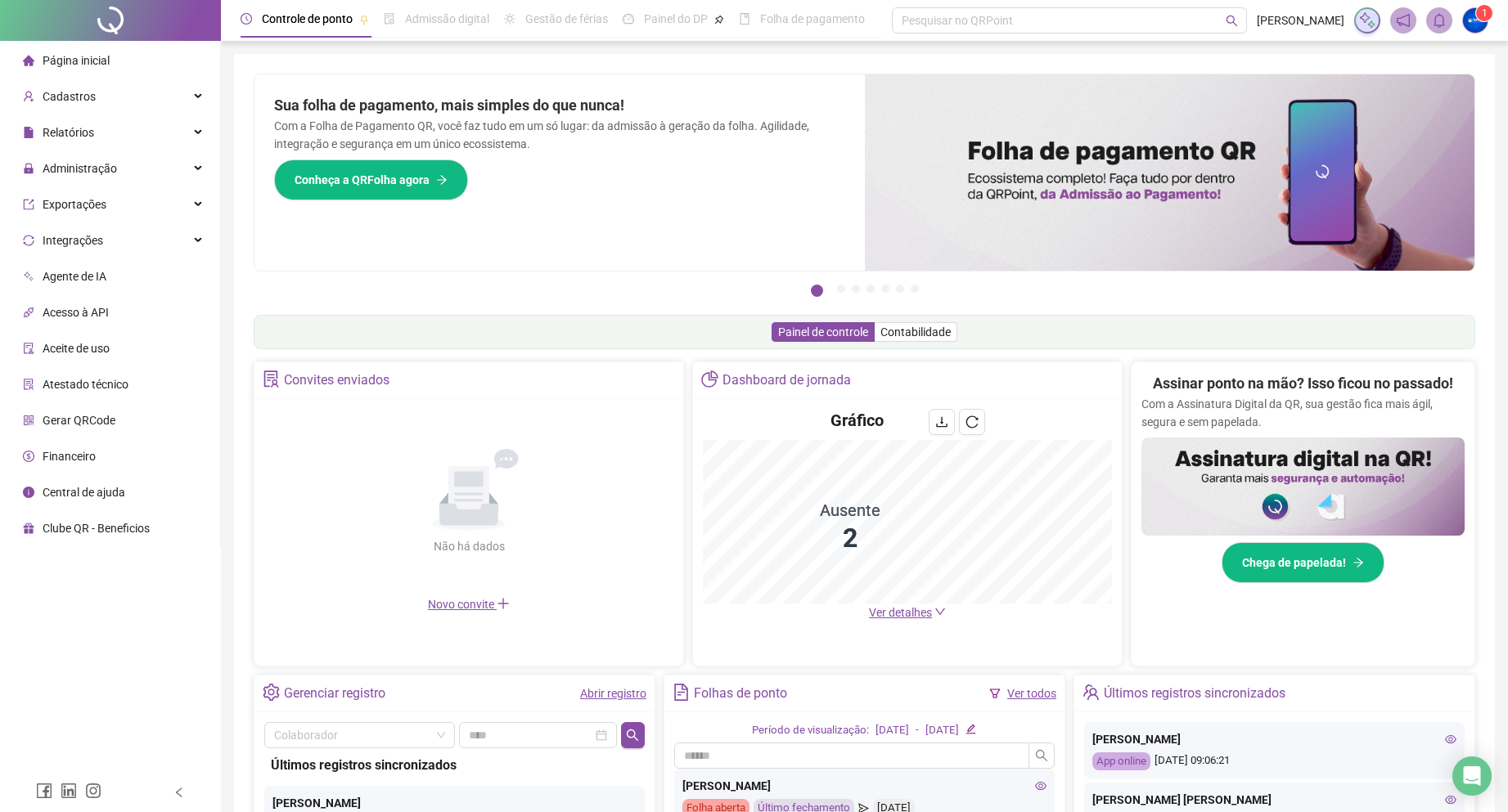
click at [896, 613] on span "Ver detalhes" at bounding box center [900, 613] width 63 height 13
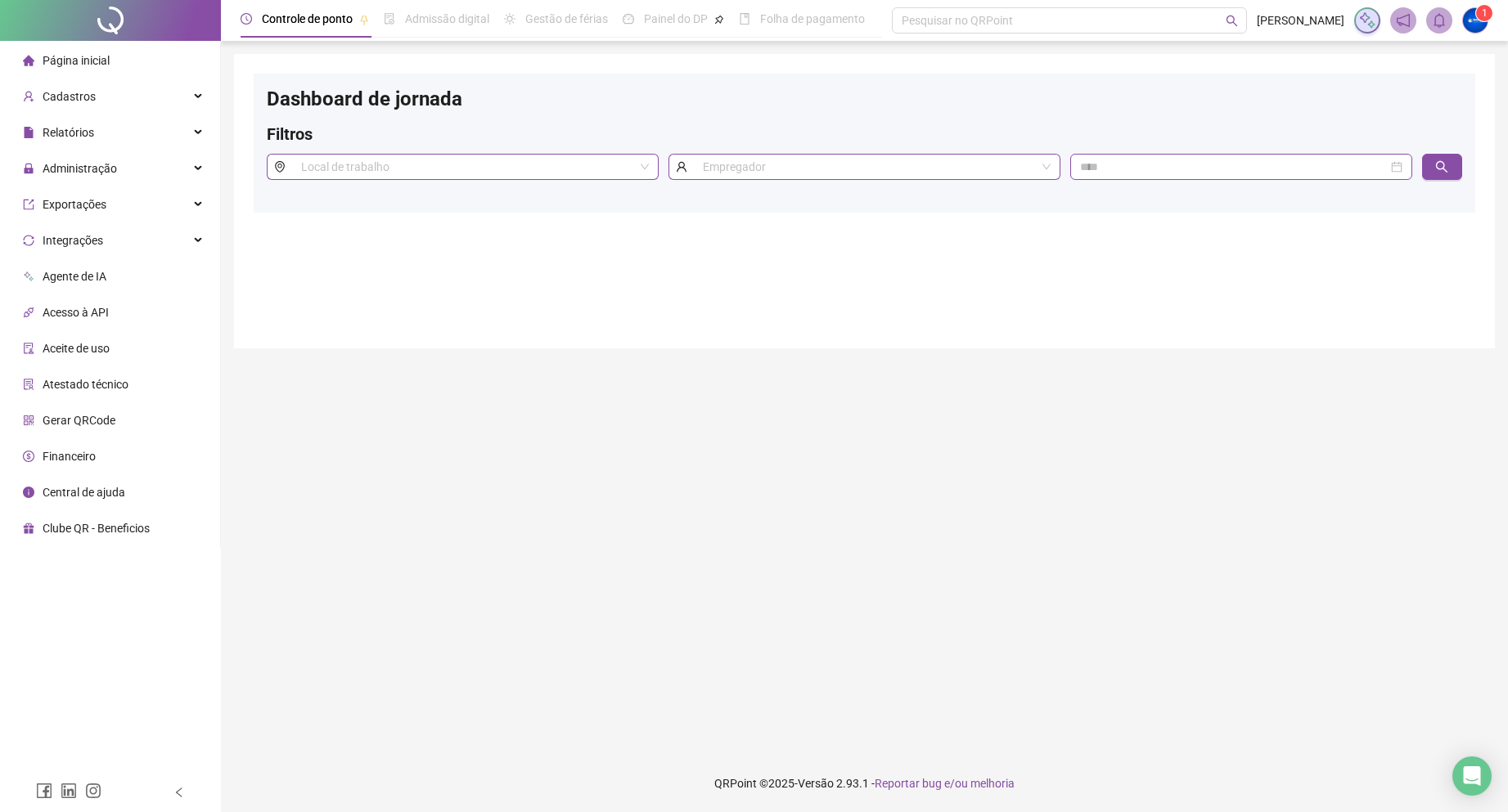
click at [913, 612] on main "Dashboard de jornada Filtros Local de trabalho Empregador" at bounding box center [864, 398] width 1261 height 688
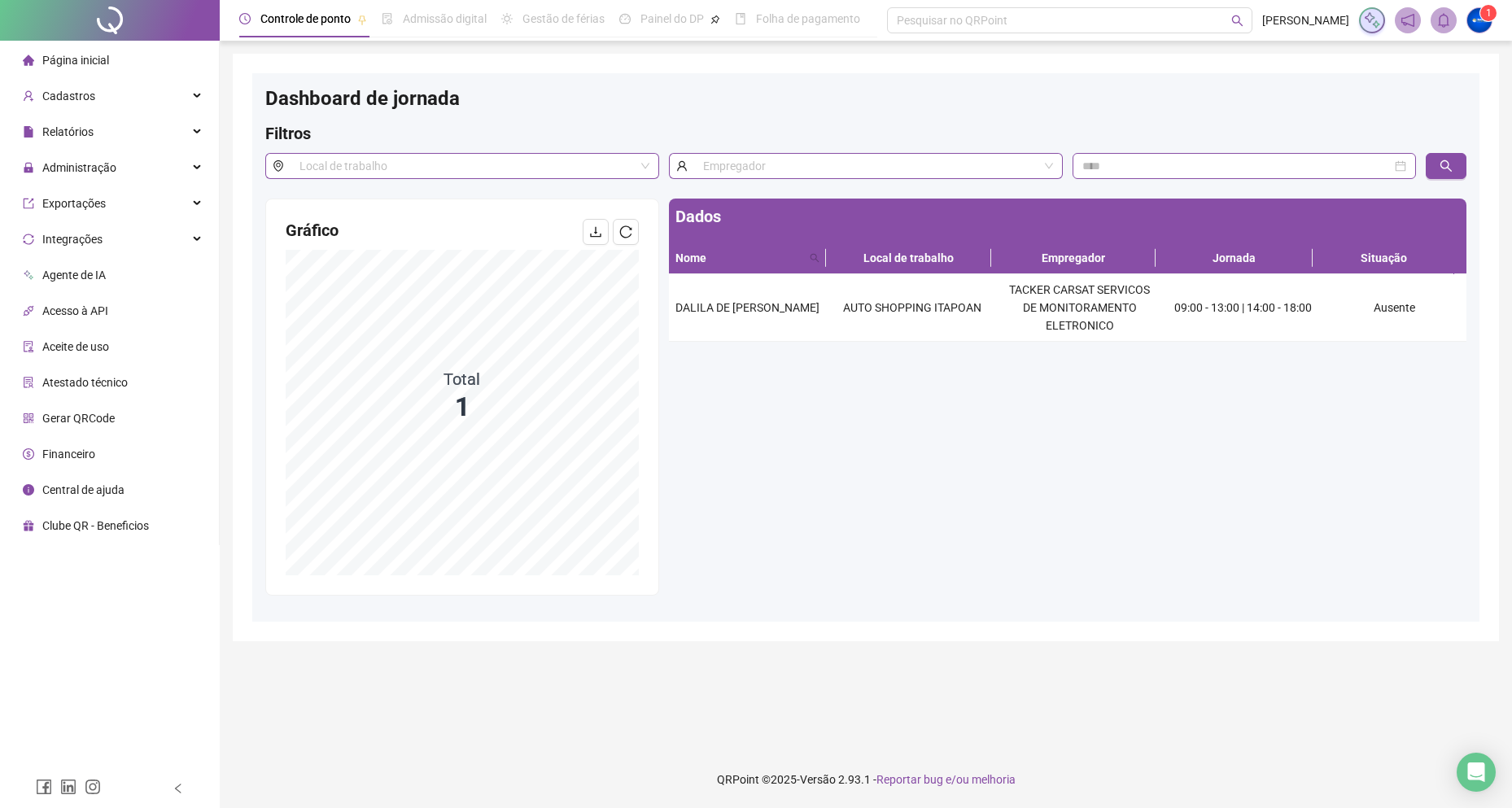
click at [90, 72] on div "Página inicial" at bounding box center [65, 60] width 86 height 33
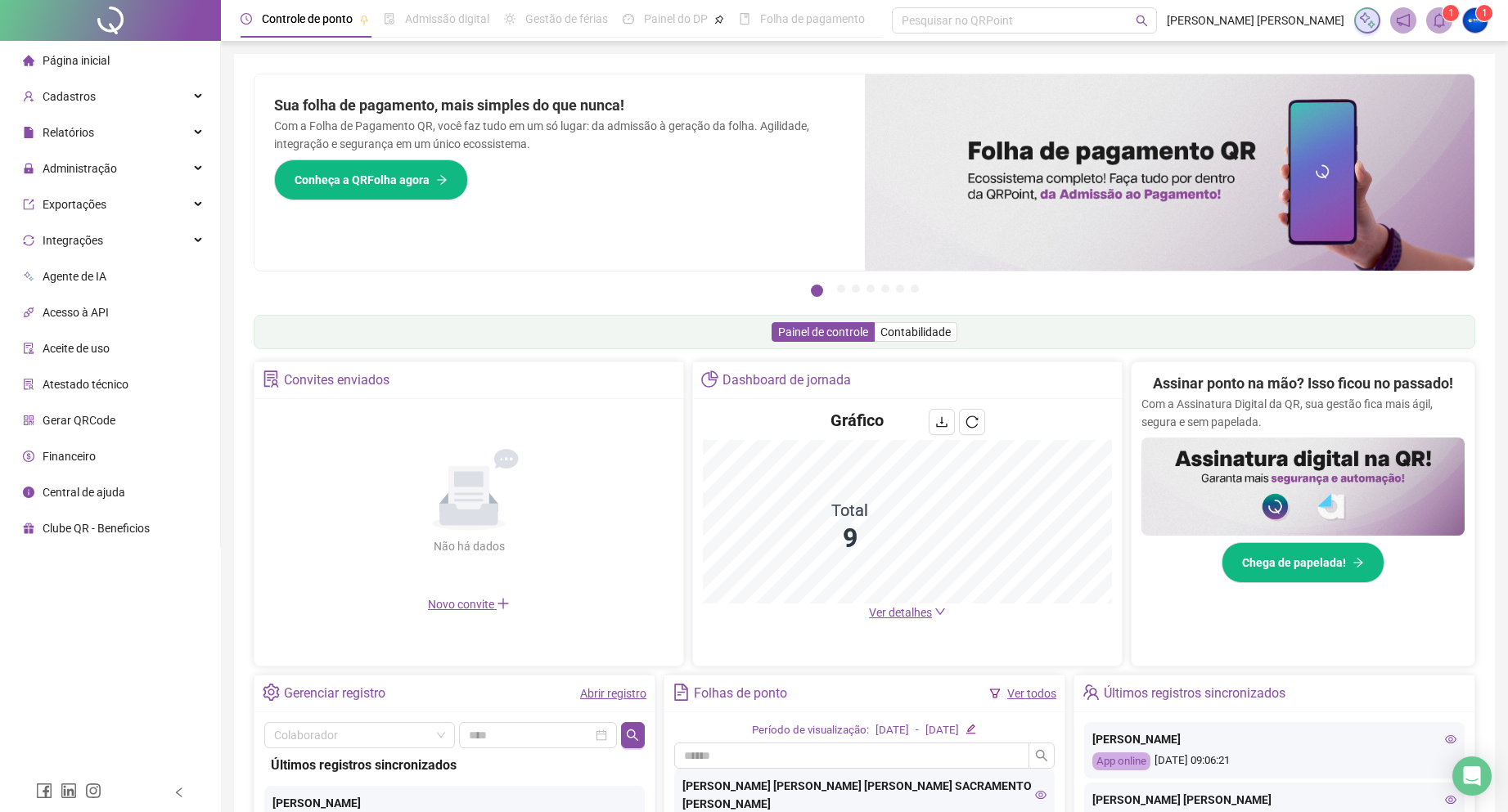
click at [1454, 12] on sup "1" at bounding box center [1450, 13] width 16 height 16
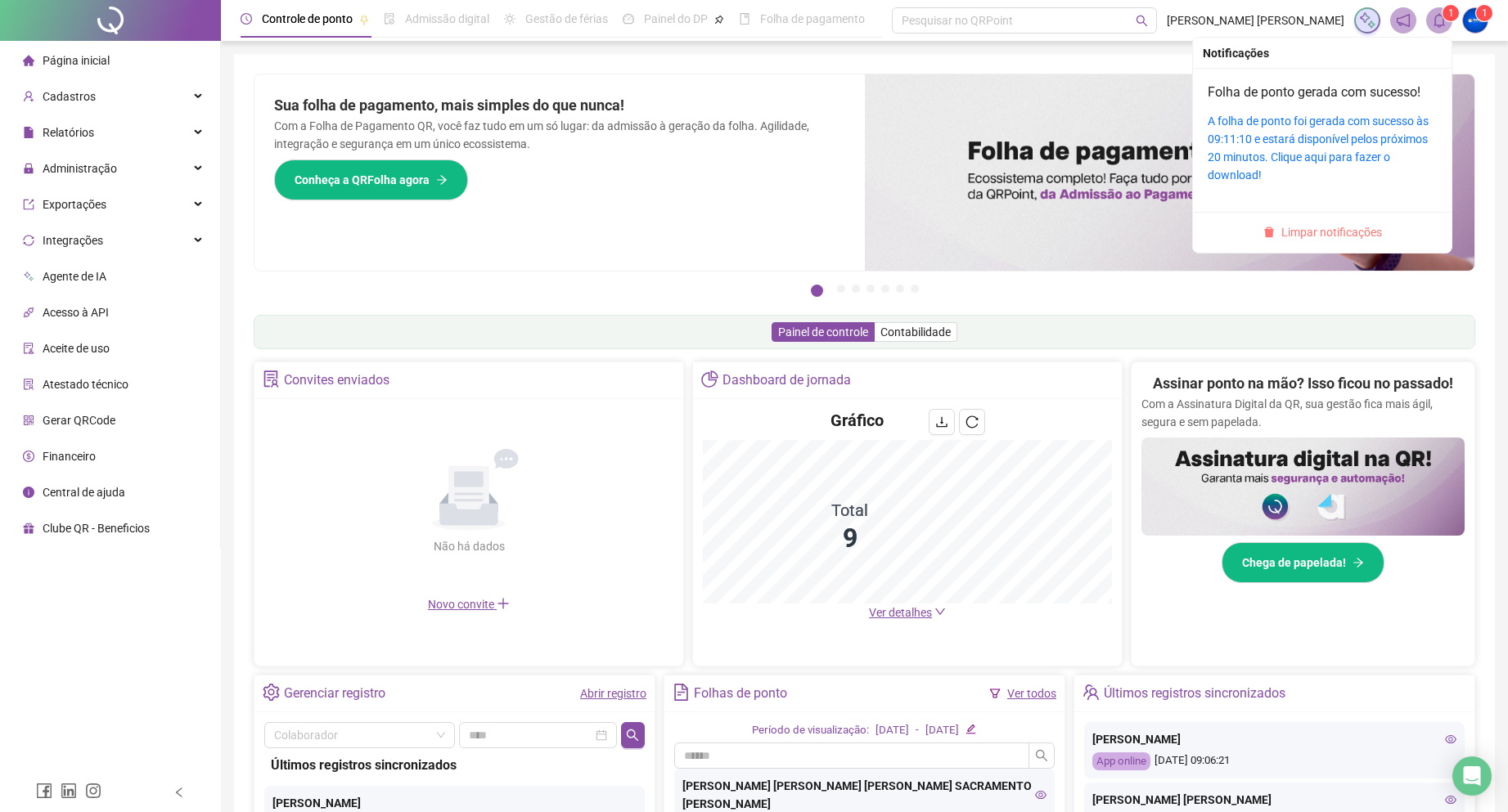
click at [1339, 235] on span "Limpar notificações" at bounding box center [1331, 232] width 100 height 18
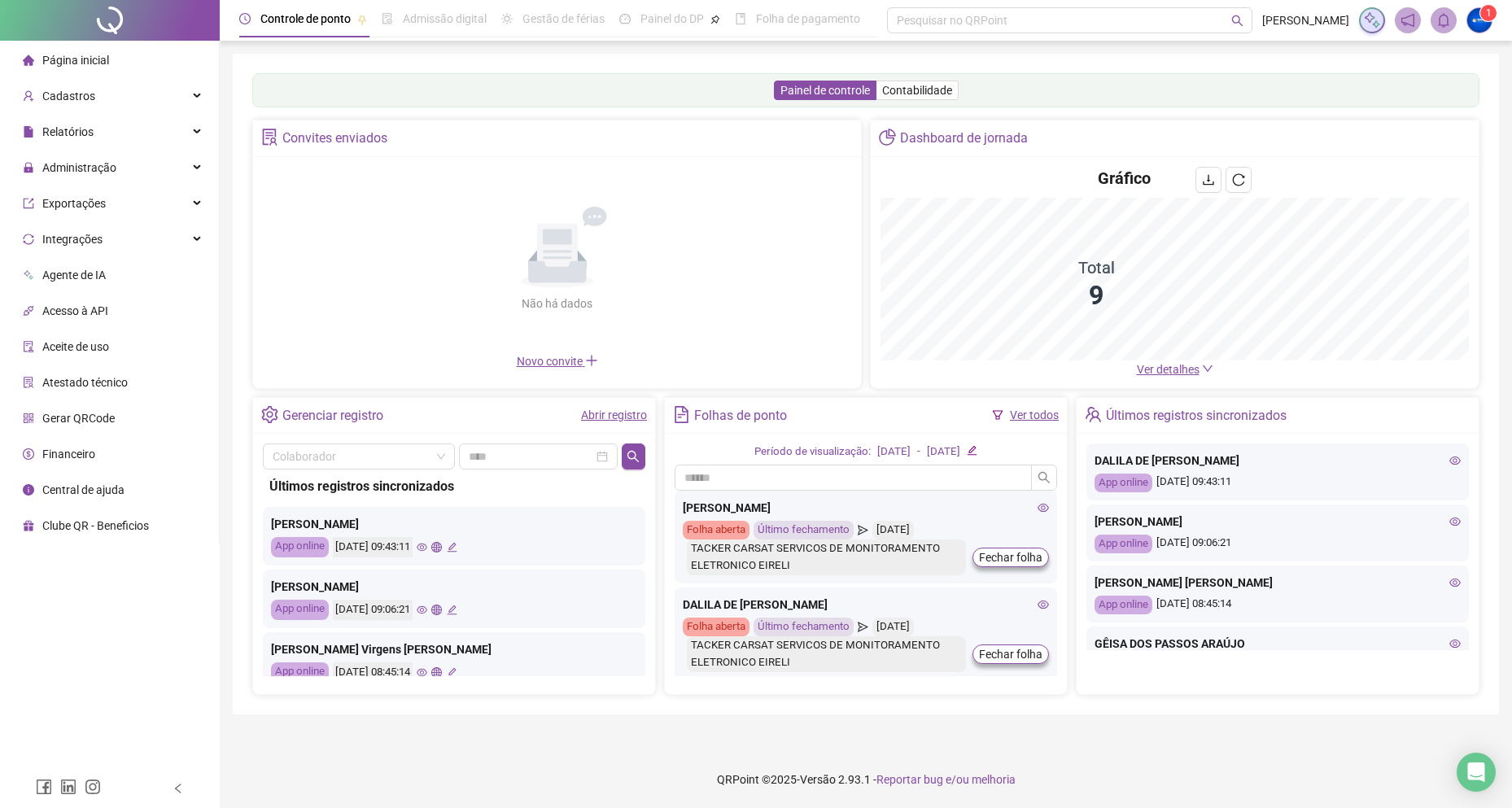
click at [441, 549] on icon "global" at bounding box center [436, 547] width 11 height 11
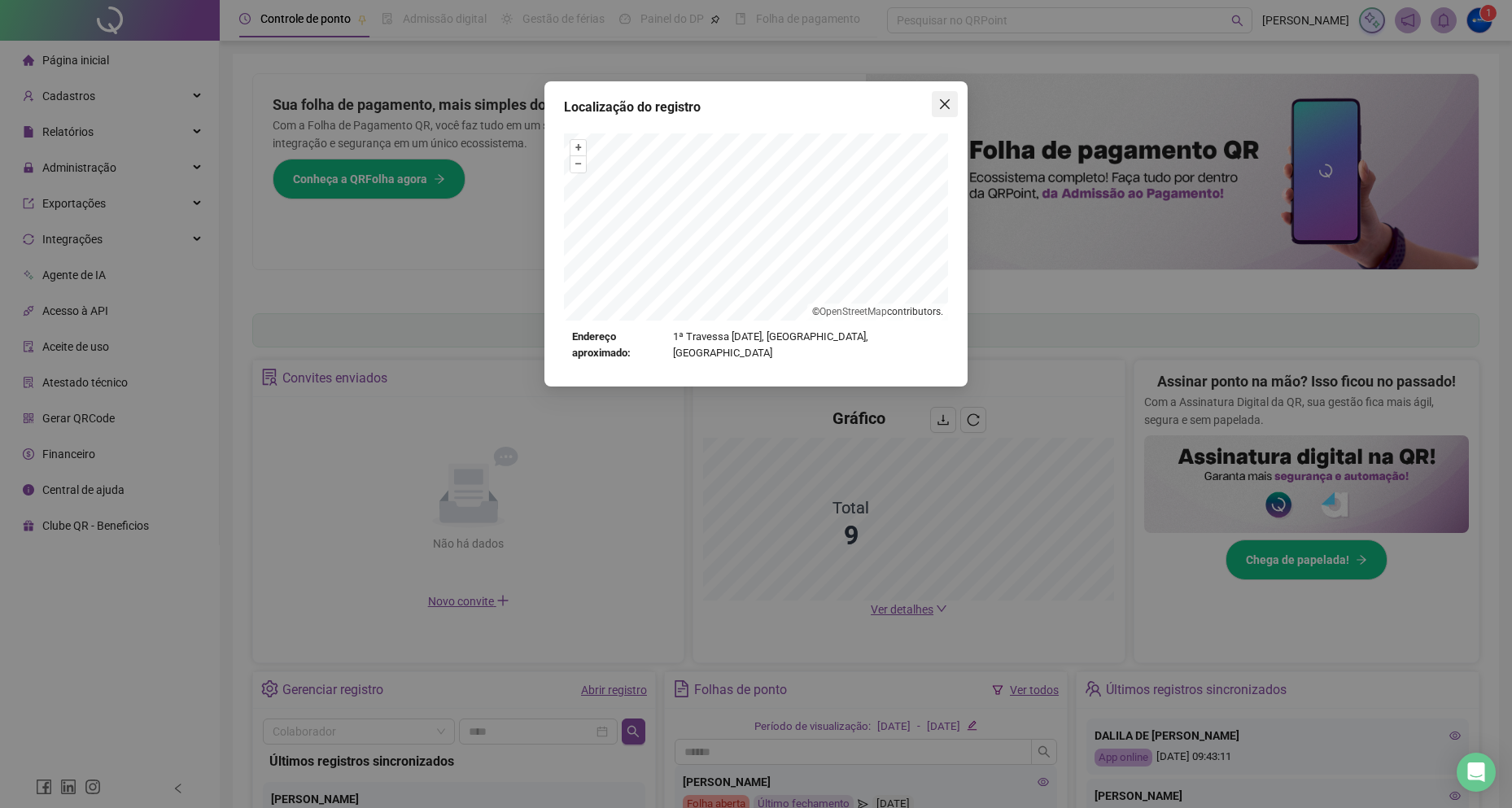
click at [941, 105] on icon "close" at bounding box center [945, 105] width 13 height 13
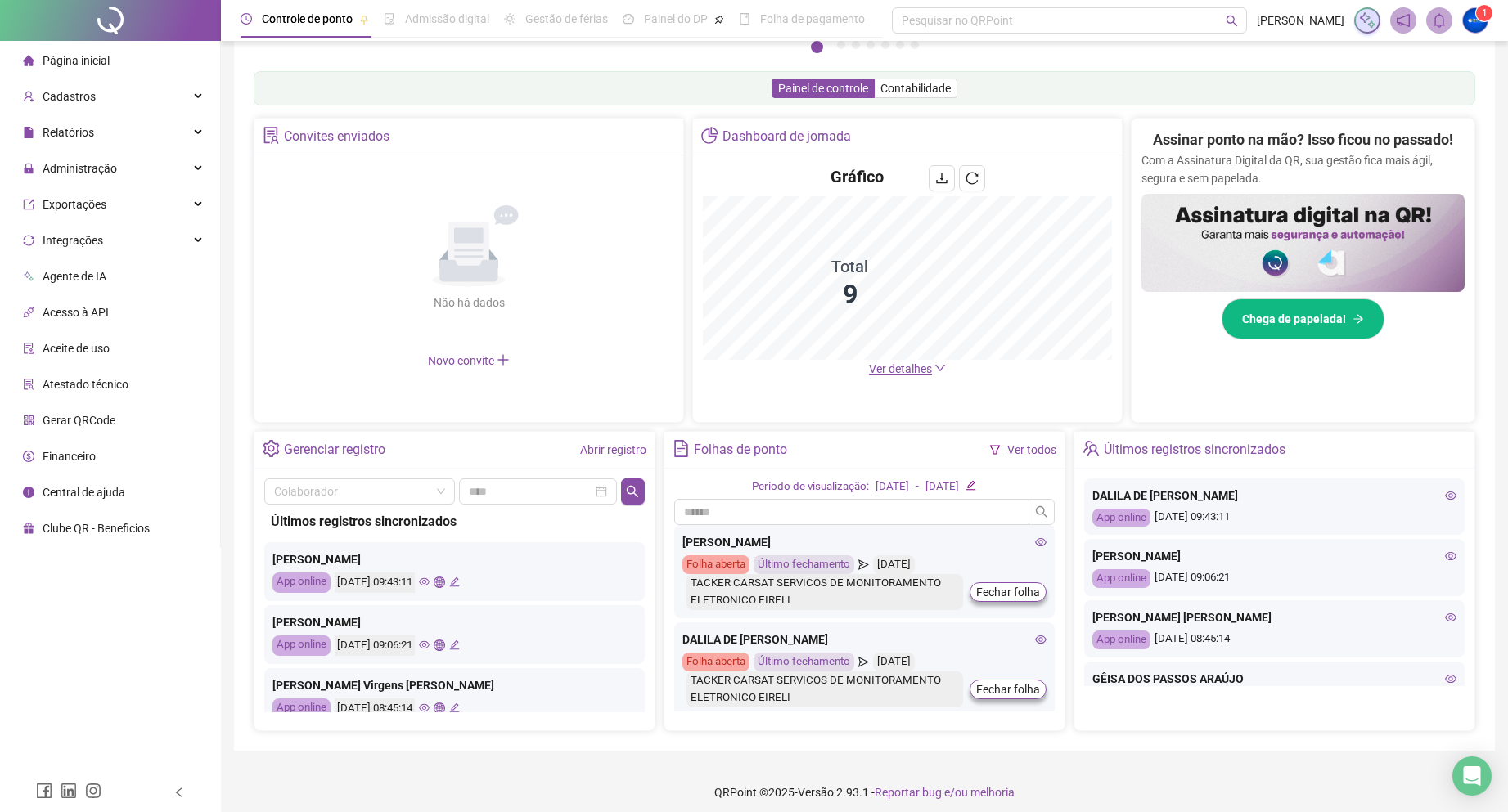
scroll to position [245, 0]
click at [444, 583] on icon "global" at bounding box center [439, 580] width 11 height 11
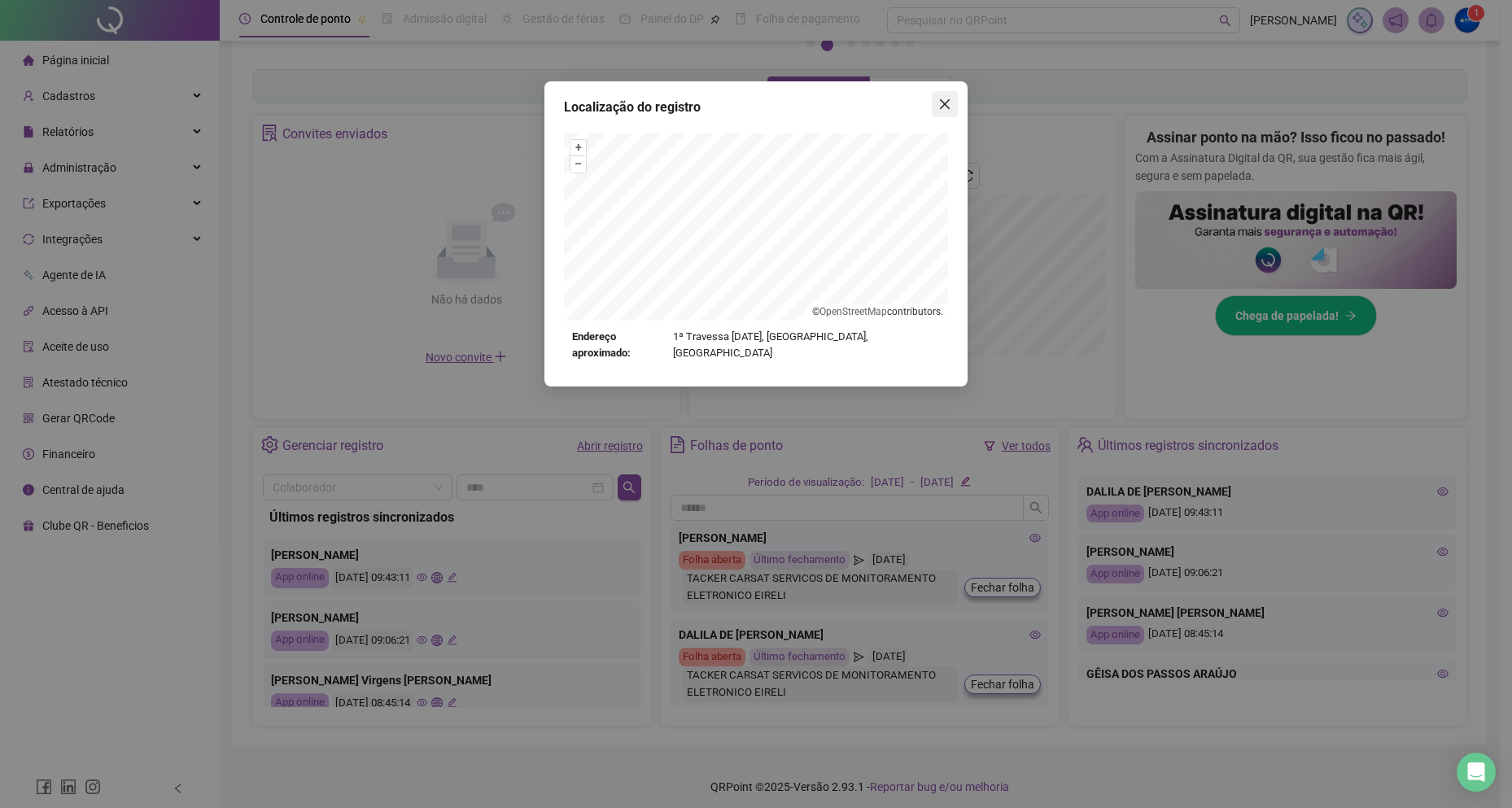
click at [938, 106] on icon "close" at bounding box center [945, 105] width 13 height 13
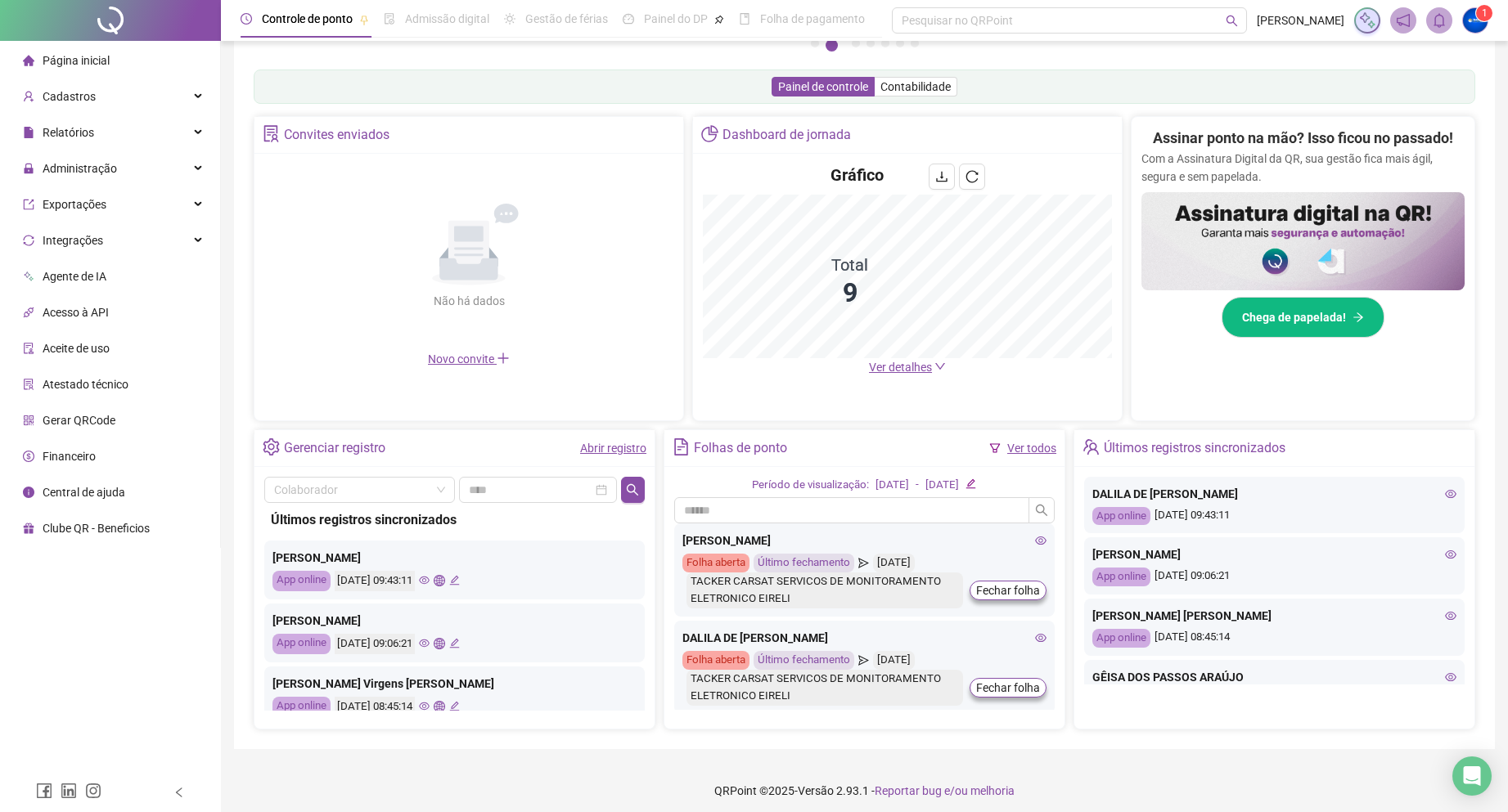
click at [430, 575] on icon "eye" at bounding box center [424, 580] width 11 height 11
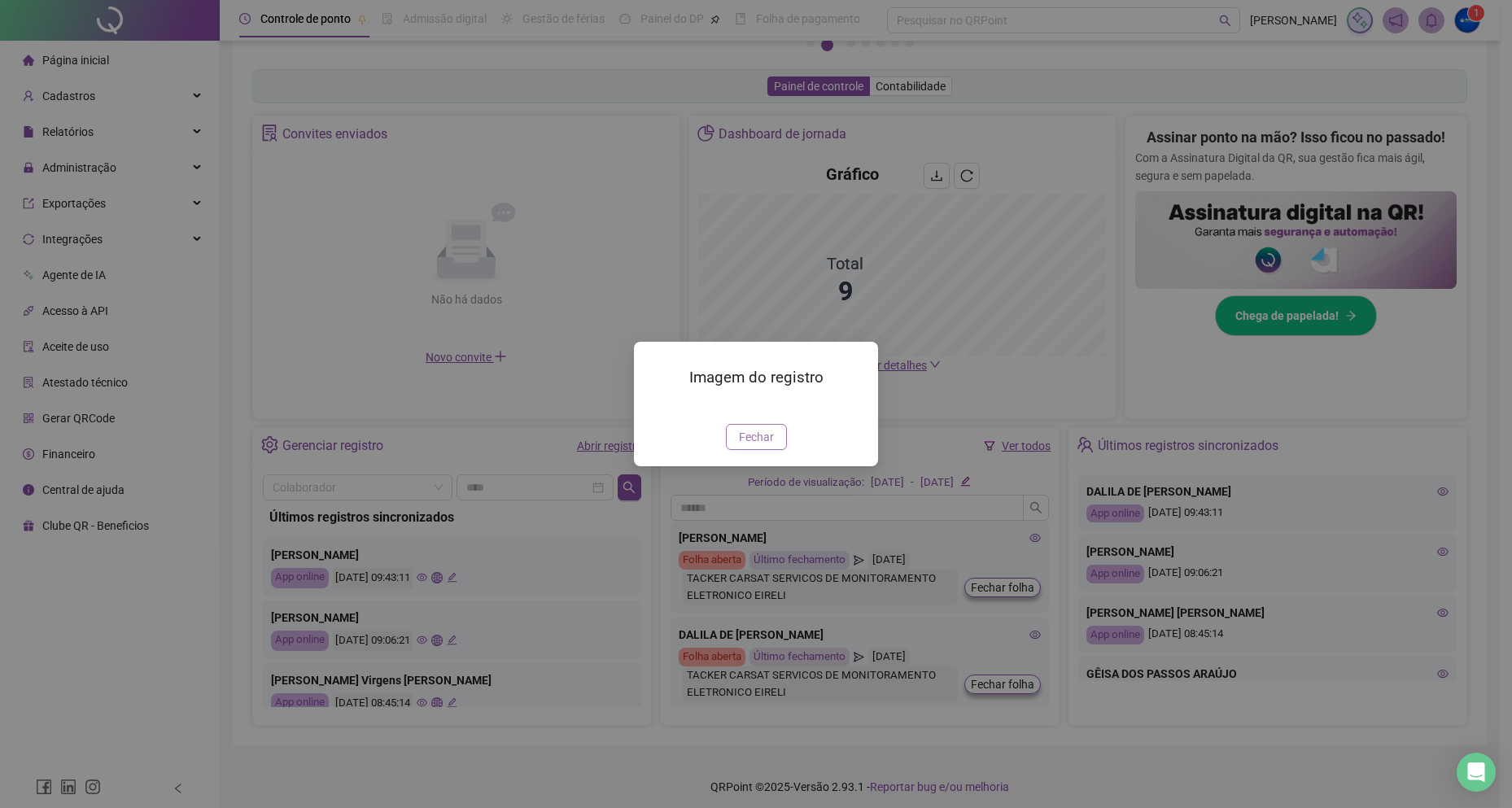
click at [741, 446] on span "Fechar" at bounding box center [756, 437] width 35 height 18
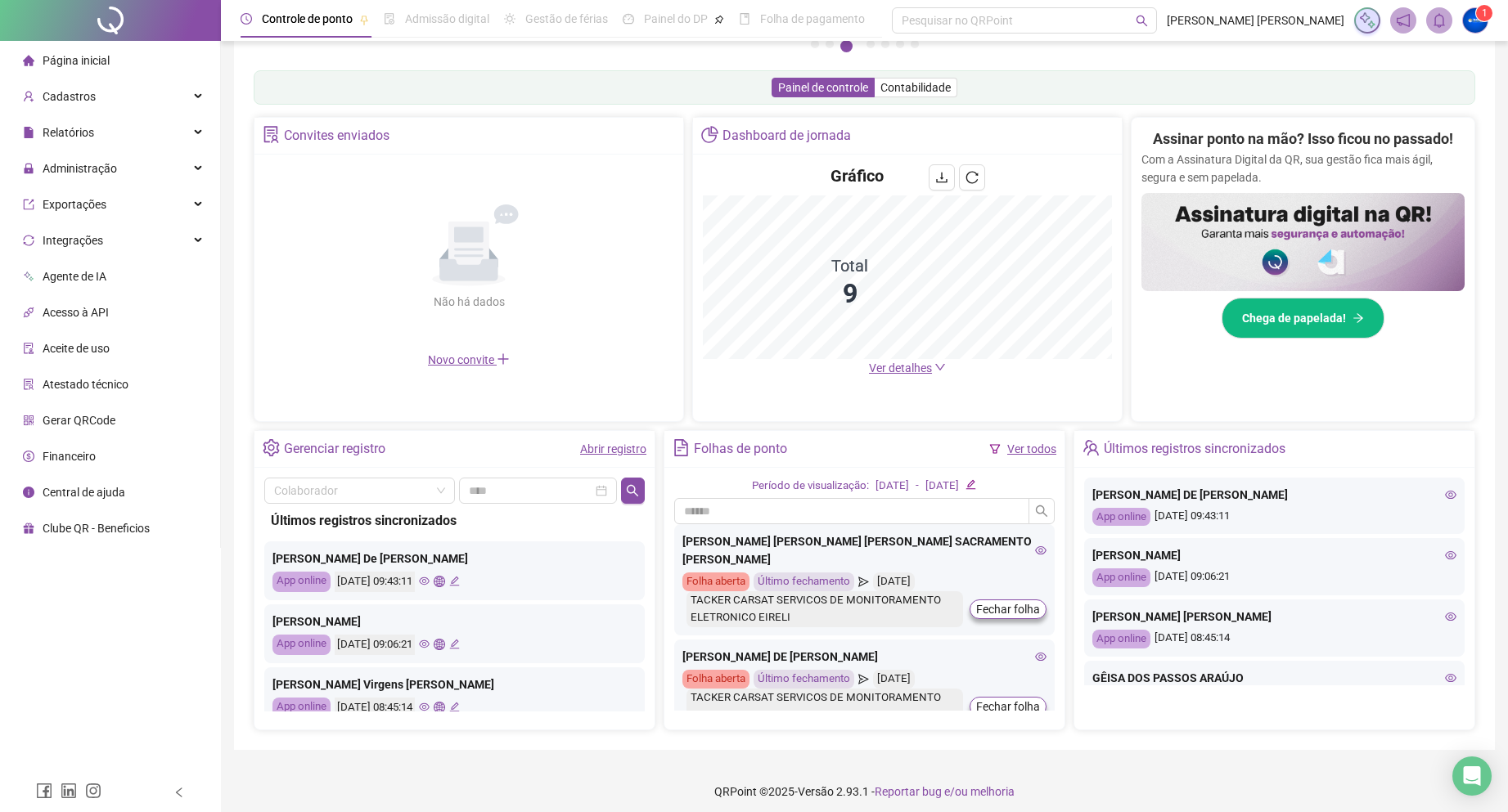
scroll to position [253, 0]
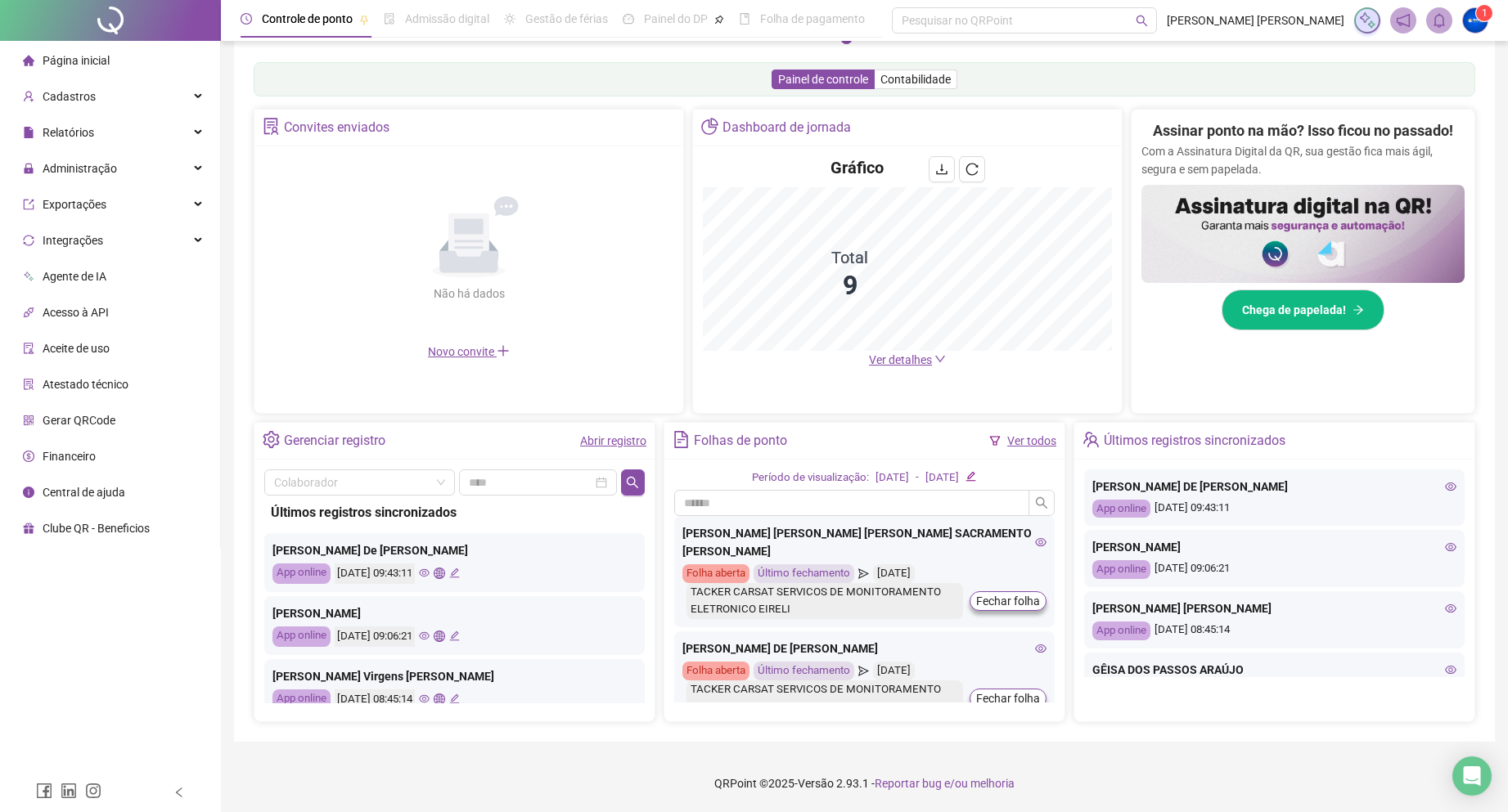
click at [459, 580] on div "[DATE] 09:43:11" at bounding box center [397, 574] width 126 height 20
click at [444, 574] on icon "global" at bounding box center [439, 573] width 11 height 11
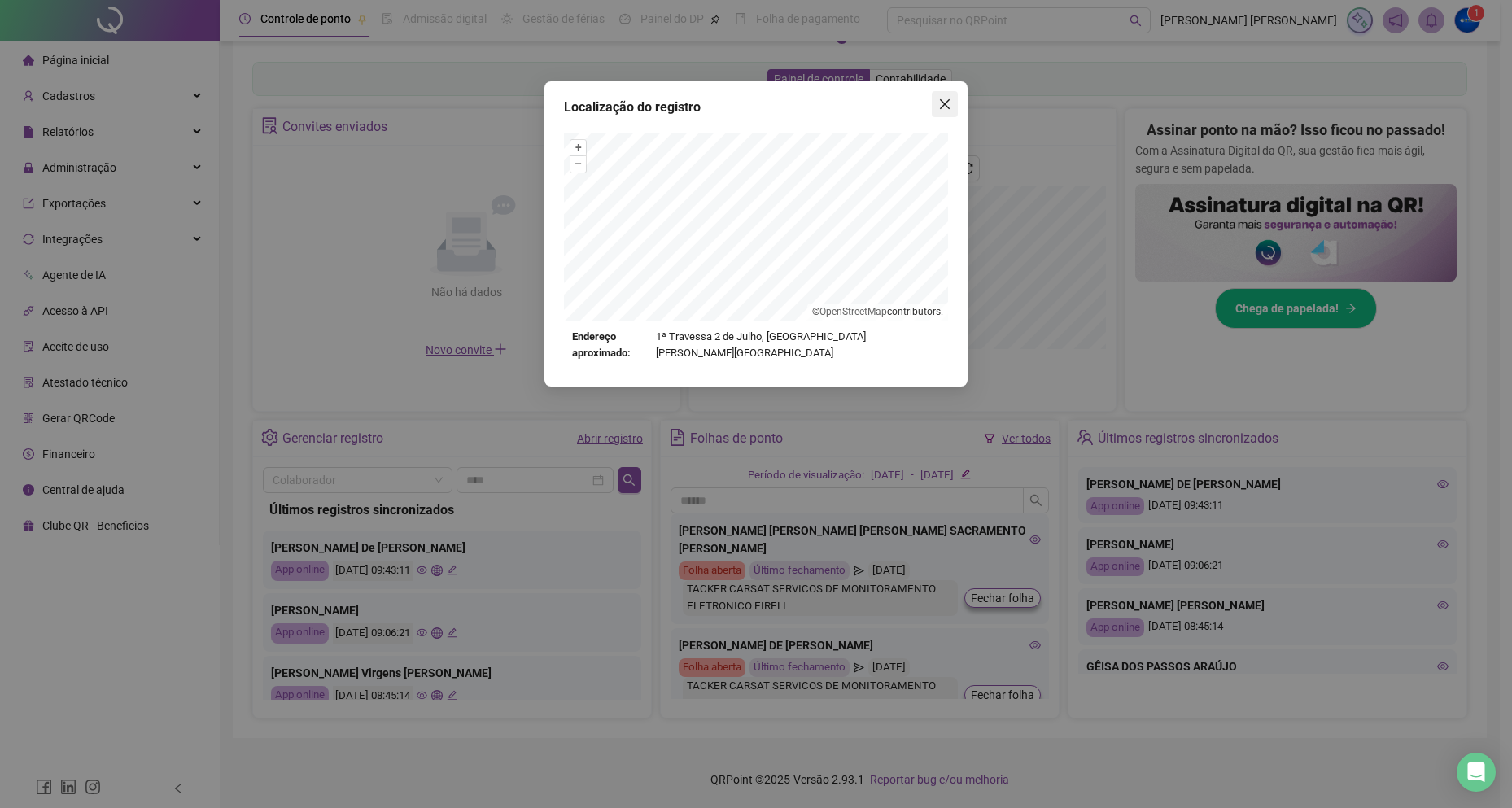
click at [949, 107] on icon "close" at bounding box center [945, 105] width 13 height 13
